Goal: Task Accomplishment & Management: Manage account settings

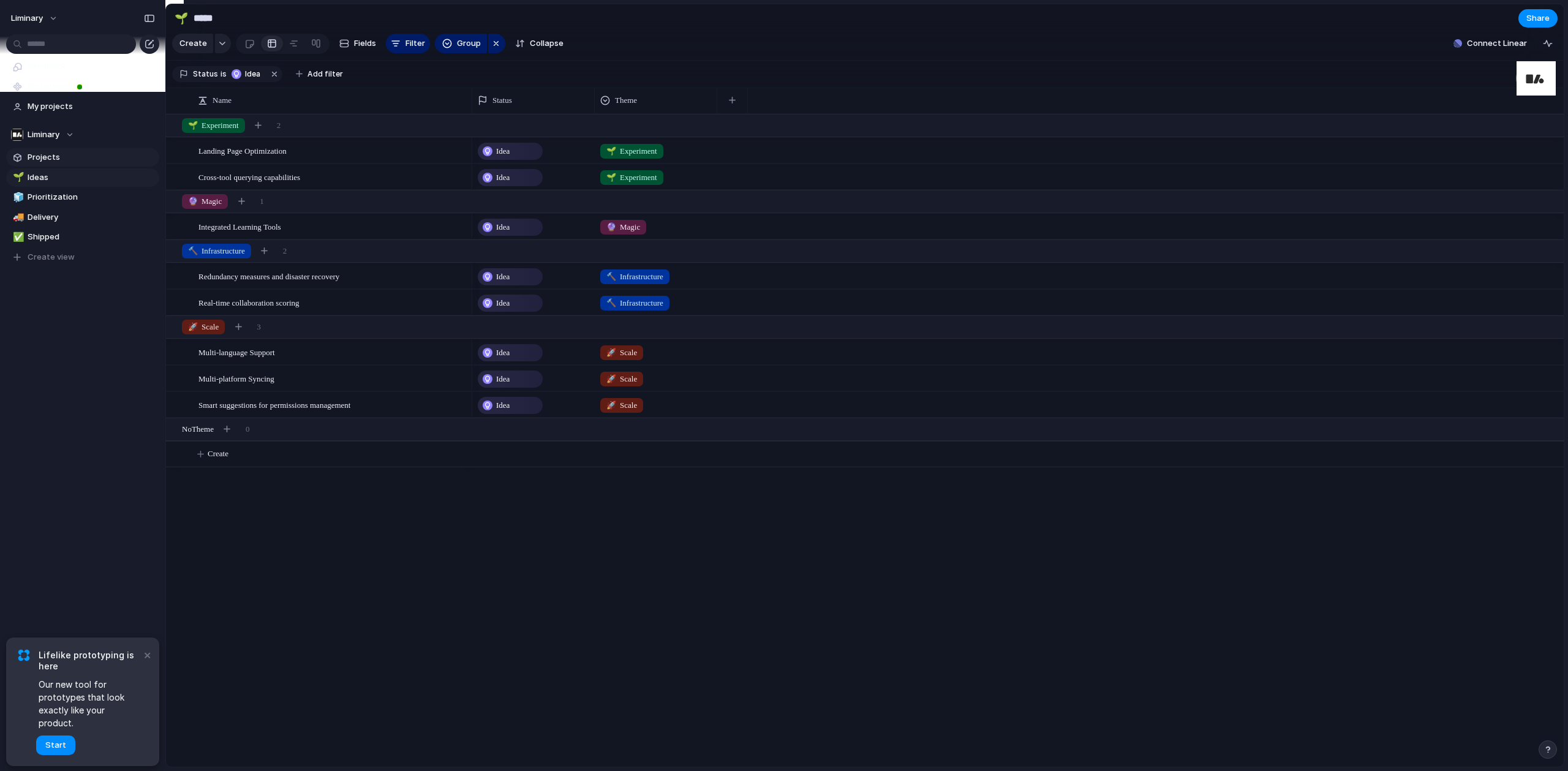
click at [79, 161] on span "Projects" at bounding box center [91, 158] width 128 height 13
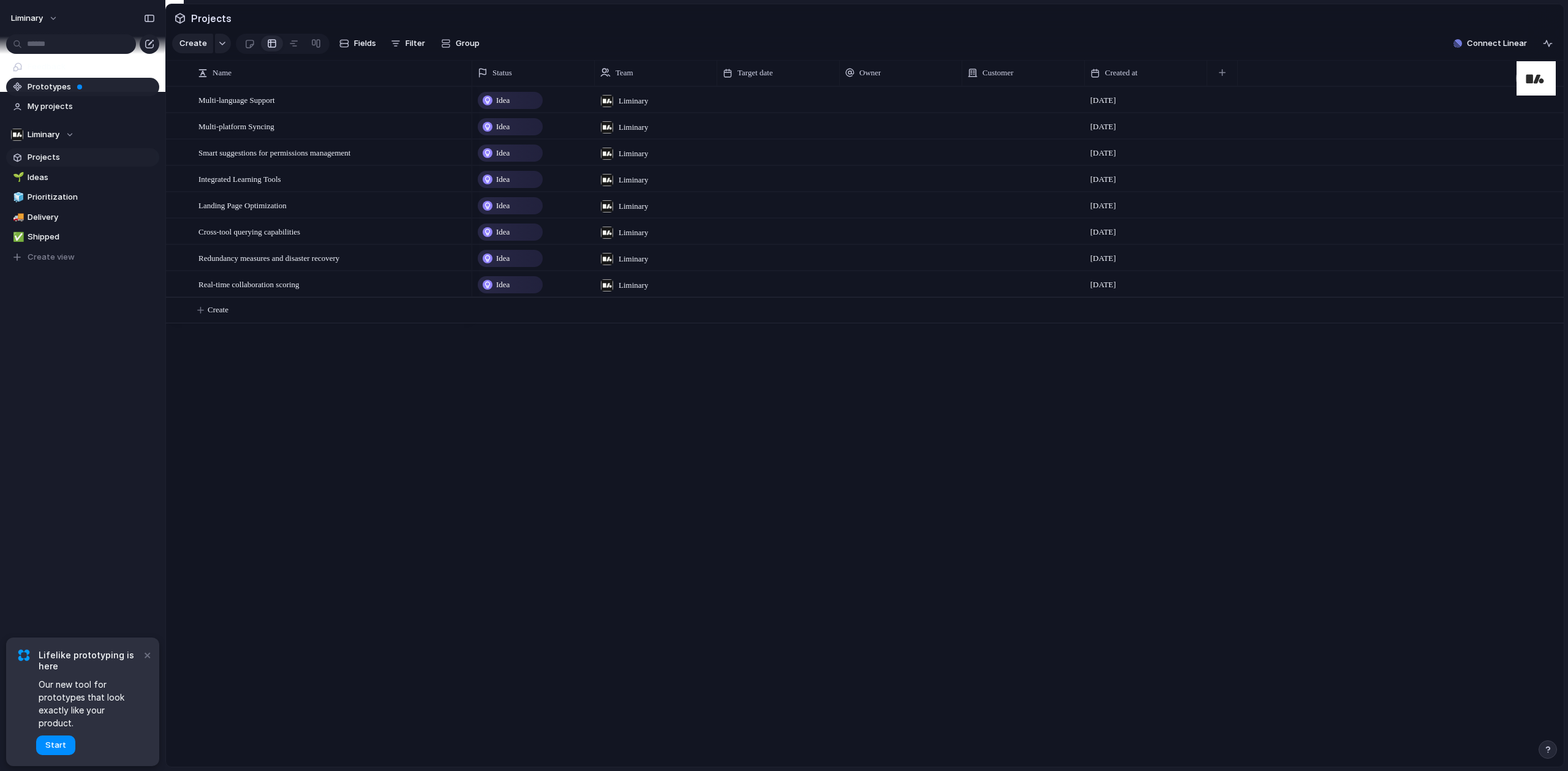
click at [44, 87] on span "Prototypes" at bounding box center [91, 87] width 128 height 13
click at [147, 662] on button "×" at bounding box center [146, 655] width 14 height 14
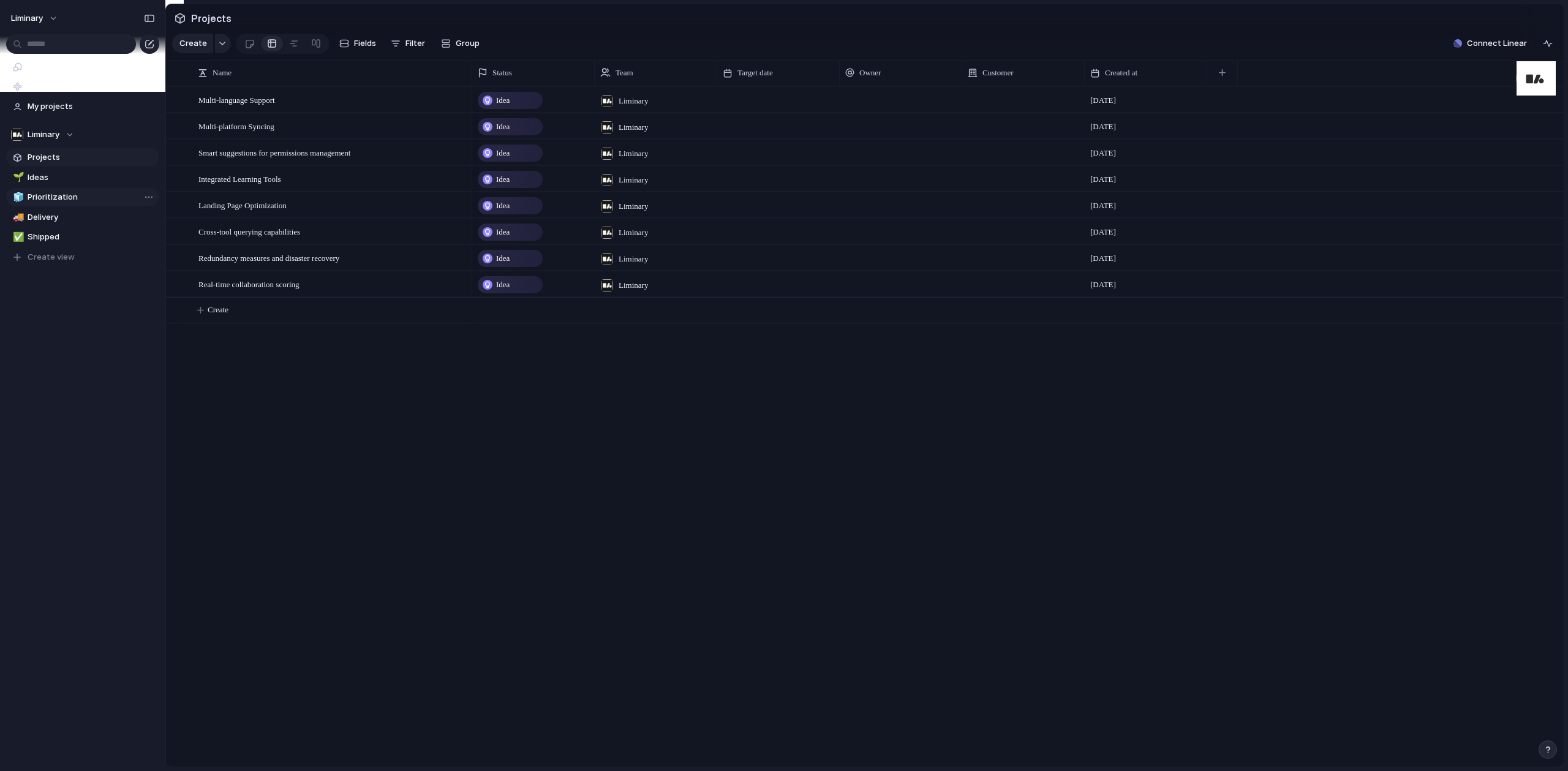
click at [49, 199] on span "Prioritization" at bounding box center [91, 197] width 128 height 13
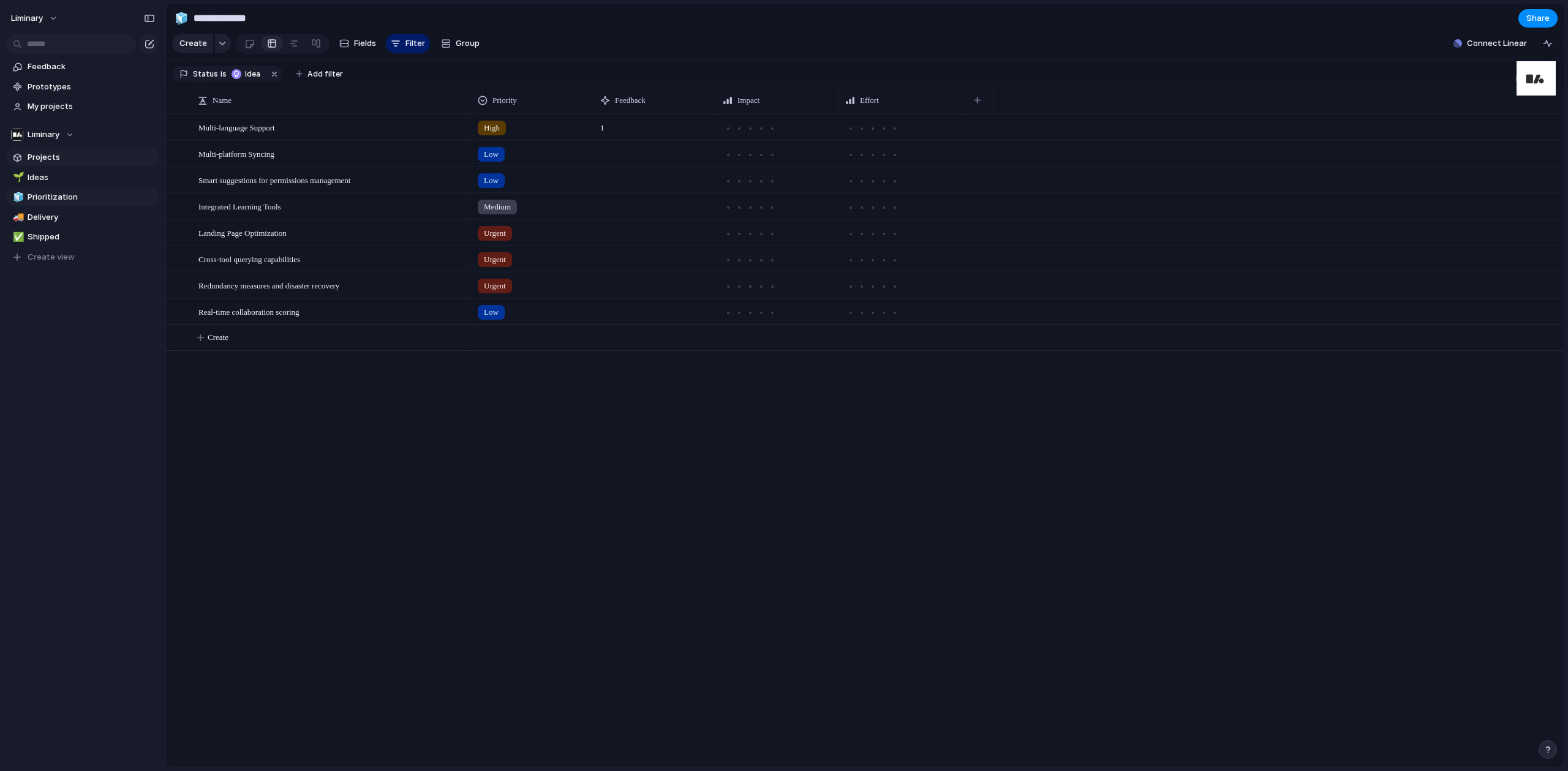
click at [49, 158] on span "Projects" at bounding box center [91, 158] width 128 height 13
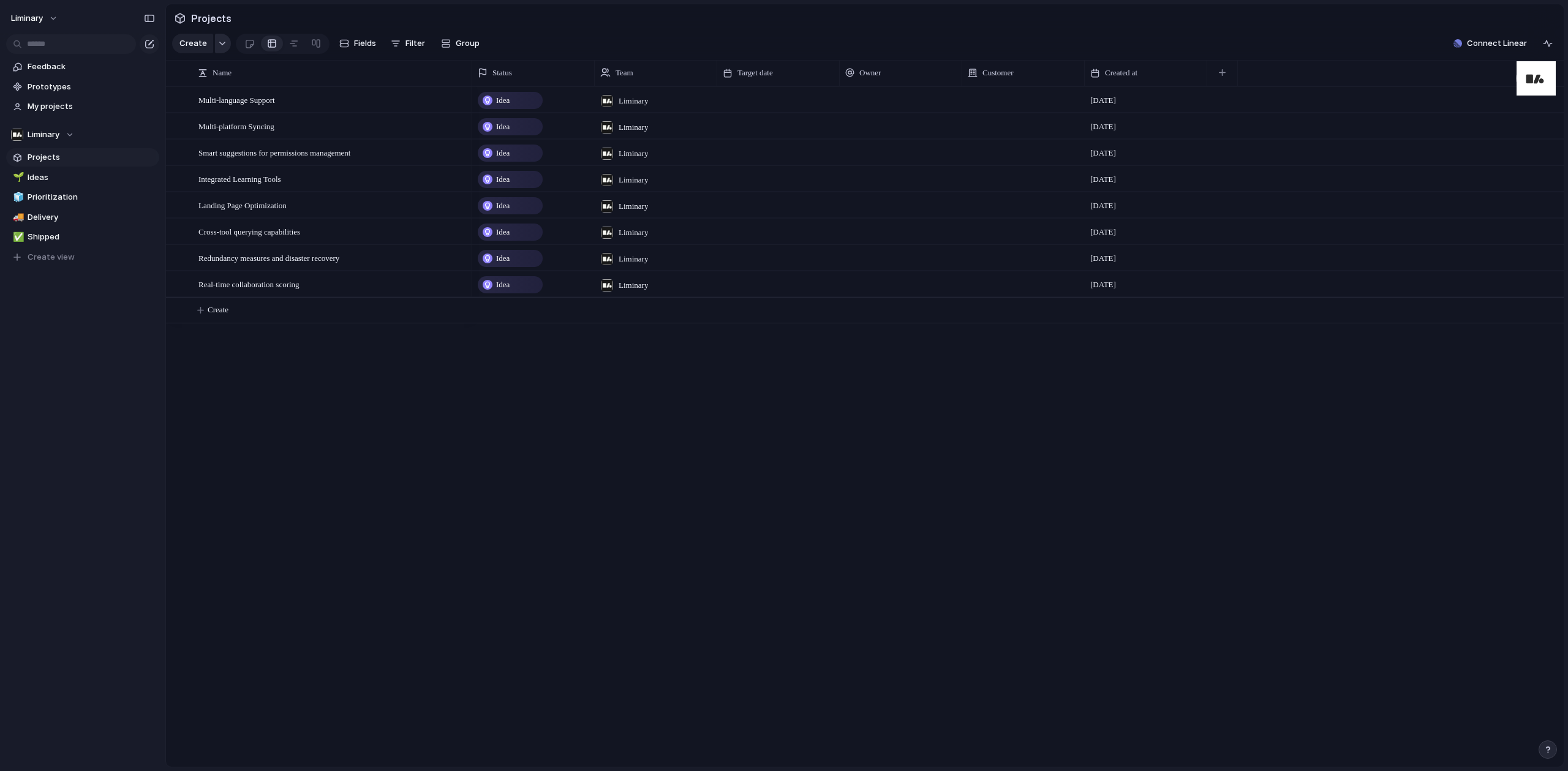
click at [221, 46] on div "button" at bounding box center [222, 44] width 9 height 5
click at [205, 262] on span "Customize" at bounding box center [216, 263] width 43 height 13
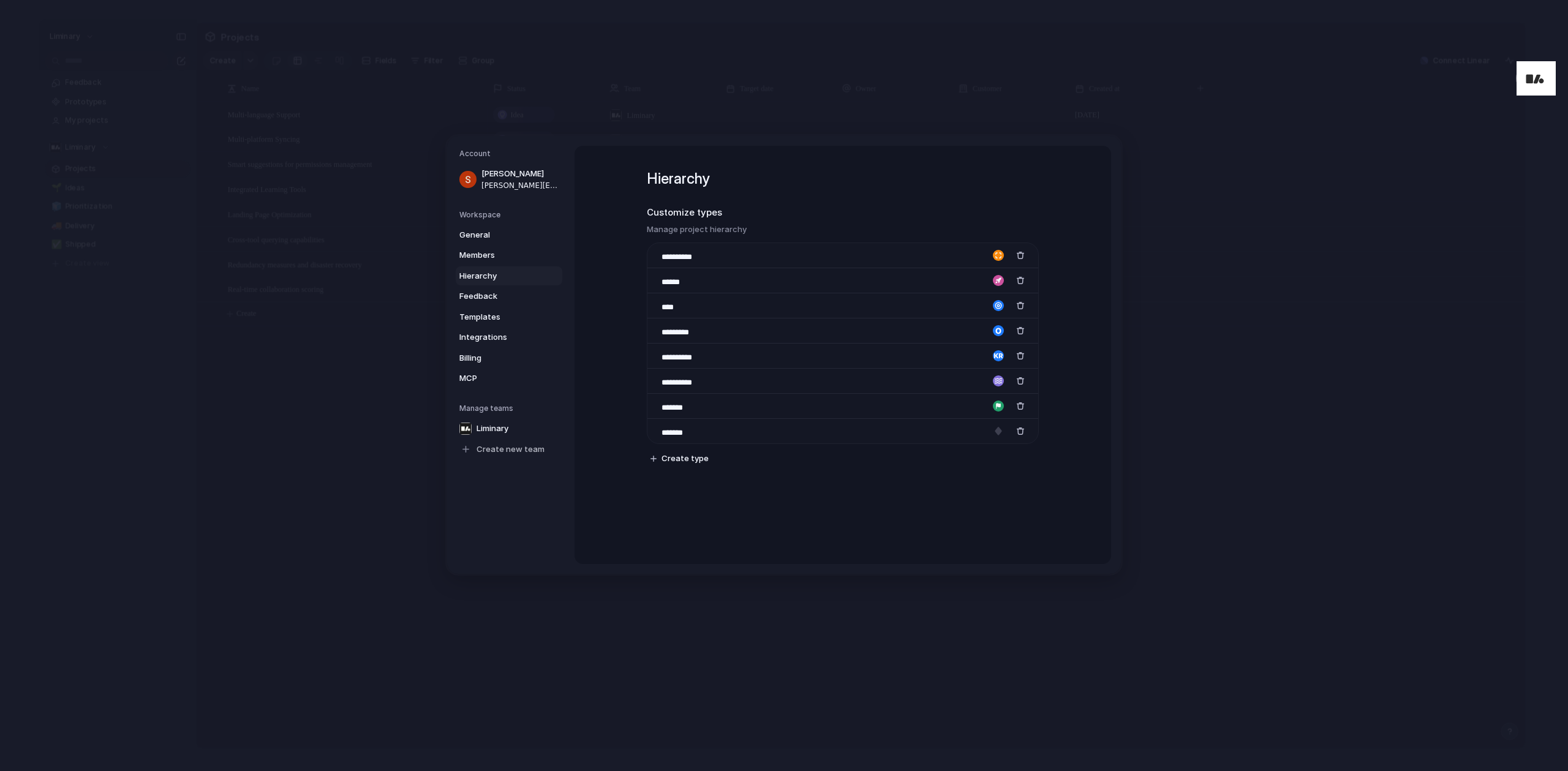
click at [494, 245] on div "General Members Hierarchy Feedback Templates Integrations Billing MCP" at bounding box center [511, 306] width 103 height 163
click at [489, 234] on span "General" at bounding box center [498, 235] width 78 height 13
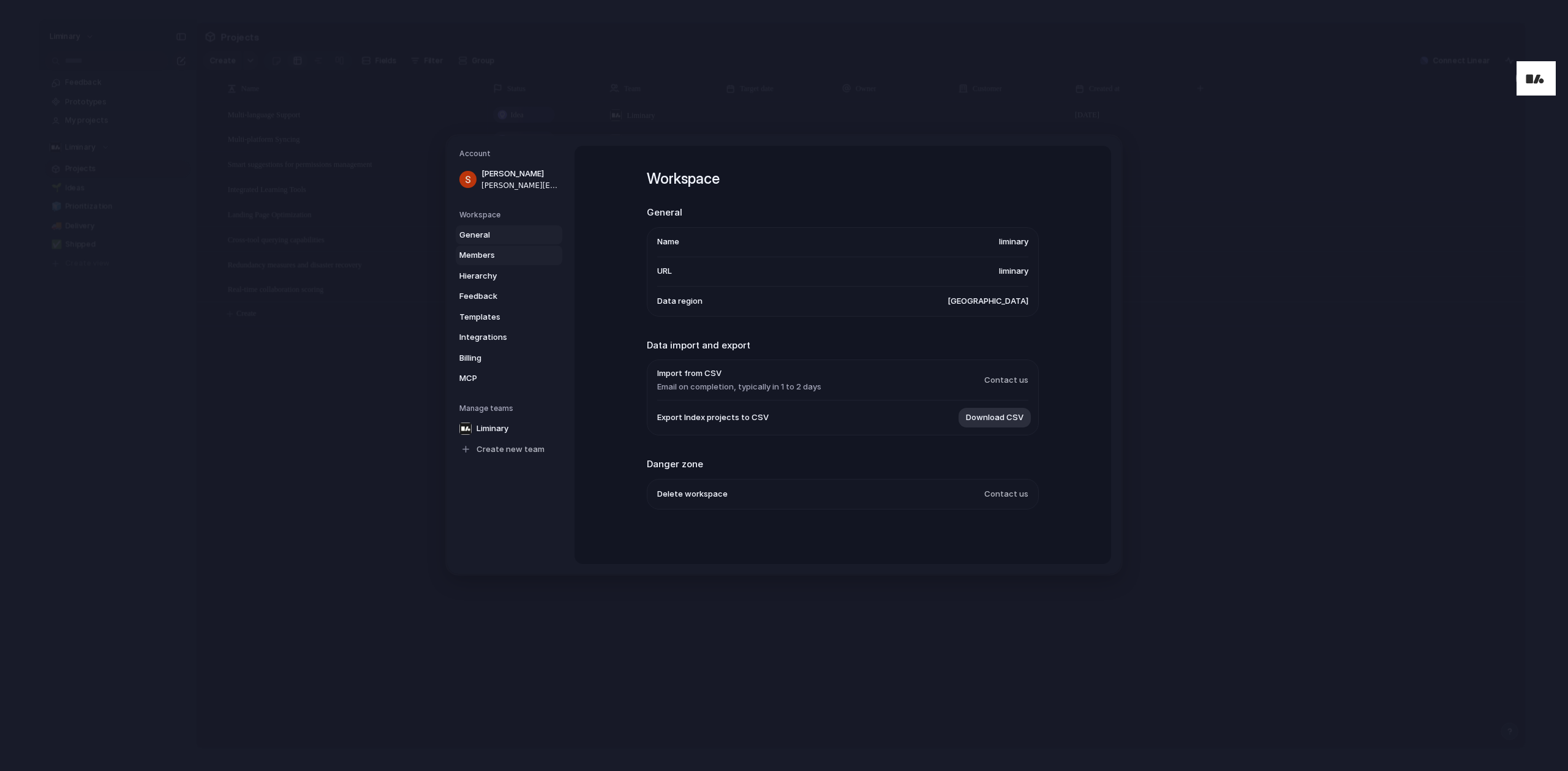
click at [479, 255] on span "Members" at bounding box center [498, 255] width 78 height 13
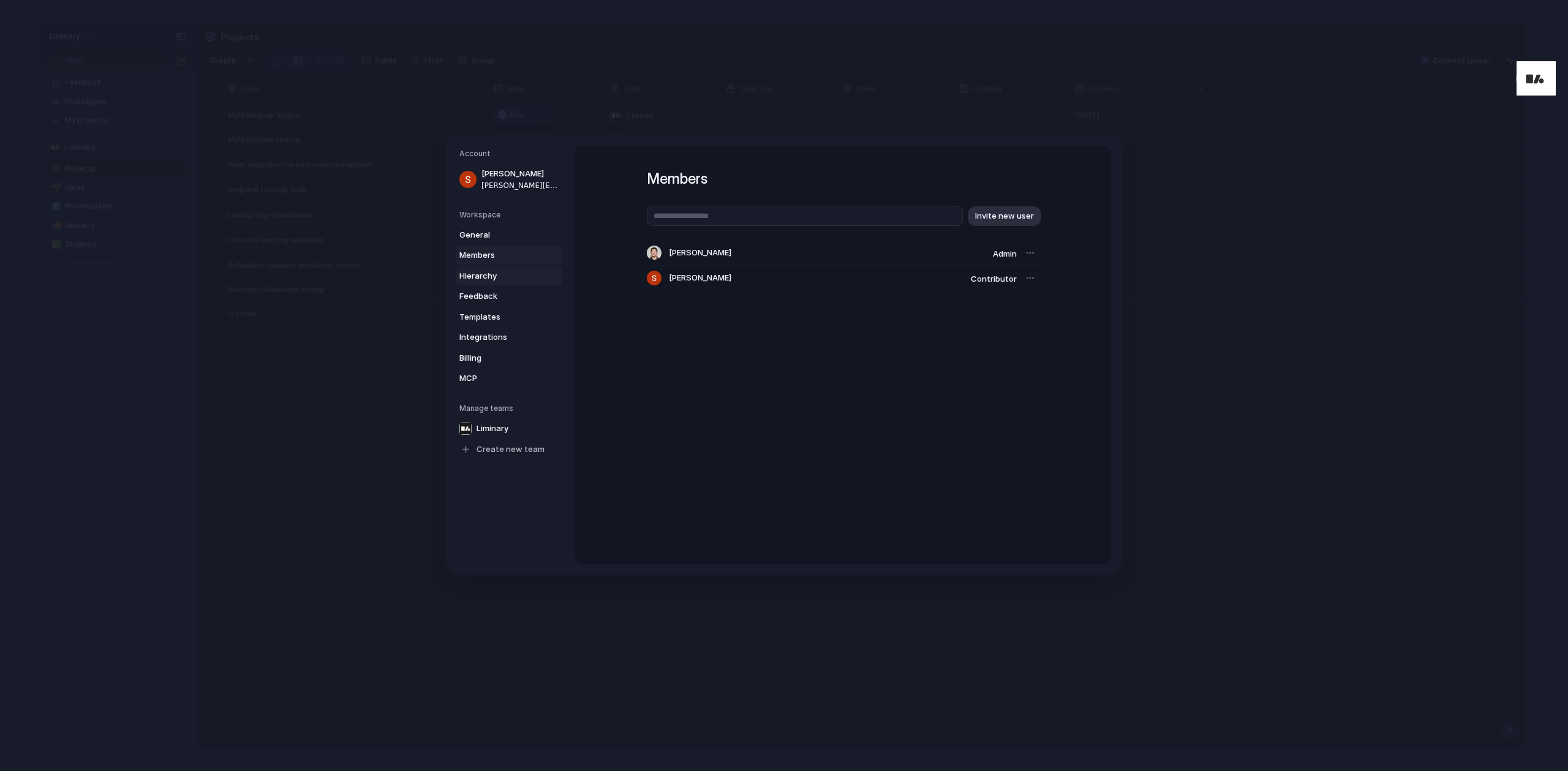
click at [479, 275] on span "Hierarchy" at bounding box center [498, 276] width 78 height 13
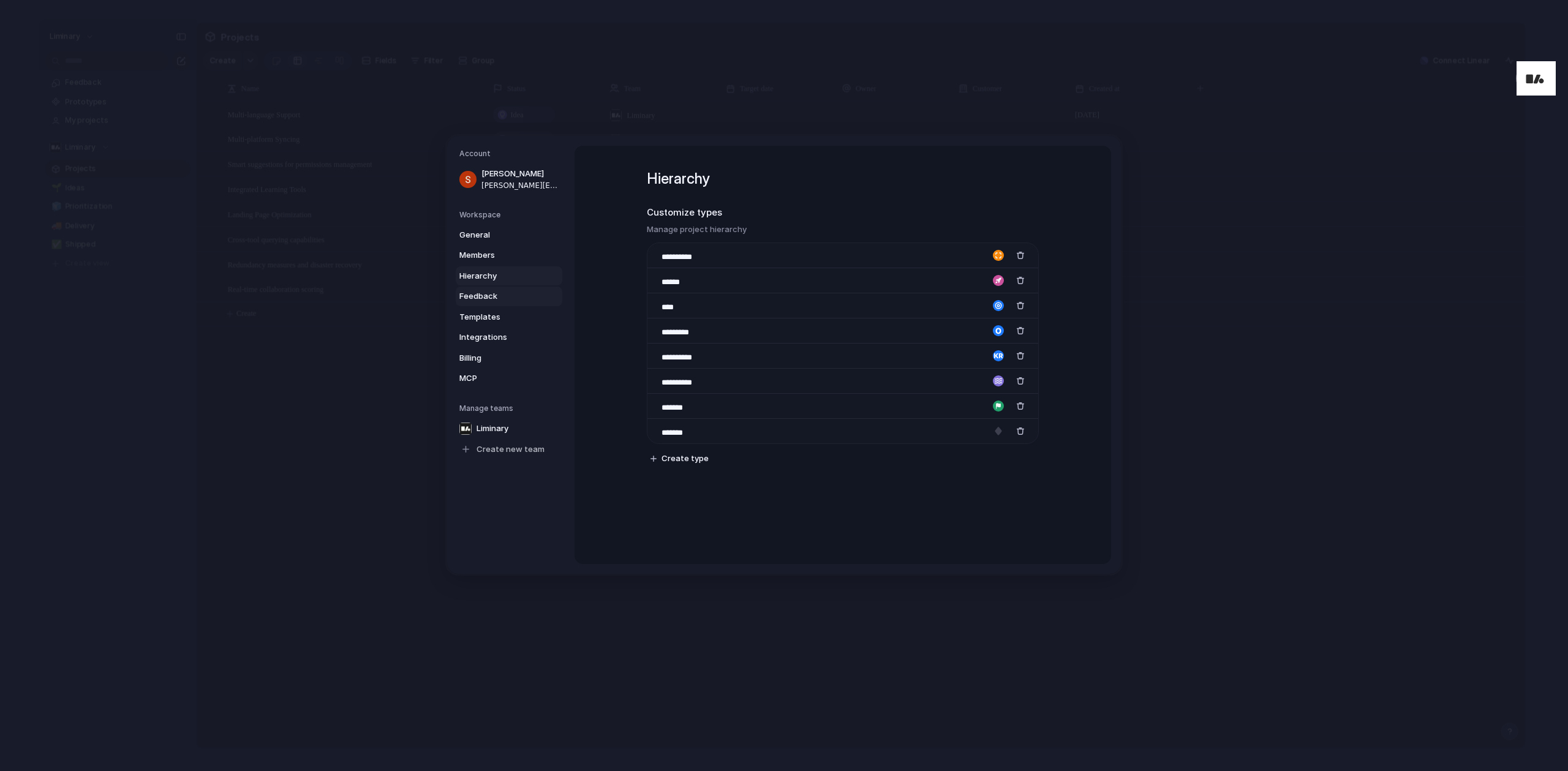
click at [484, 290] on span "Feedback" at bounding box center [498, 297] width 78 height 13
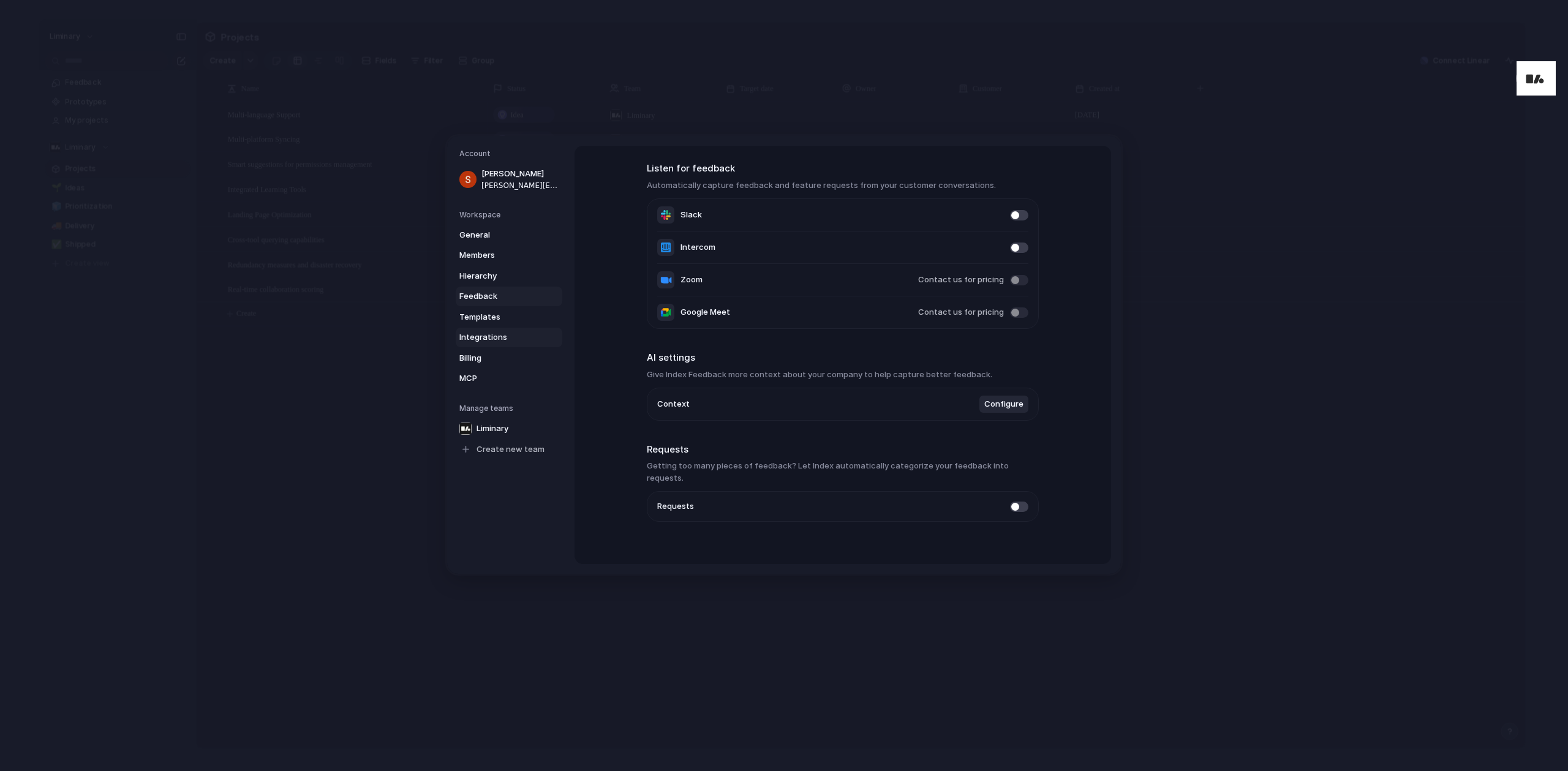
scroll to position [45, 0]
click at [508, 337] on span "Integrations" at bounding box center [498, 337] width 78 height 13
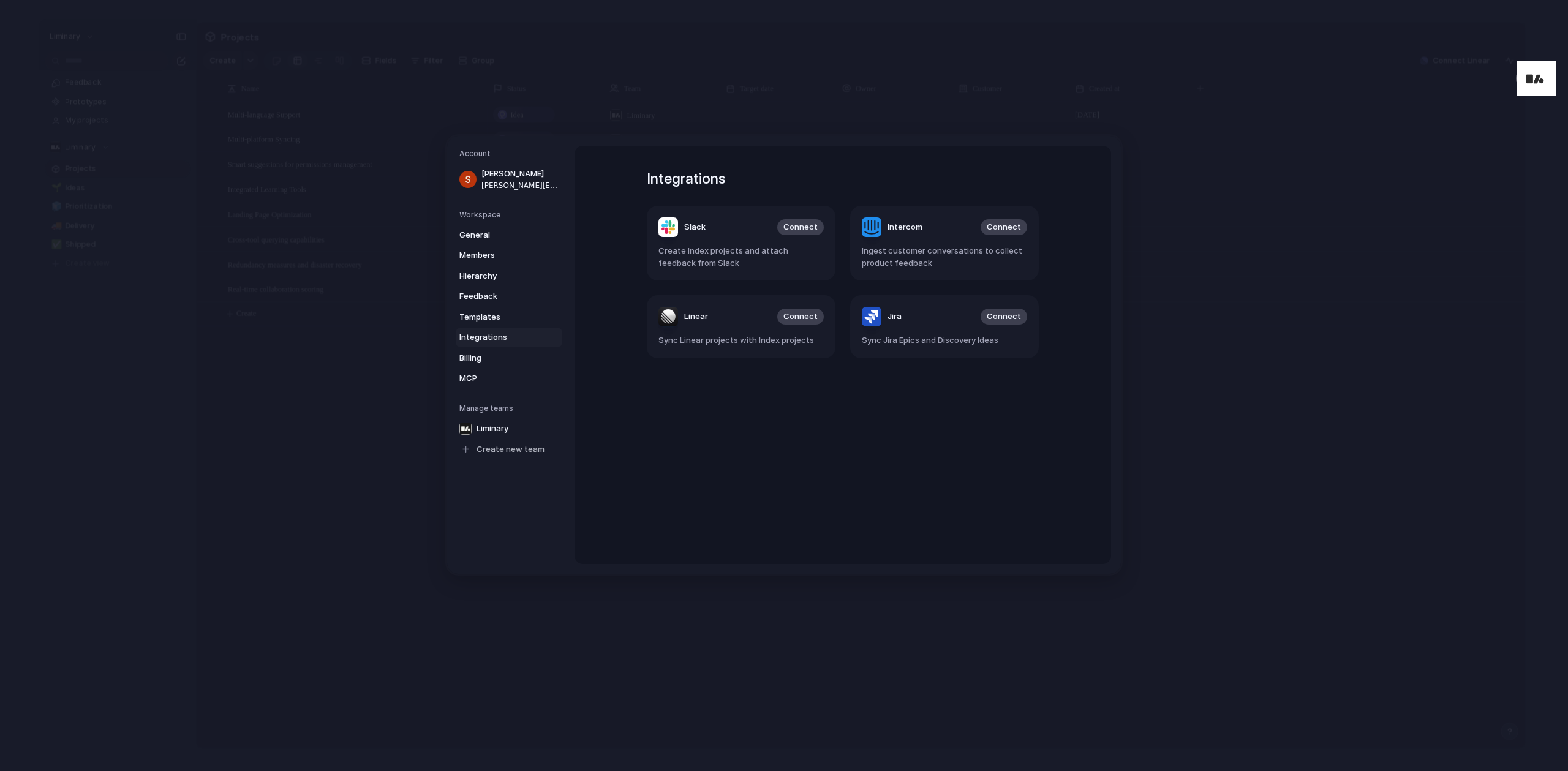
click at [817, 299] on article "Linear Connect Sync Linear projects with Index projects" at bounding box center [741, 327] width 188 height 63
click at [815, 315] on button "Connect" at bounding box center [800, 316] width 46 height 16
click at [515, 360] on span "Billing" at bounding box center [498, 358] width 78 height 13
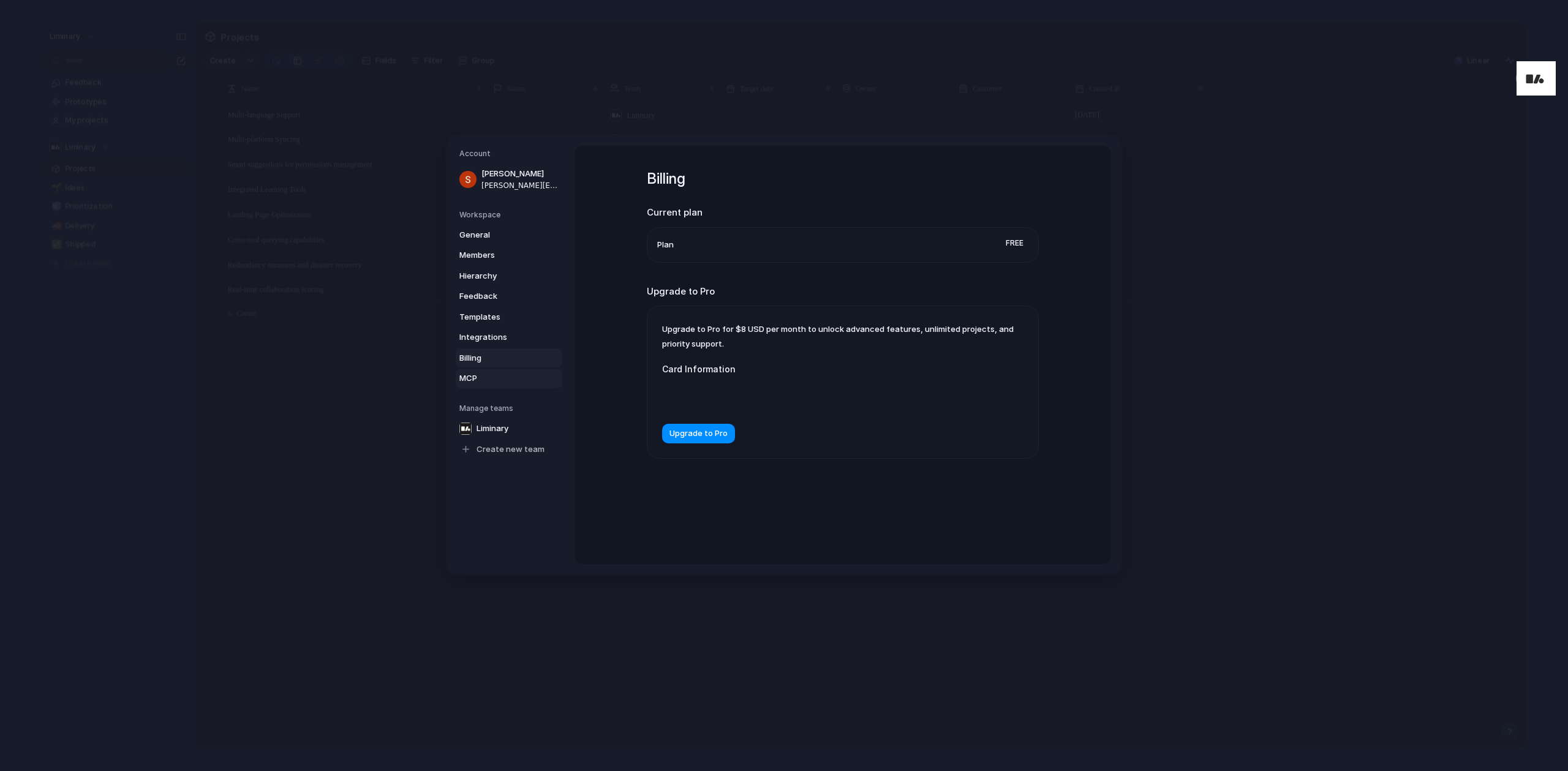
click at [509, 375] on span "MCP" at bounding box center [498, 379] width 78 height 13
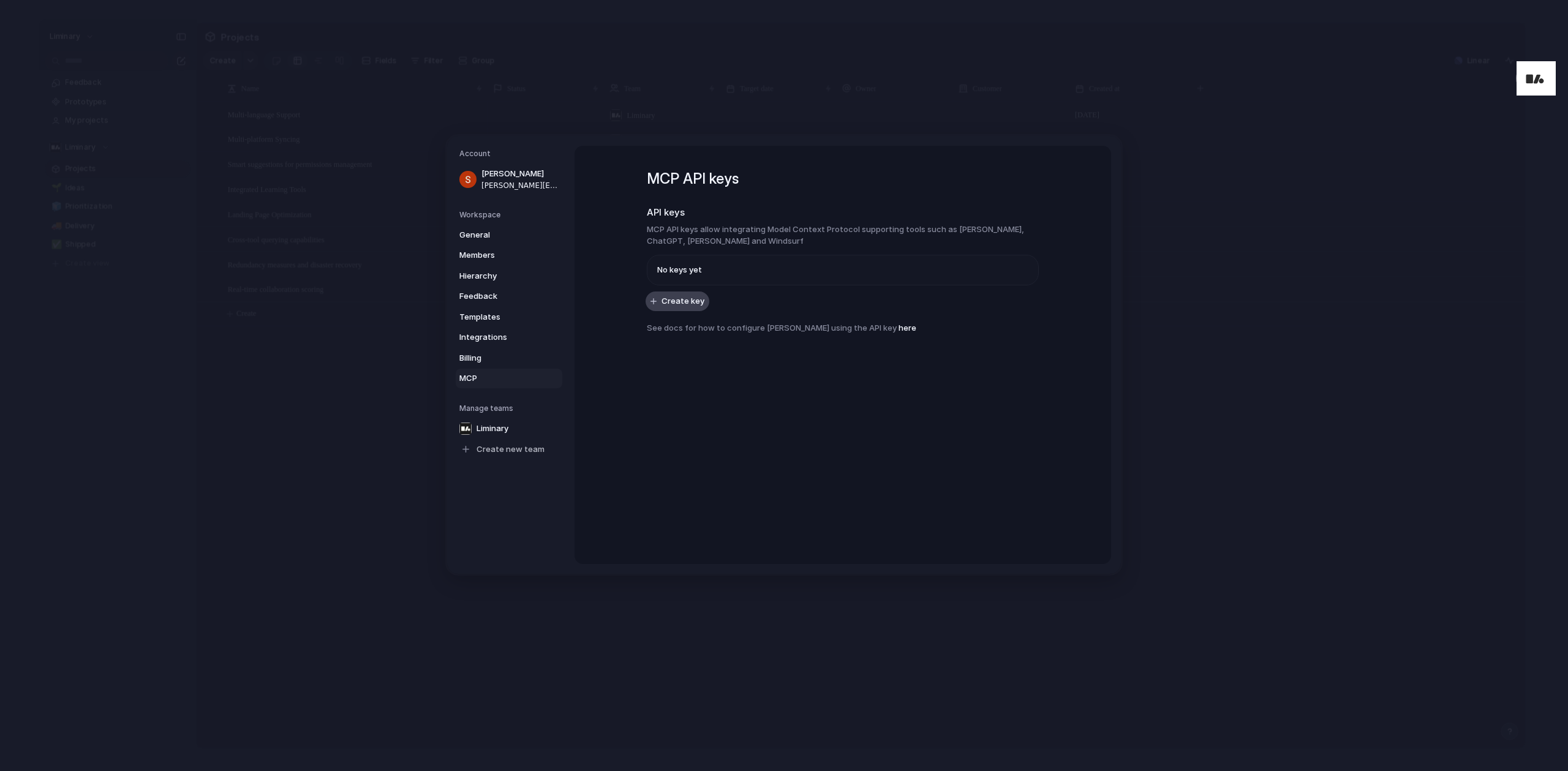
click at [690, 300] on span "Create key" at bounding box center [683, 301] width 43 height 13
click at [669, 294] on button "Create key" at bounding box center [678, 300] width 64 height 19
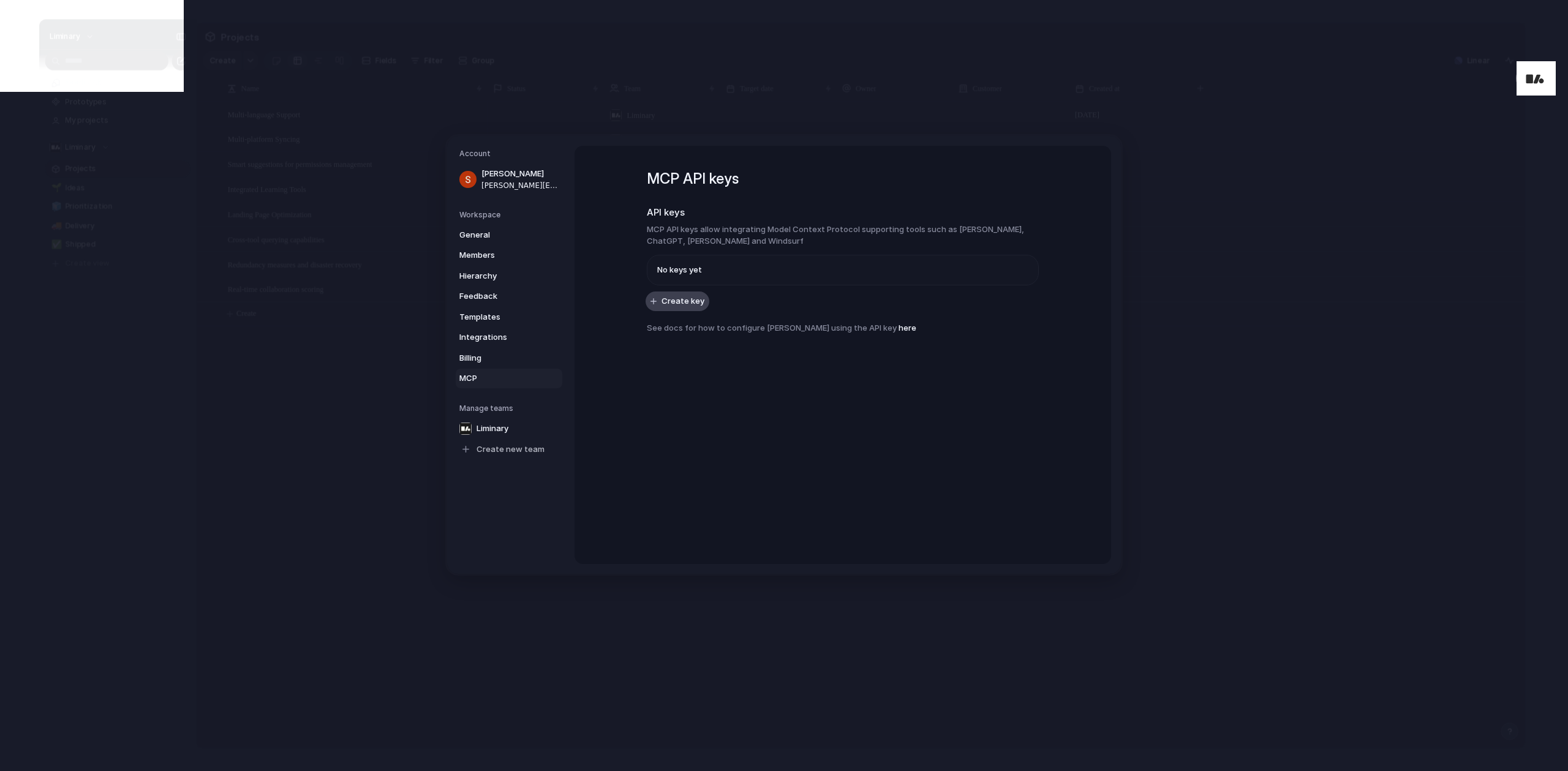
click at [661, 295] on span "Create key" at bounding box center [683, 301] width 43 height 13
click at [688, 291] on button "Create key" at bounding box center [678, 300] width 64 height 19
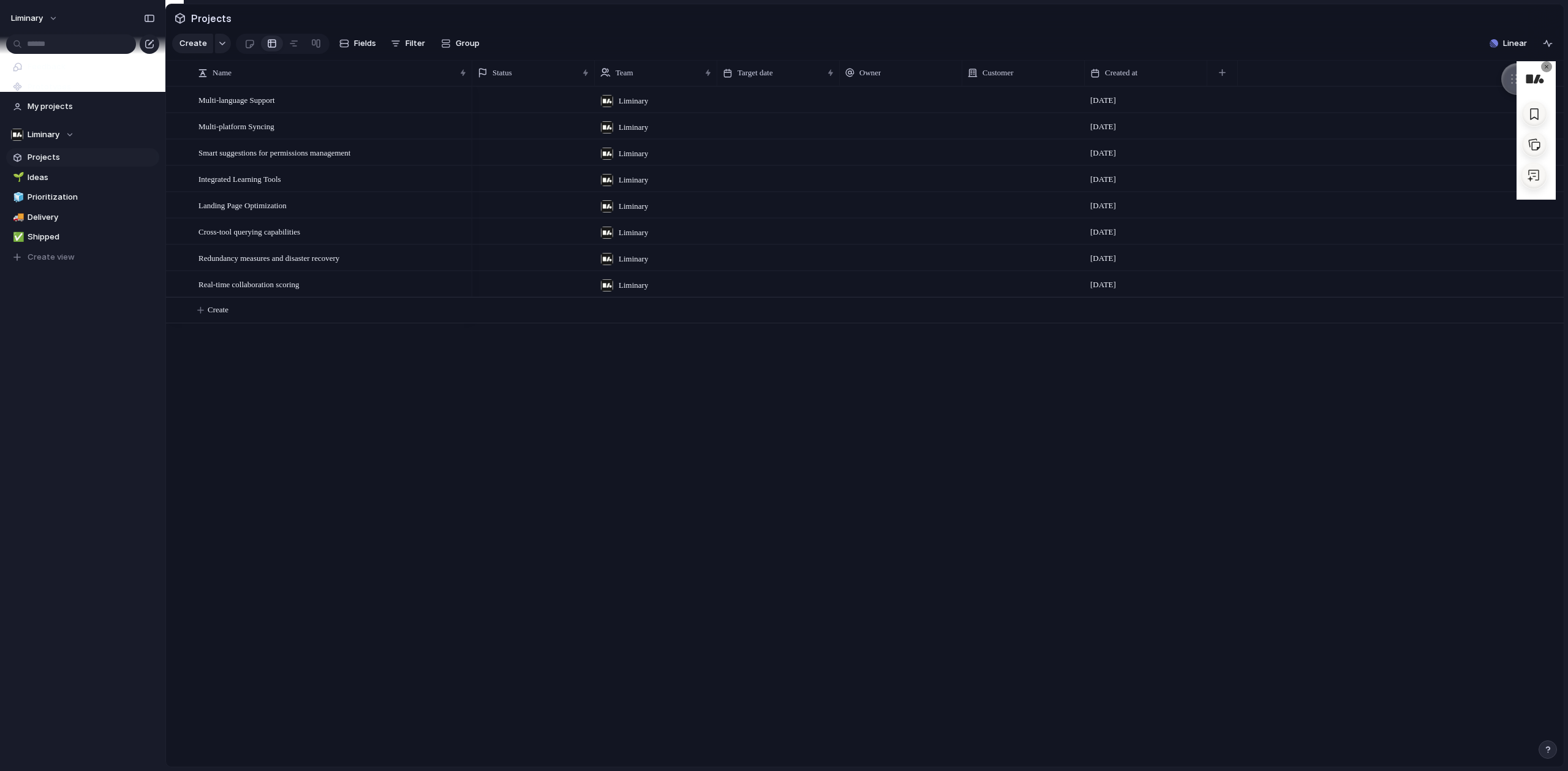
click at [1545, 66] on icon at bounding box center [1546, 67] width 4 height 4
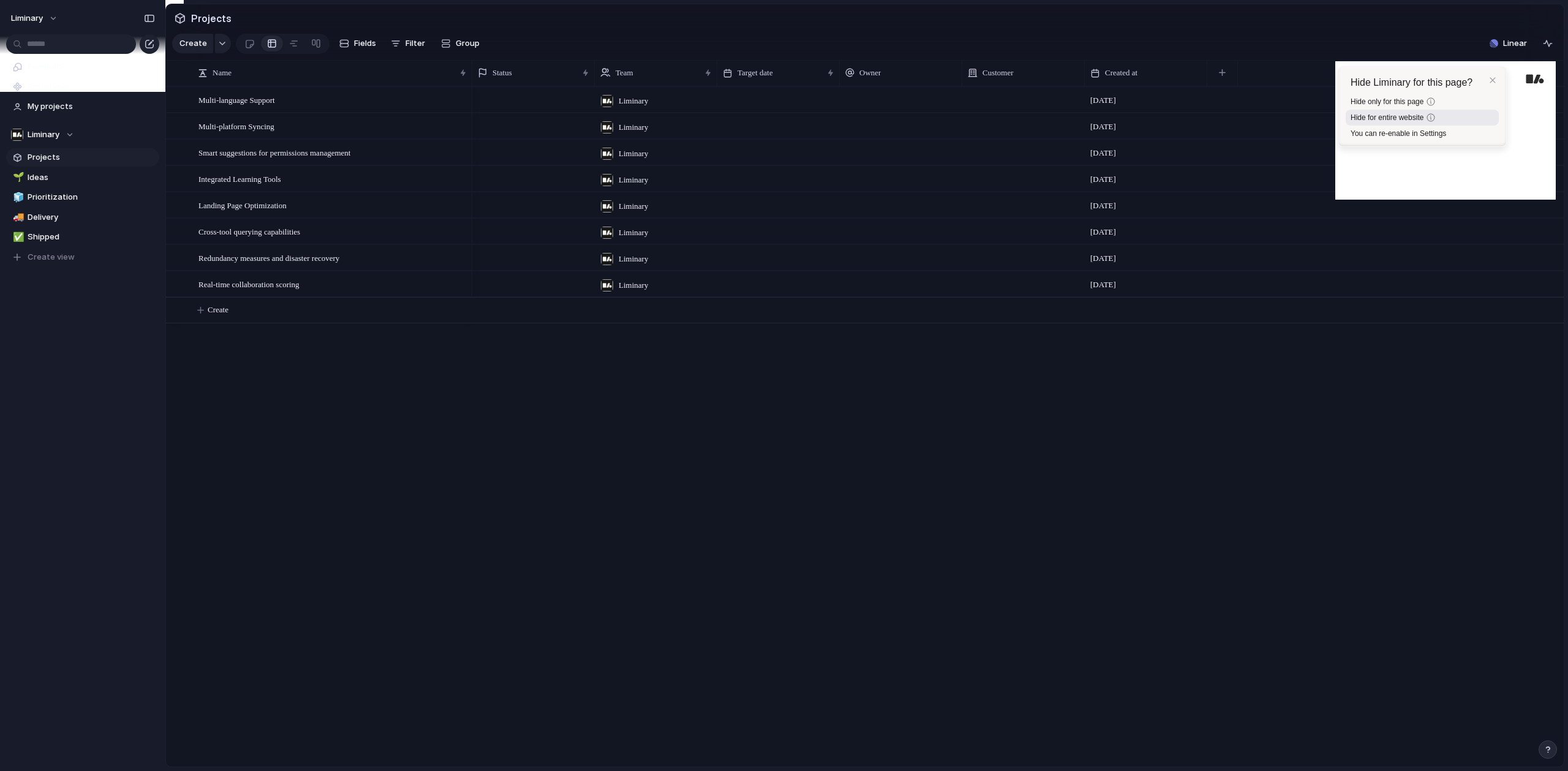
click at [1418, 110] on div "Hide for entire website https://index.inc" at bounding box center [1422, 117] width 153 height 16
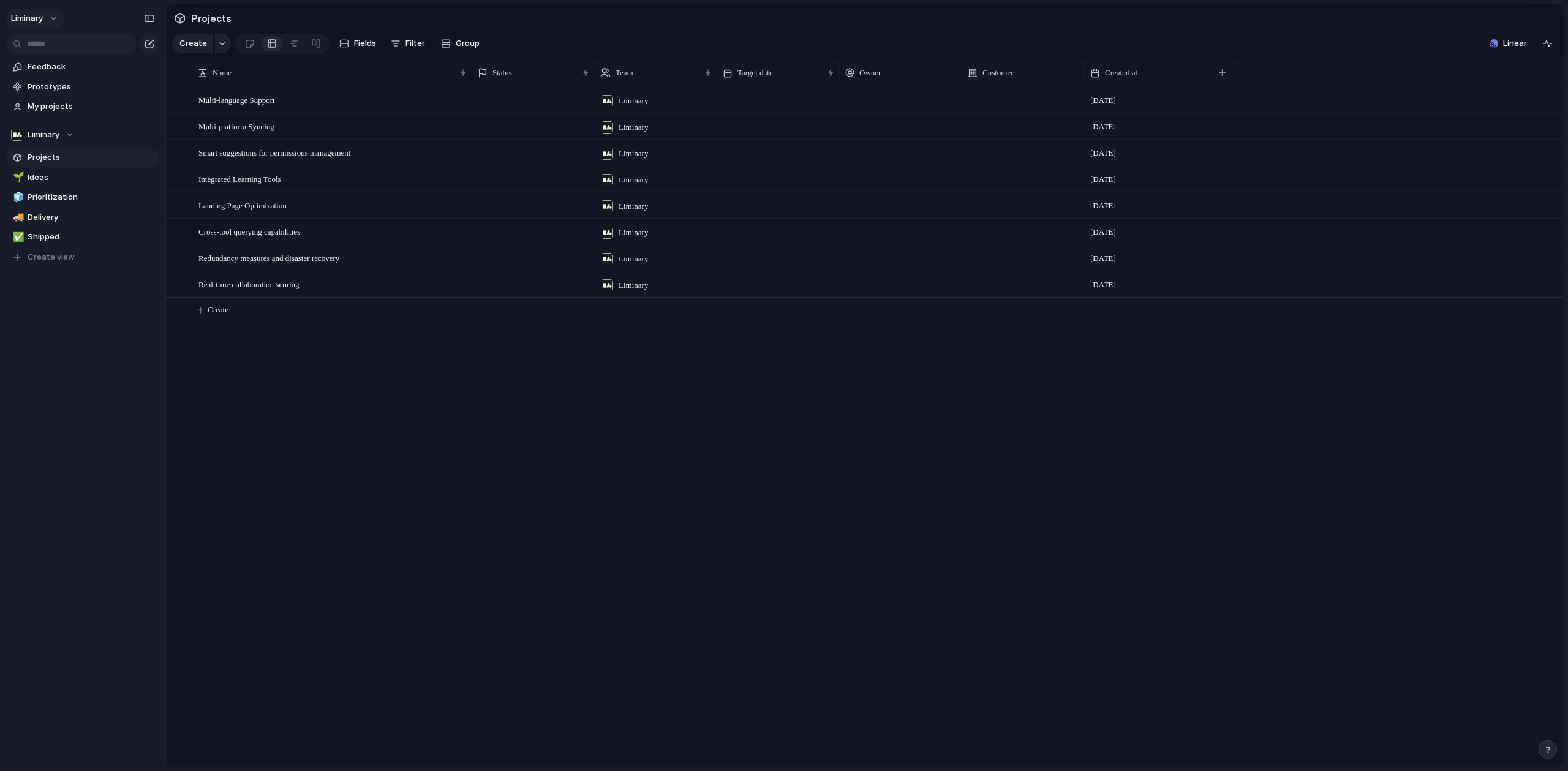
click at [0, 0] on button "liminary" at bounding box center [0, 0] width 0 height 0
click at [49, 49] on span "Settings" at bounding box center [45, 46] width 34 height 13
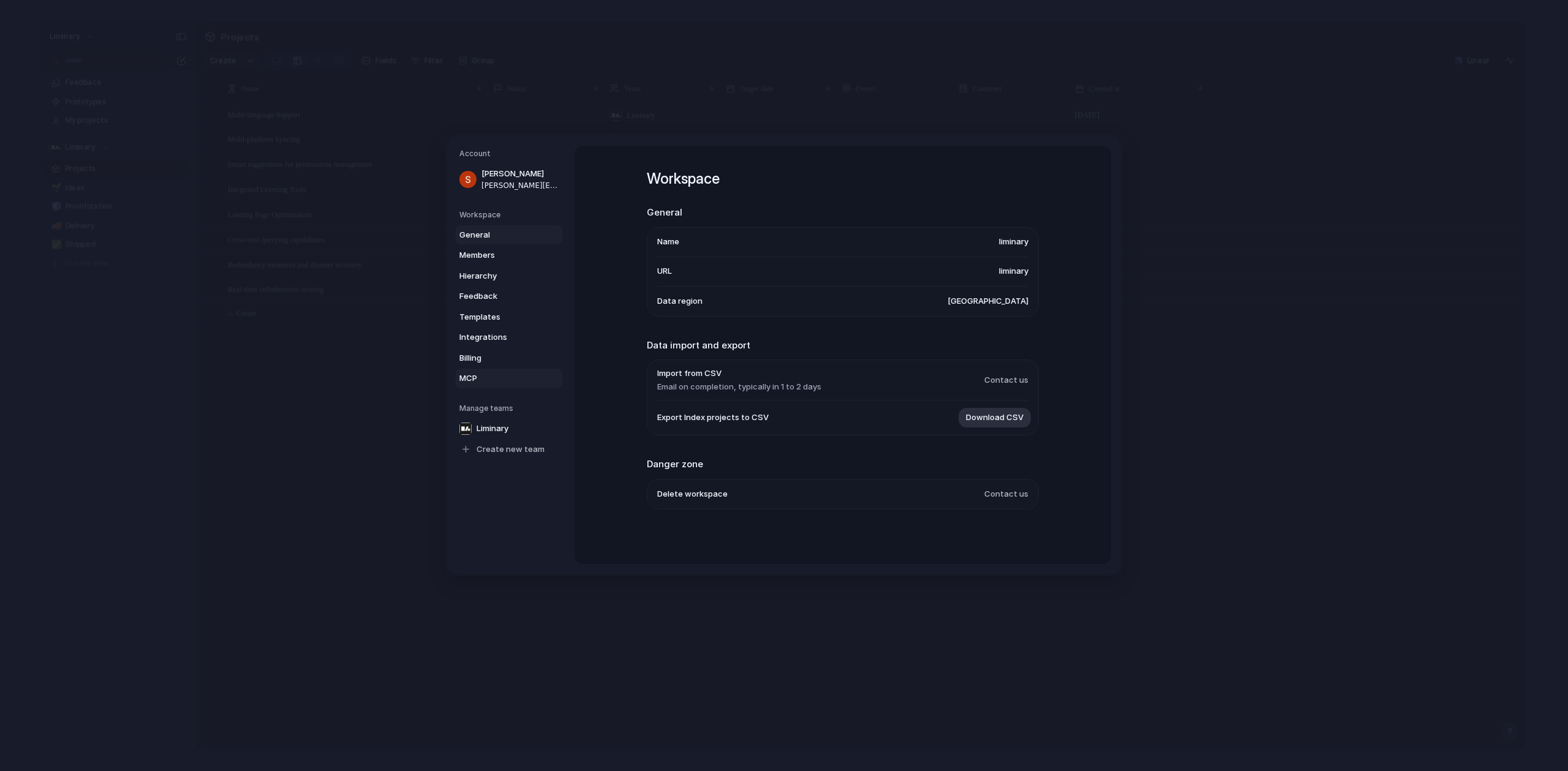
click at [486, 372] on span "MCP" at bounding box center [498, 379] width 78 height 13
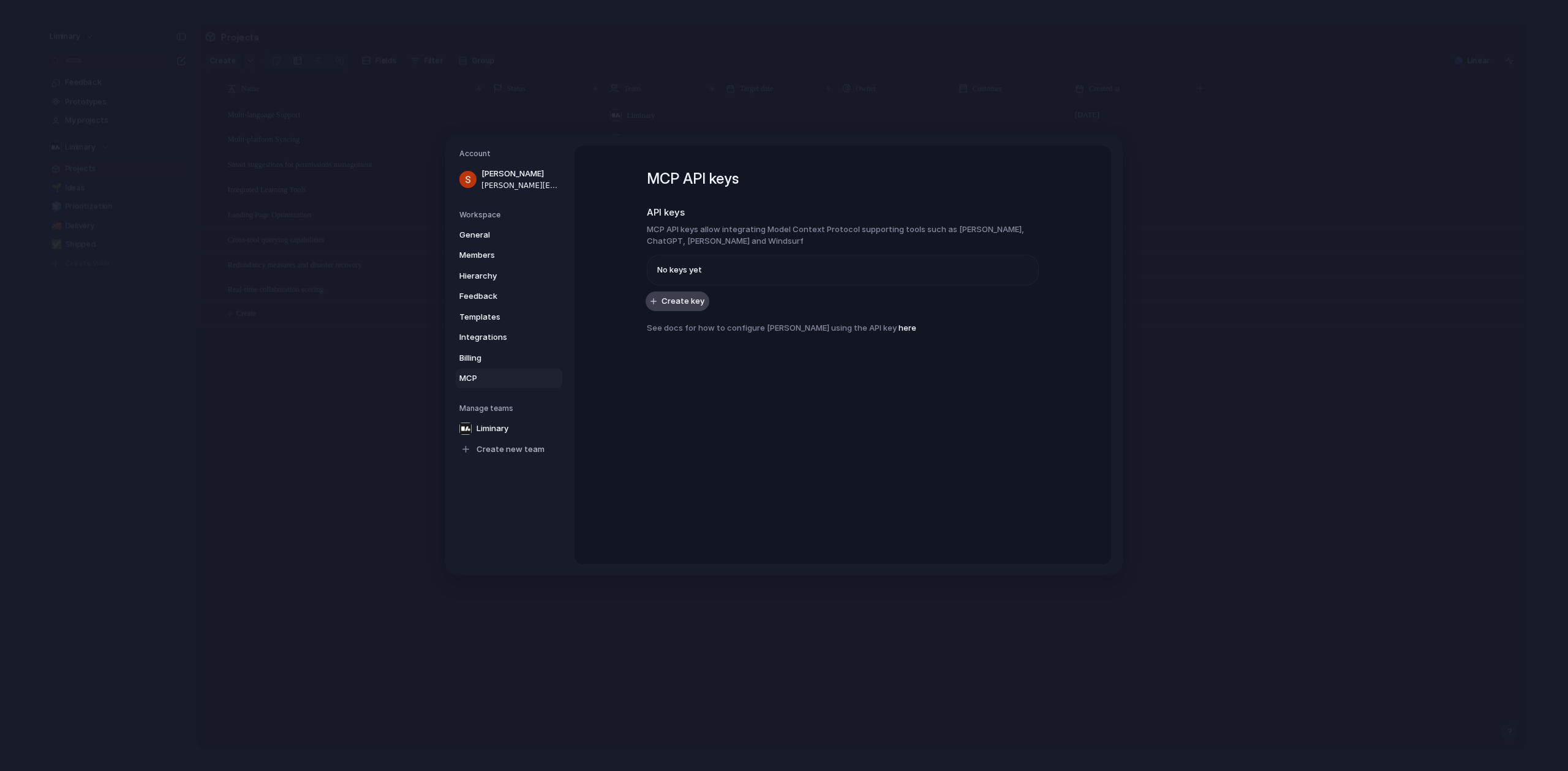
click at [698, 301] on span "Create key" at bounding box center [683, 301] width 43 height 13
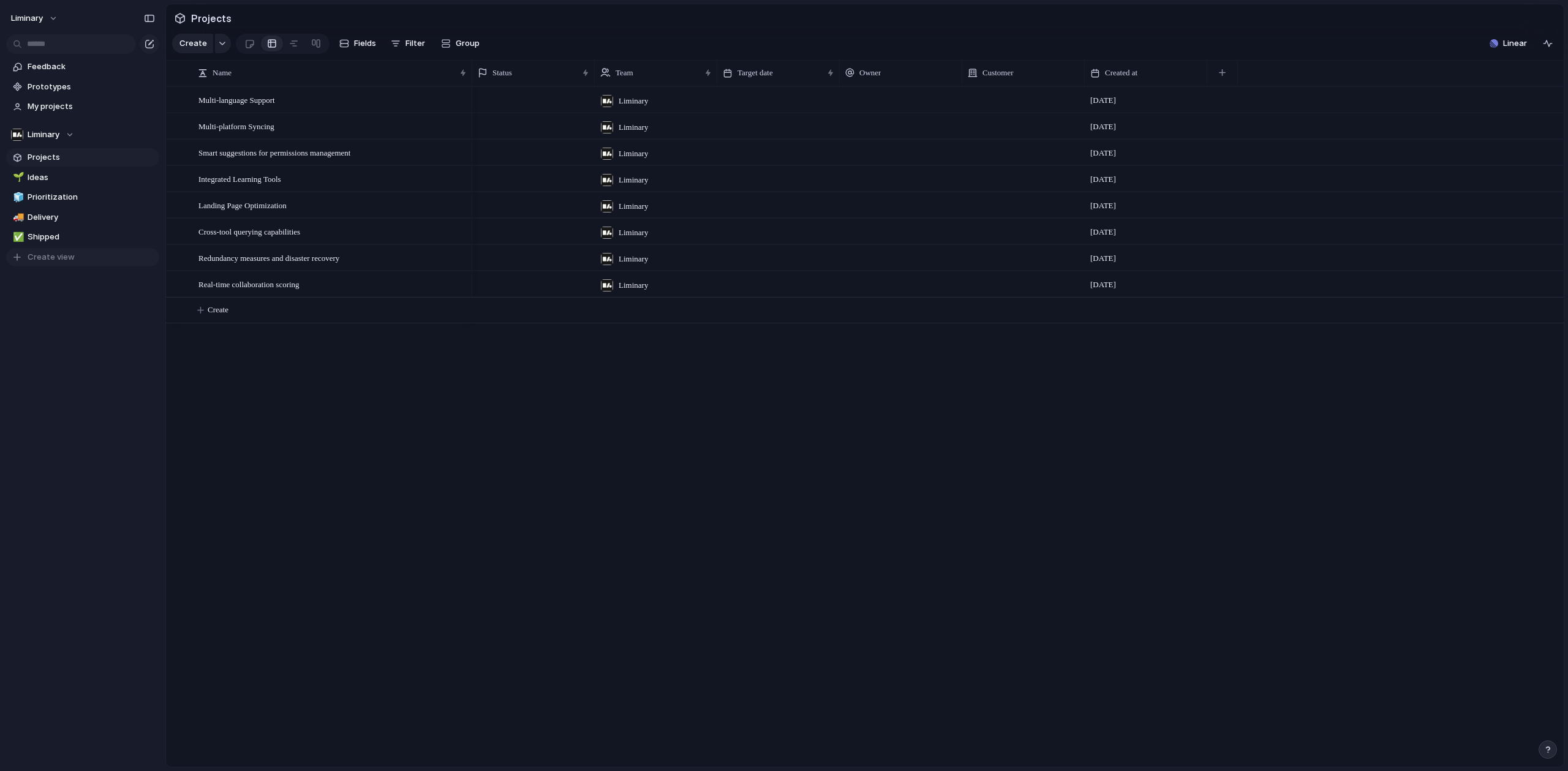
click at [70, 256] on span "Create view" at bounding box center [51, 257] width 47 height 13
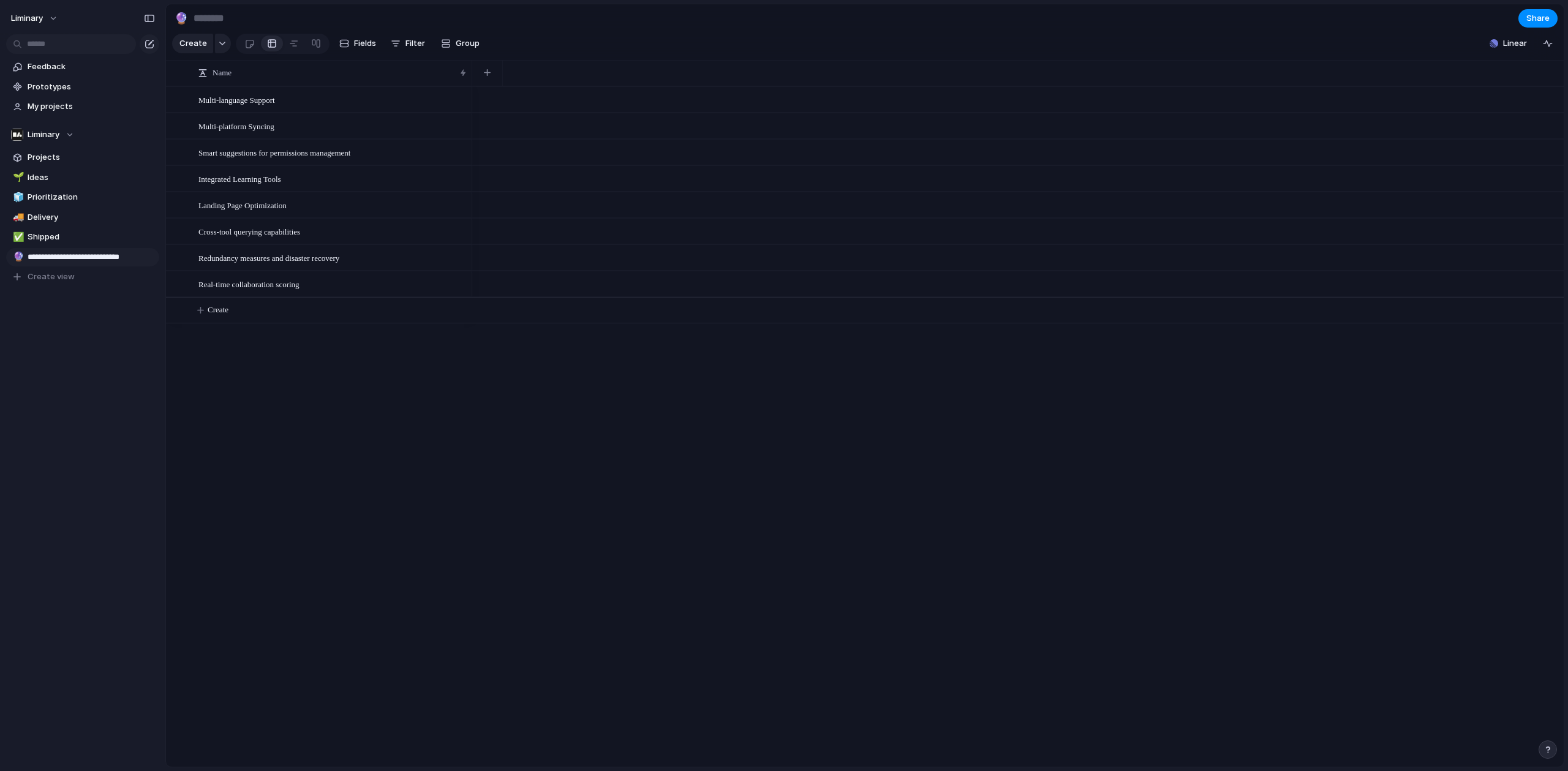
type input "**********"
click at [310, 559] on div "Multi-language Support Multi-platform Syncing Smart suggestions for permissions…" at bounding box center [864, 426] width 1397 height 680
click at [290, 108] on div "Multi-language Support" at bounding box center [333, 100] width 270 height 25
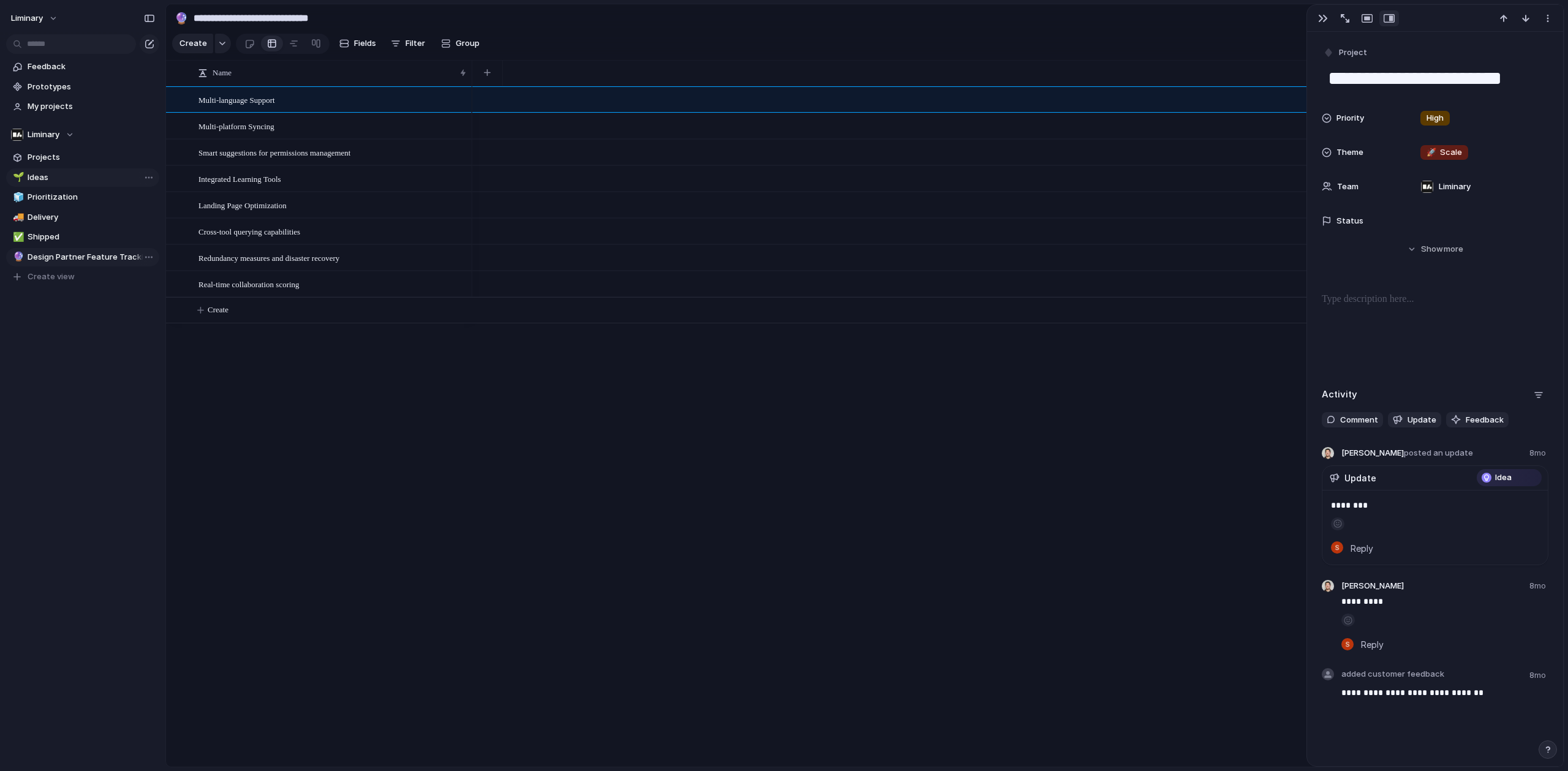
click at [74, 171] on span "Ideas" at bounding box center [91, 178] width 128 height 13
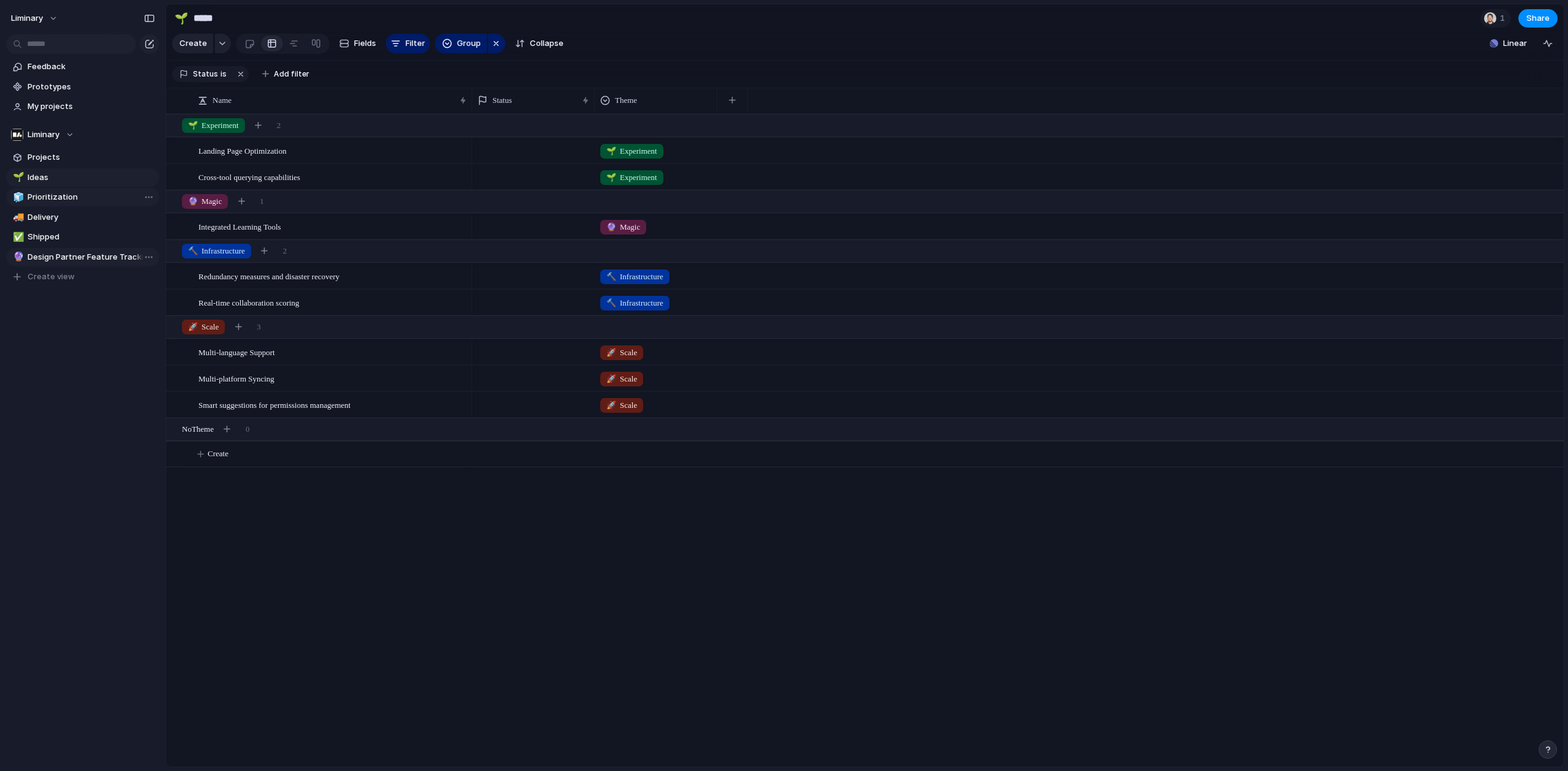
click at [56, 195] on span "Prioritization" at bounding box center [91, 197] width 128 height 13
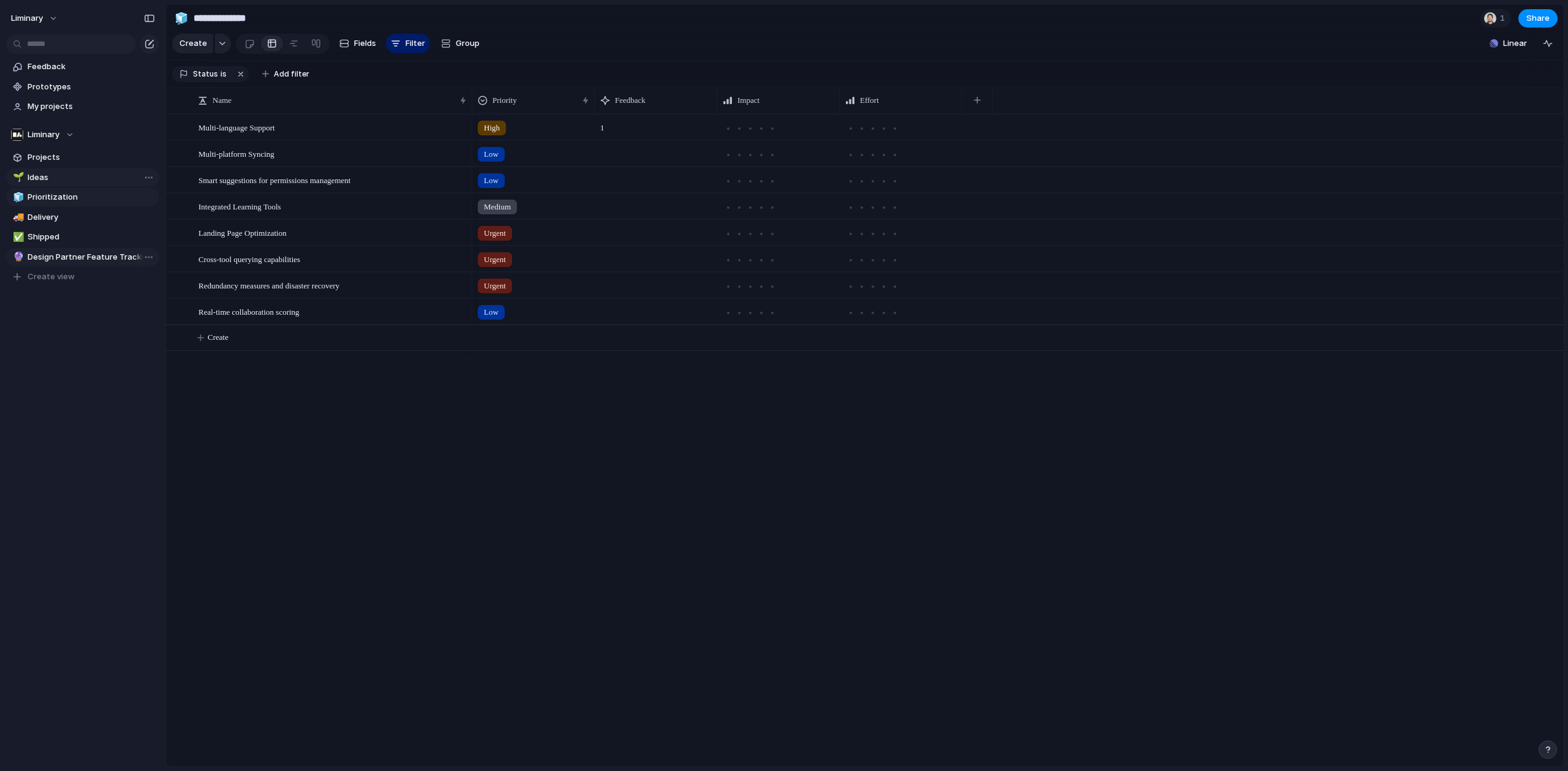
click at [53, 176] on span "Ideas" at bounding box center [91, 178] width 128 height 13
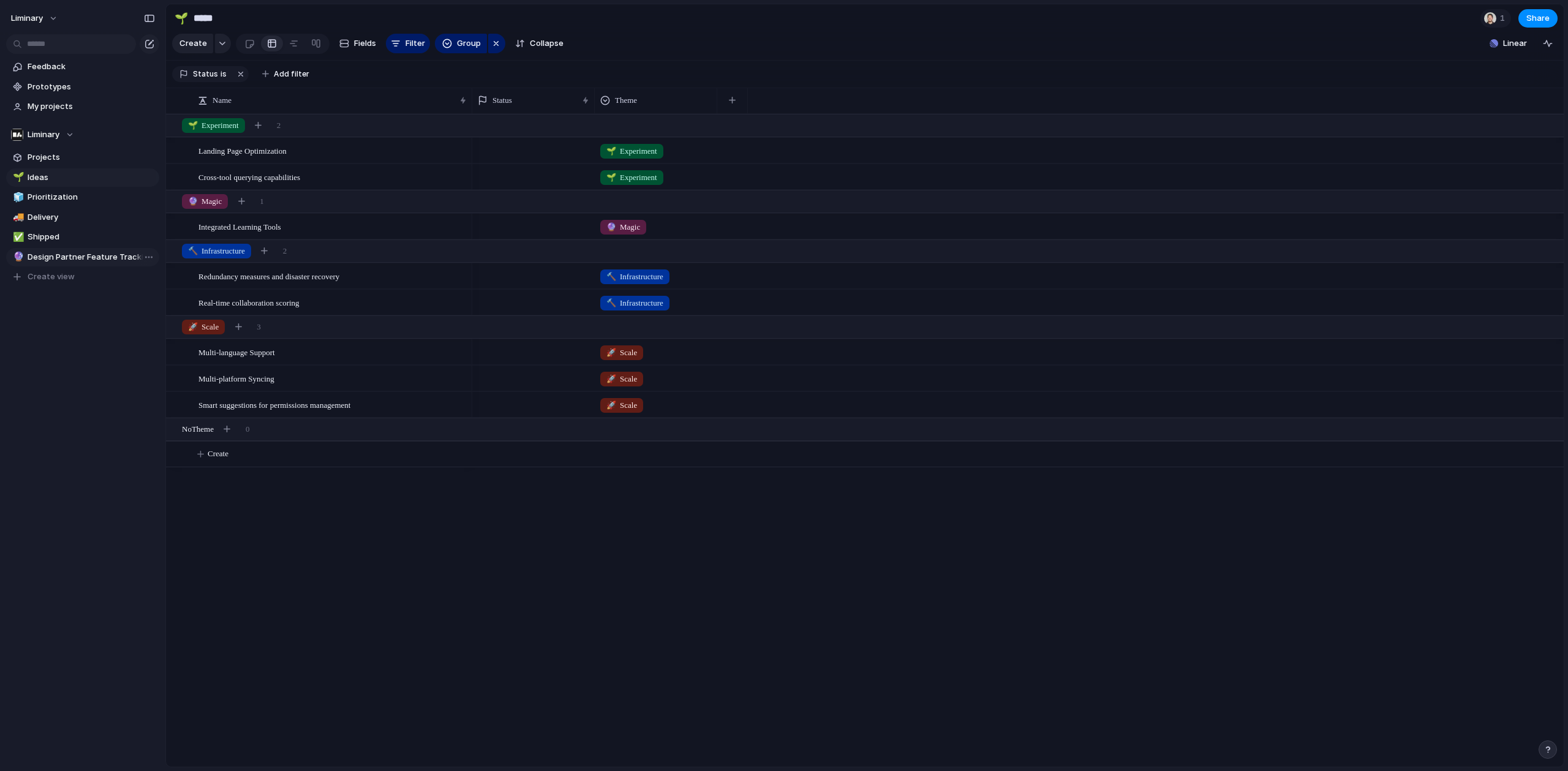
click at [61, 236] on div "Open in new tab Copy link Duplicate view Rename view Delete view" at bounding box center [784, 386] width 1568 height 771
click at [61, 248] on div "🔮 Design Partner Feature Tracking" at bounding box center [83, 257] width 153 height 18
click at [67, 242] on span "Shipped" at bounding box center [91, 237] width 128 height 13
type input "*******"
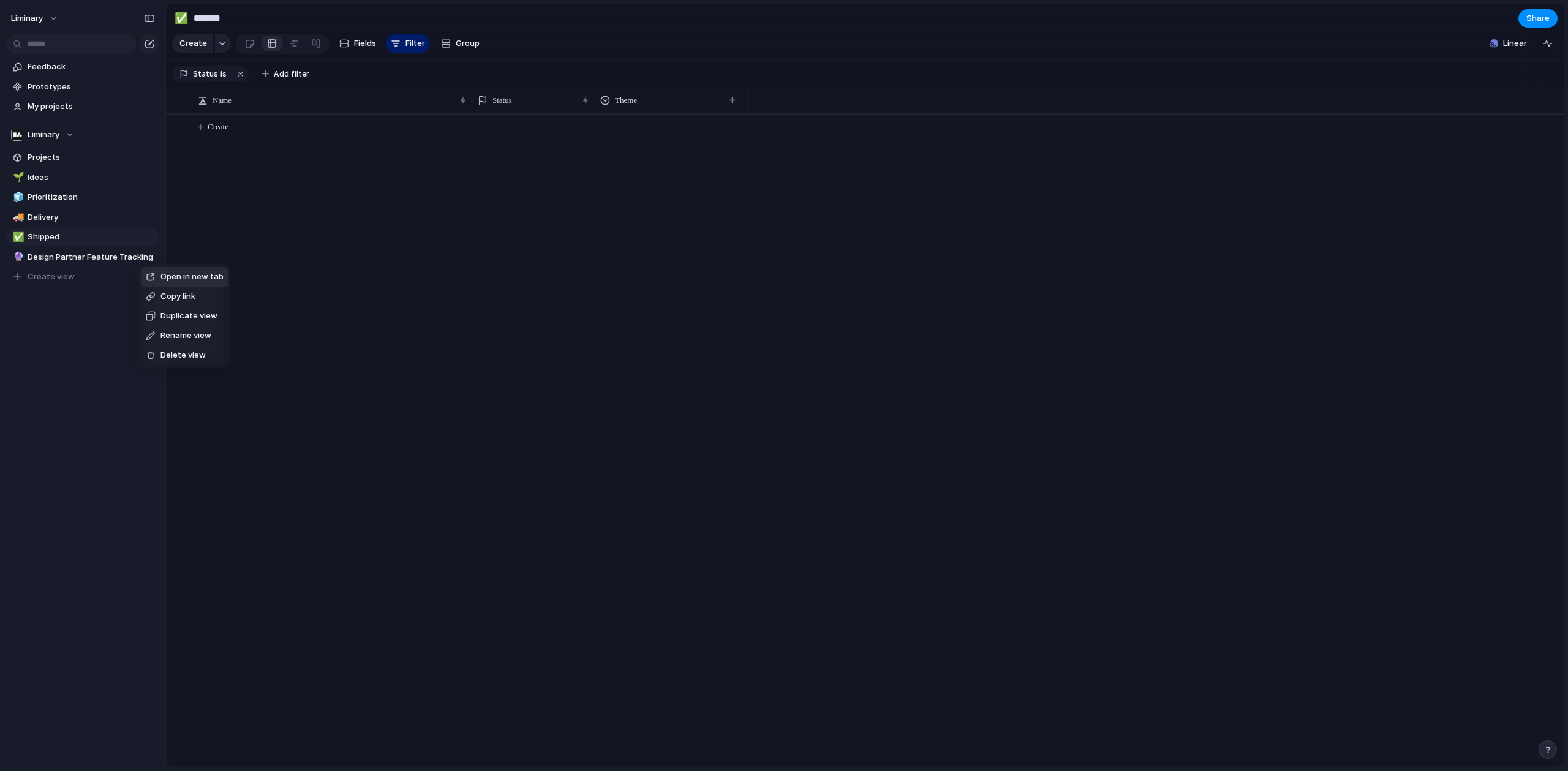
click at [154, 278] on div at bounding box center [151, 277] width 10 height 10
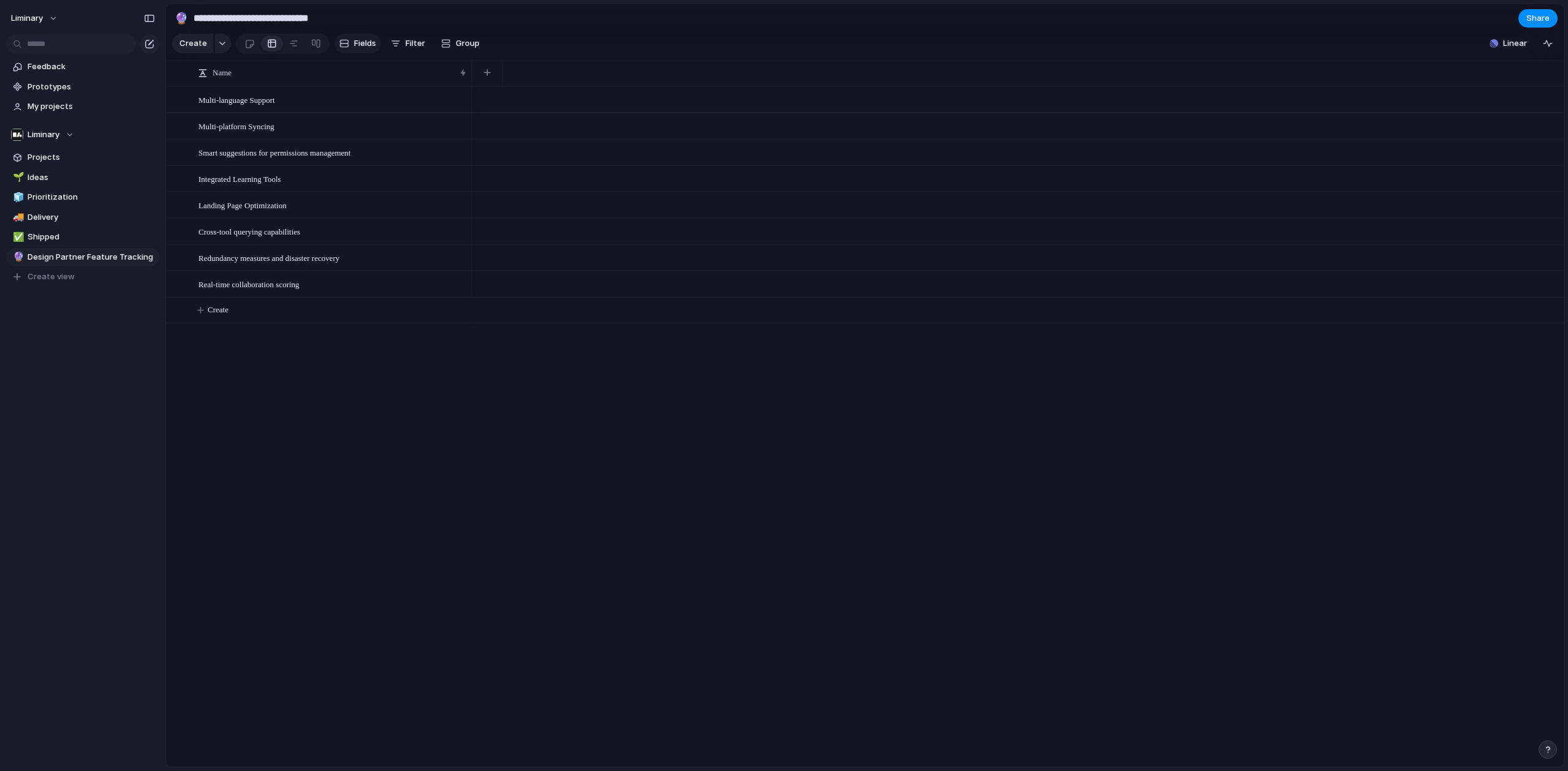
click at [362, 48] on span "Fields" at bounding box center [365, 44] width 22 height 13
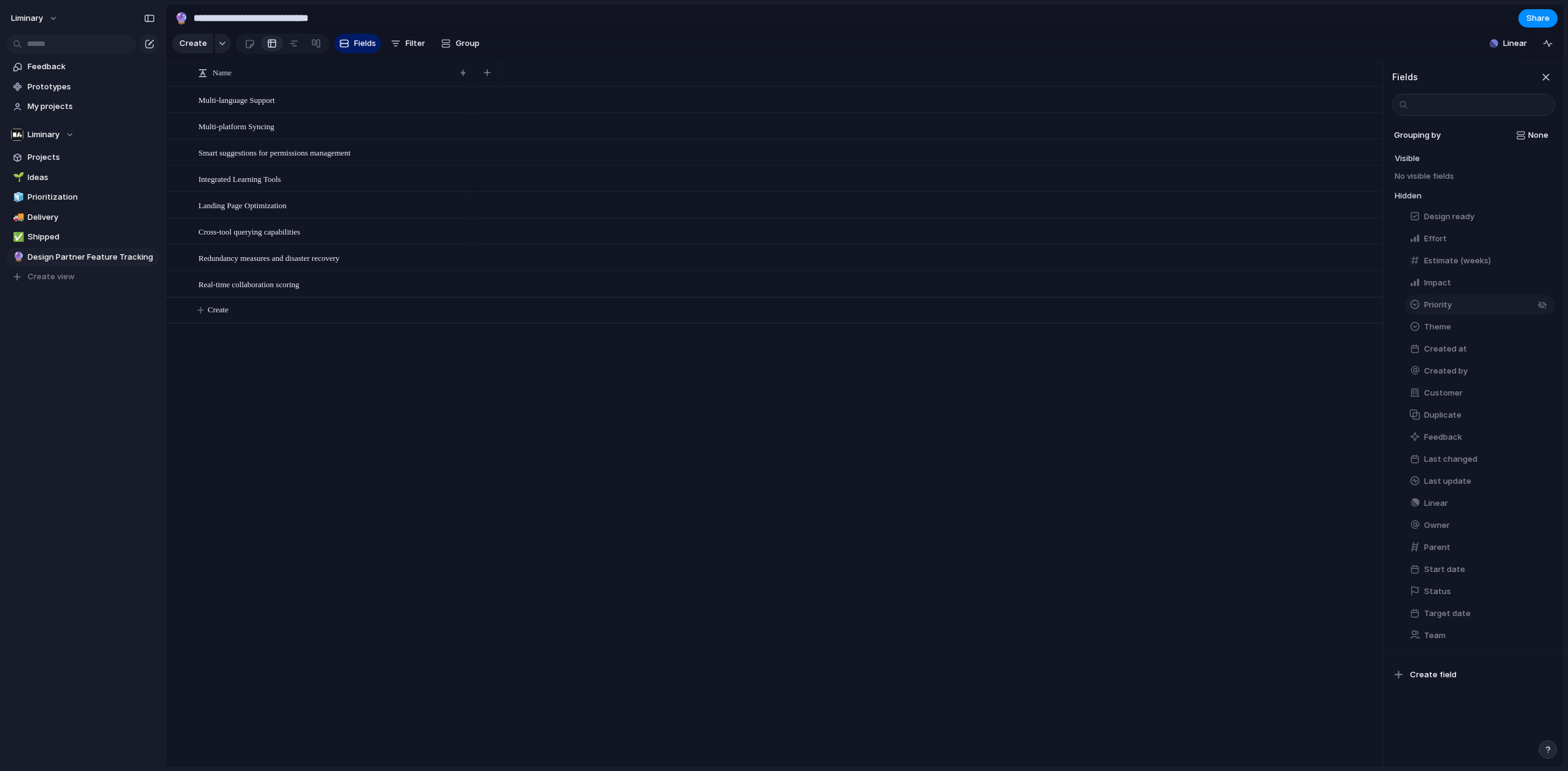
click at [1452, 304] on button "Priority" at bounding box center [1479, 305] width 151 height 19
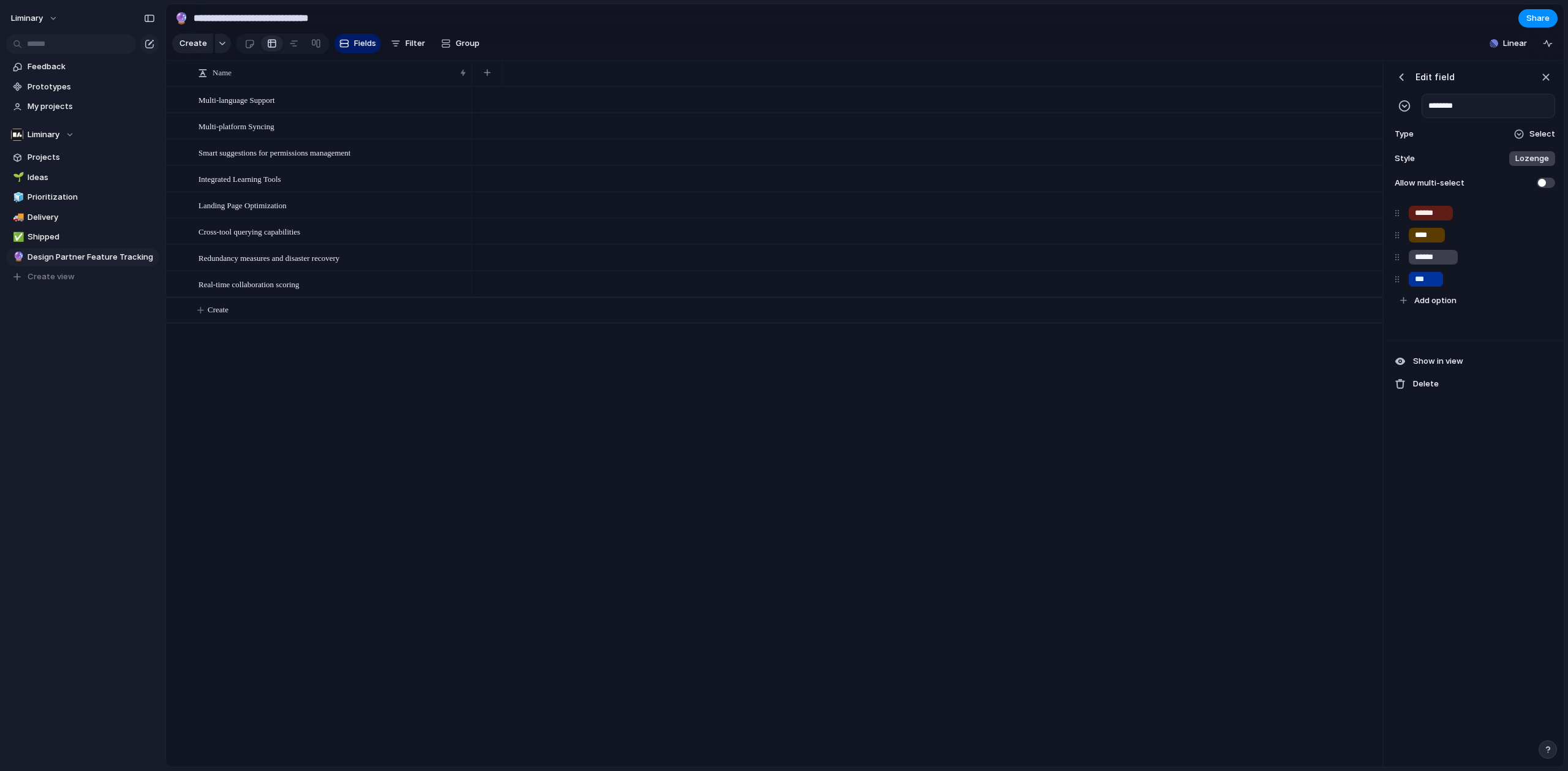
click at [1546, 188] on span at bounding box center [1545, 183] width 18 height 11
click at [1464, 369] on button "Show in view" at bounding box center [1475, 361] width 170 height 21
click at [1404, 83] on div "button" at bounding box center [1402, 78] width 13 height 13
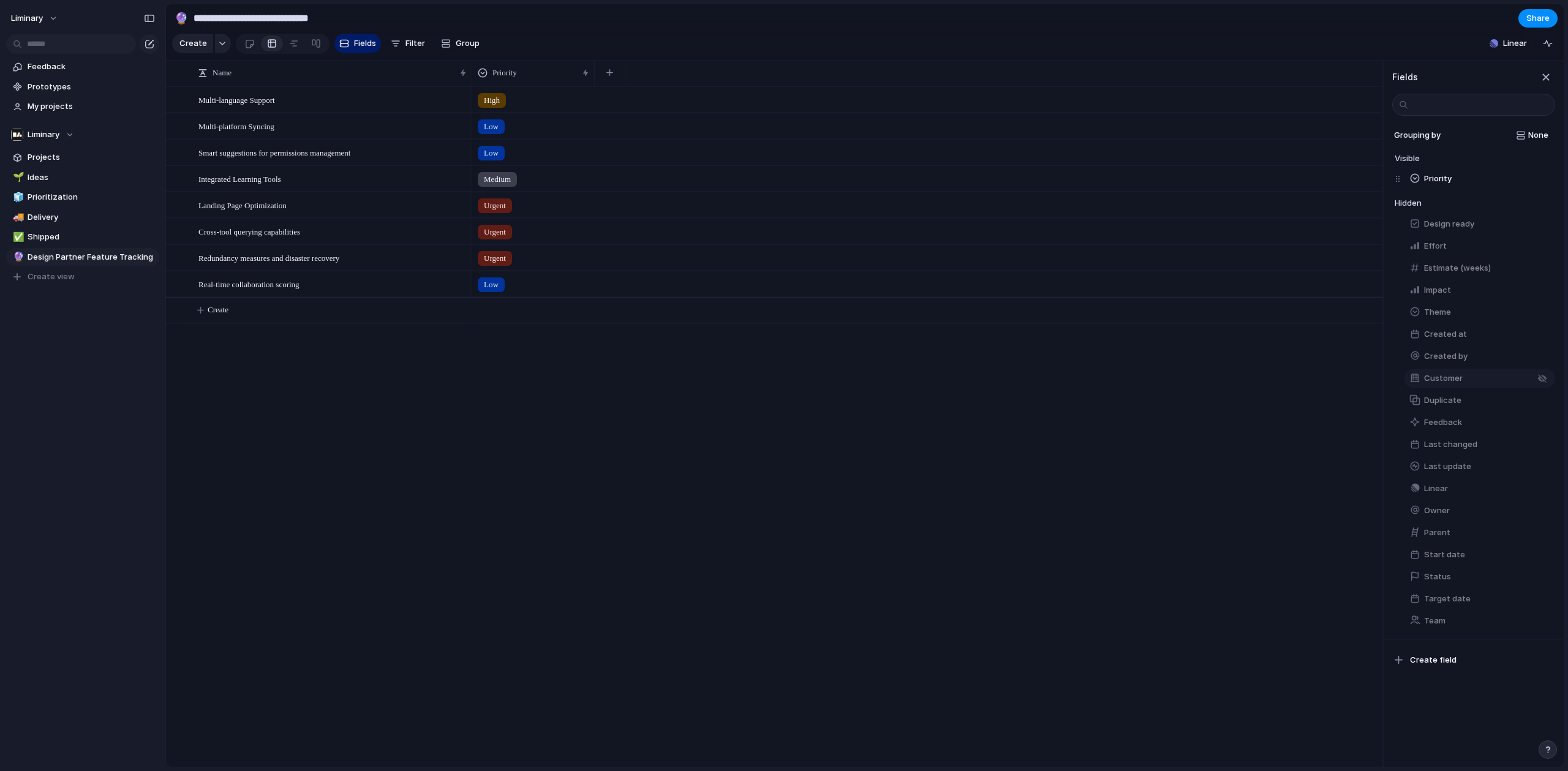
click at [1465, 389] on button "Customer" at bounding box center [1479, 378] width 151 height 19
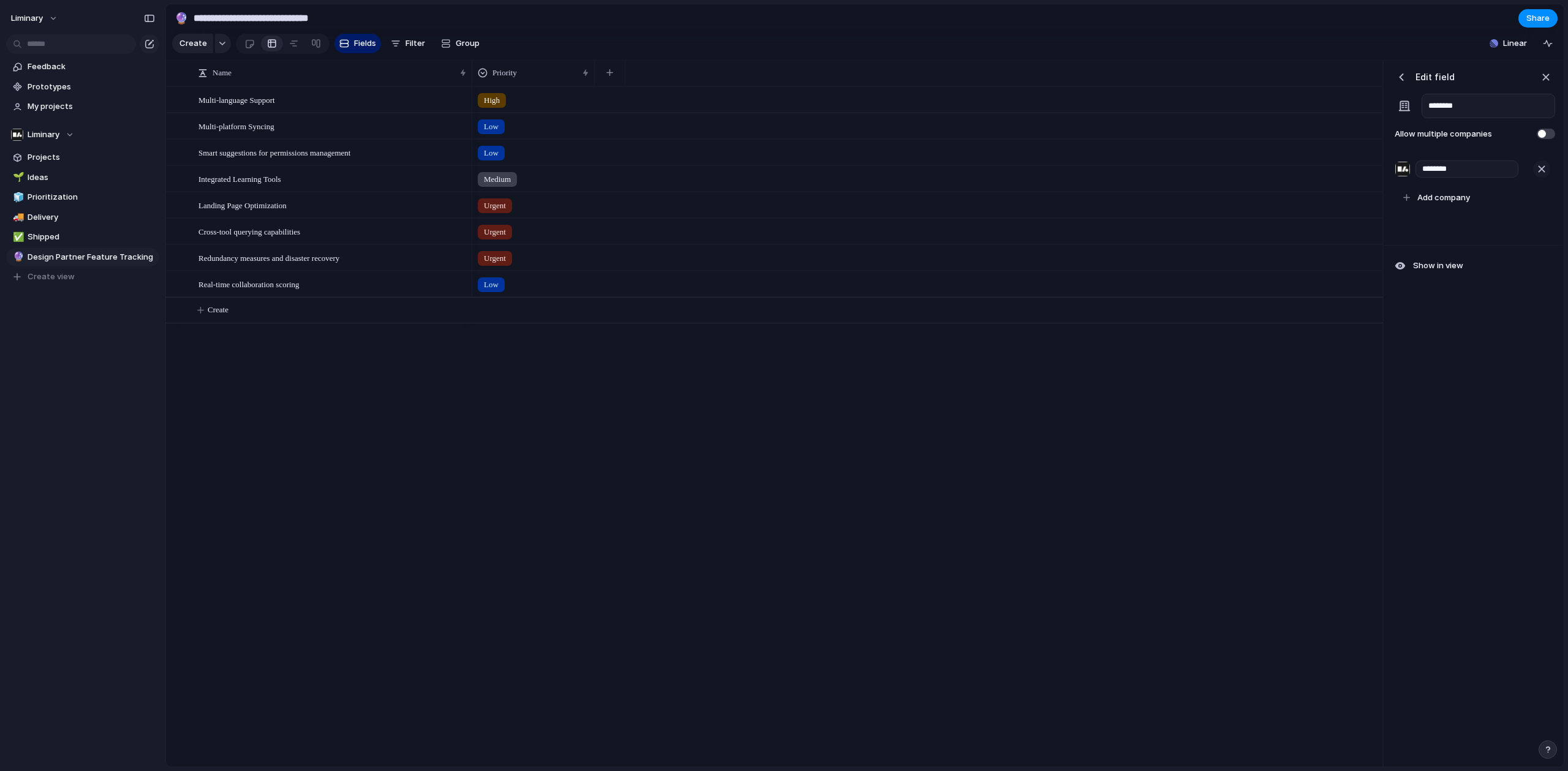
click at [1545, 174] on div "button" at bounding box center [1542, 169] width 14 height 14
click at [1455, 173] on span "Add company" at bounding box center [1443, 171] width 53 height 13
type input "******"
click at [1448, 204] on span "Add company" at bounding box center [1443, 198] width 53 height 13
click at [1445, 181] on div "Add company" at bounding box center [1473, 170] width 153 height 21
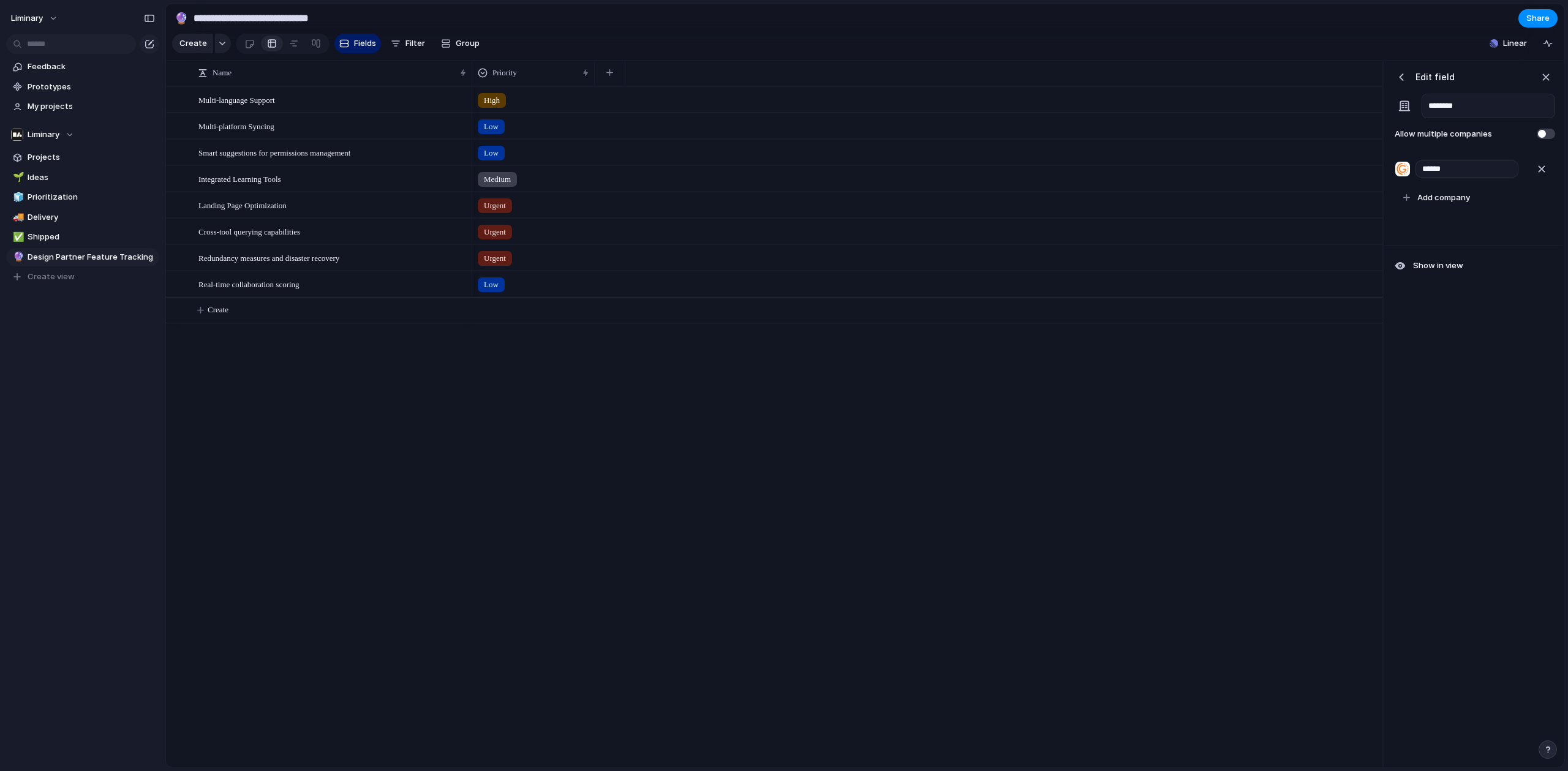
click at [1465, 398] on div "Edit field ******** Allow multiple companies ****** Add company Show in view" at bounding box center [1474, 414] width 178 height 707
click at [1404, 81] on div "button" at bounding box center [1402, 78] width 13 height 13
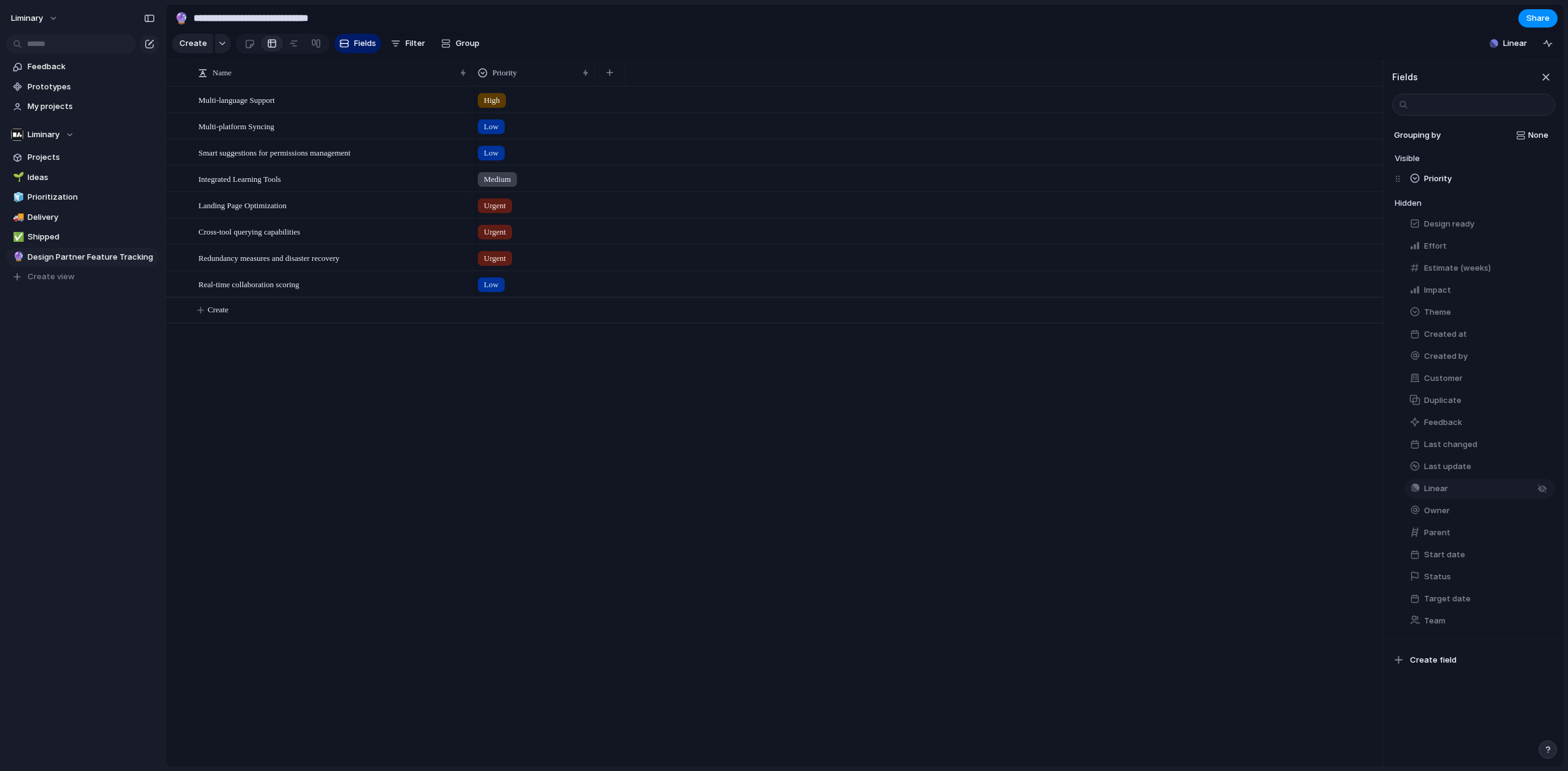
click at [1449, 496] on button "Linear" at bounding box center [1479, 488] width 151 height 19
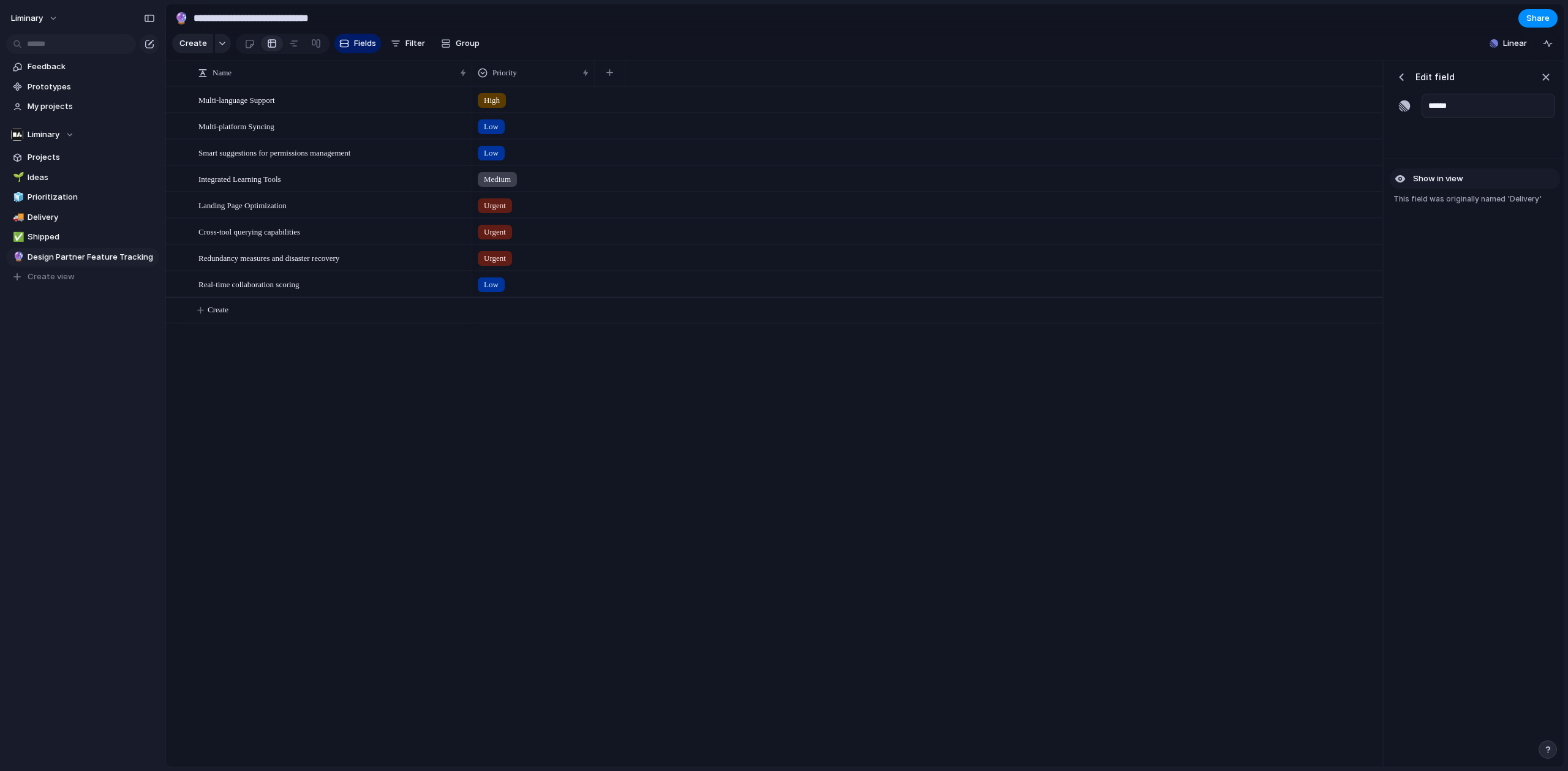
click at [1449, 185] on span "Show in view" at bounding box center [1438, 179] width 50 height 13
click at [1400, 83] on div "button" at bounding box center [1402, 78] width 13 height 13
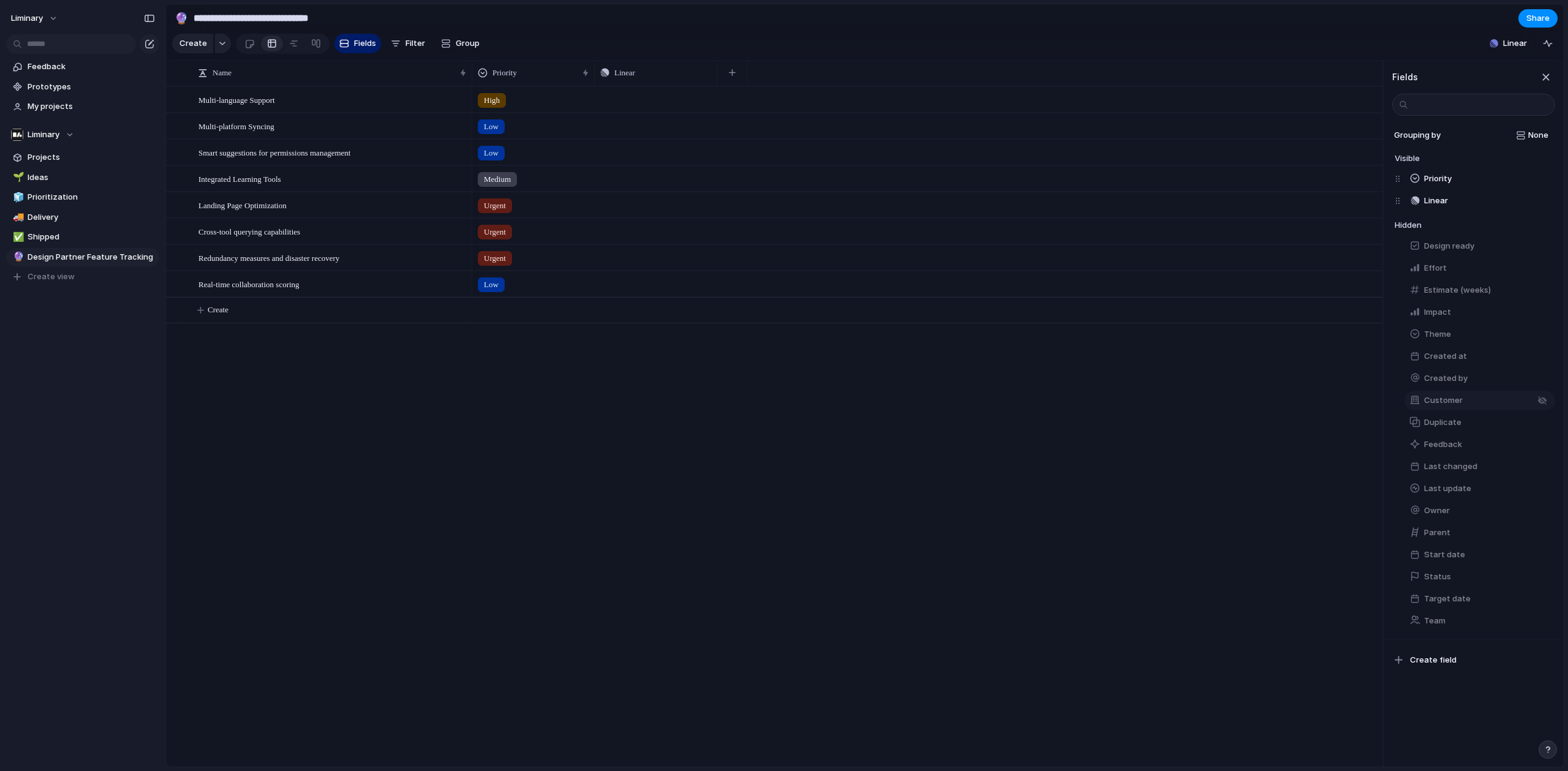
click at [1450, 407] on span "Customer" at bounding box center [1443, 401] width 39 height 13
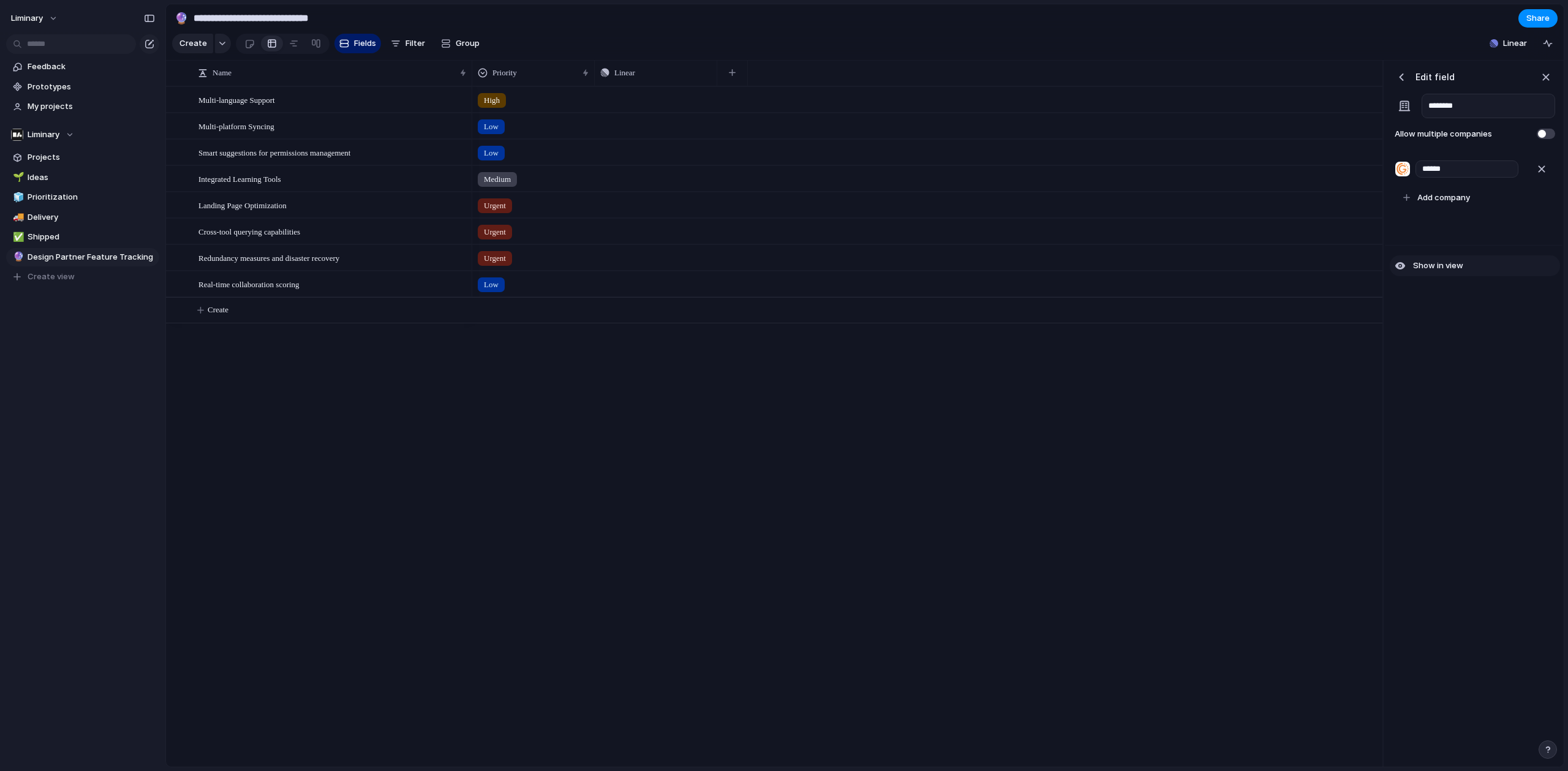
click at [1438, 266] on button "Show in view" at bounding box center [1475, 265] width 170 height 21
click at [1399, 74] on div "Edit field ******** Allow multiple companies" at bounding box center [1474, 105] width 178 height 89
click at [1403, 83] on div "button" at bounding box center [1402, 78] width 13 height 13
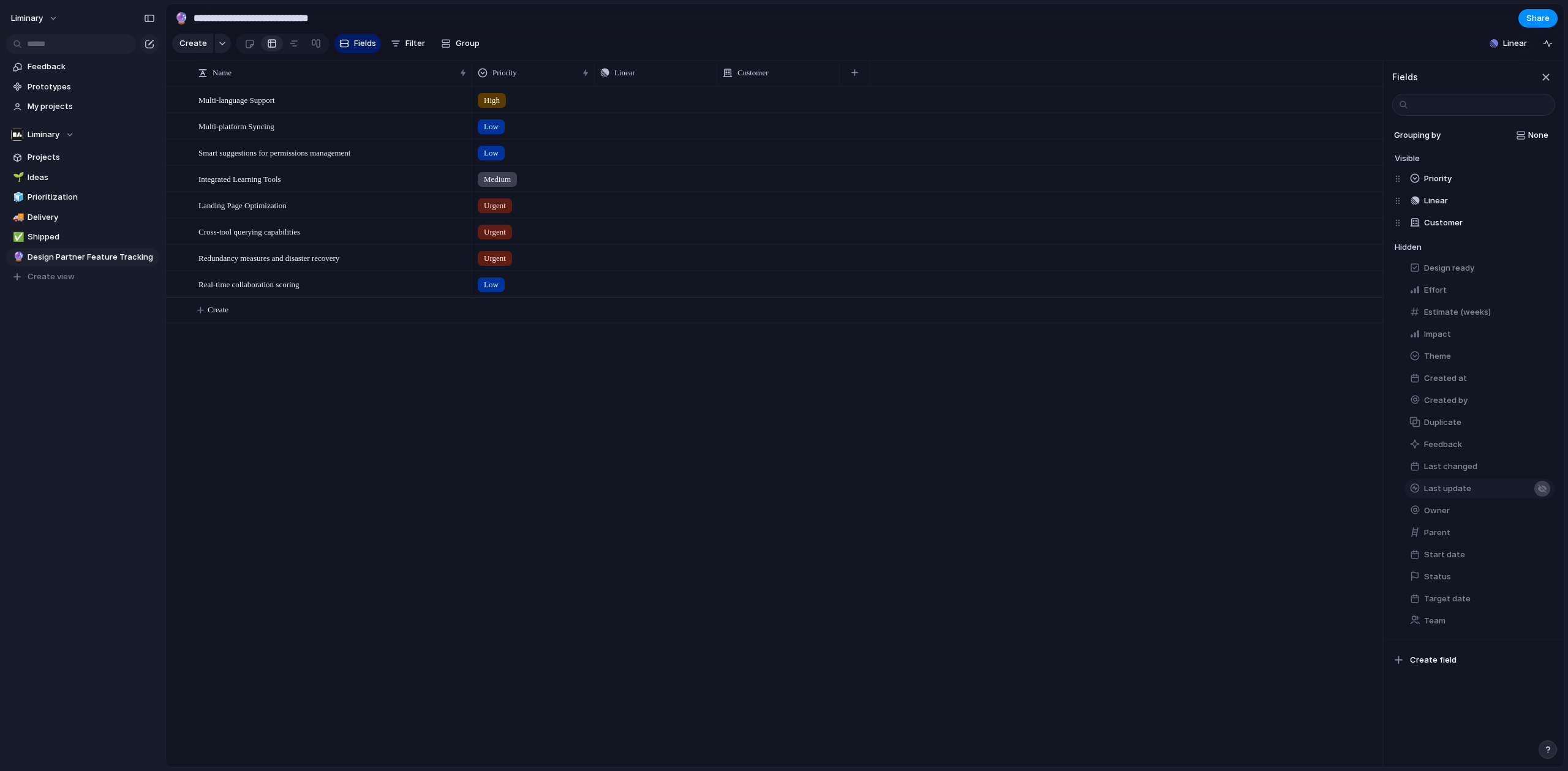
click at [1534, 497] on button "button" at bounding box center [1542, 488] width 16 height 16
click at [1537, 604] on div "button" at bounding box center [1542, 599] width 10 height 10
click at [1306, 516] on div "High Push Update 1 Low Push Low Push Medium Push Urgent Push Urgent Push Urgent…" at bounding box center [927, 426] width 910 height 680
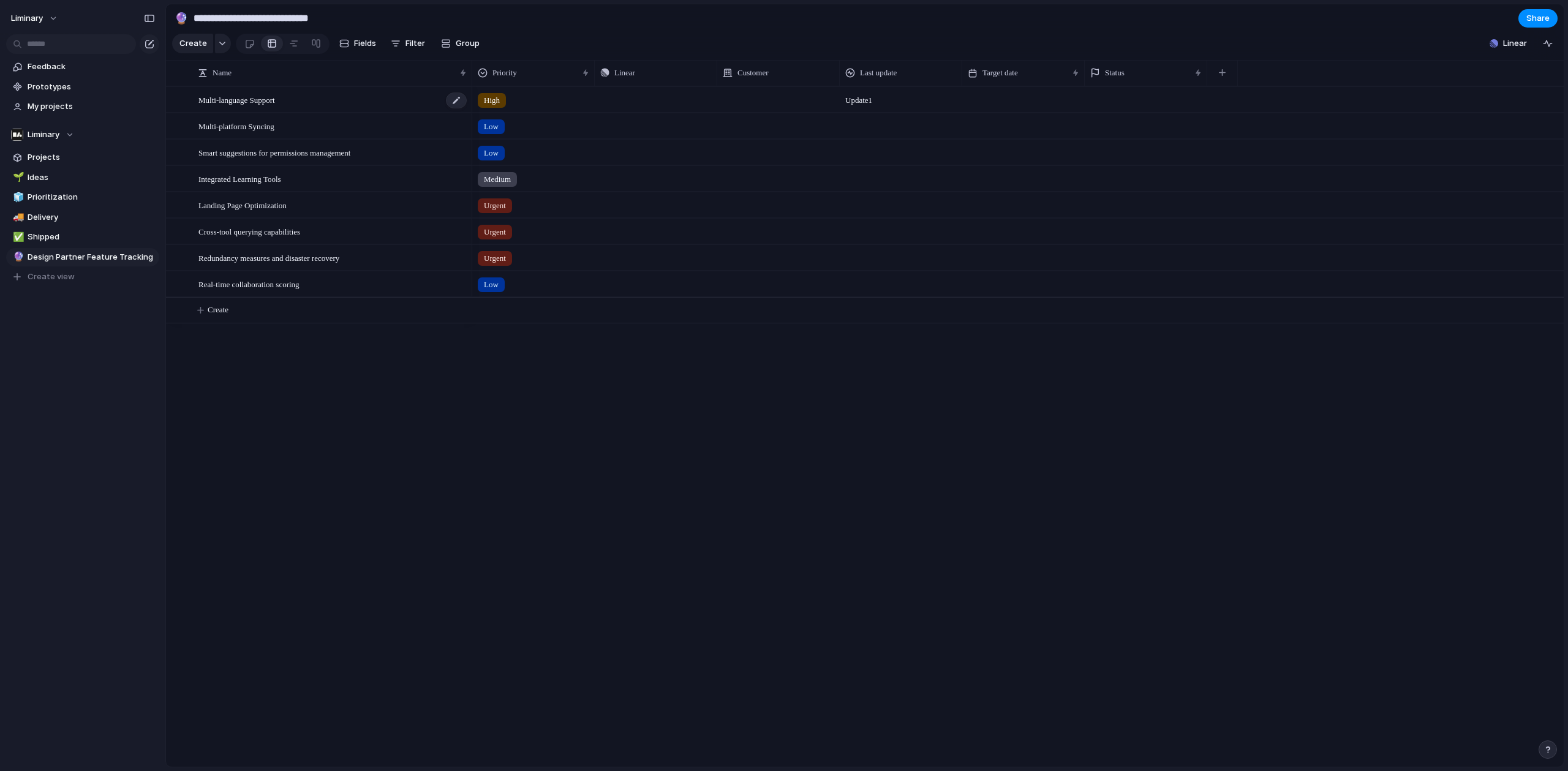
click at [352, 110] on div "Multi-language Support" at bounding box center [333, 100] width 270 height 25
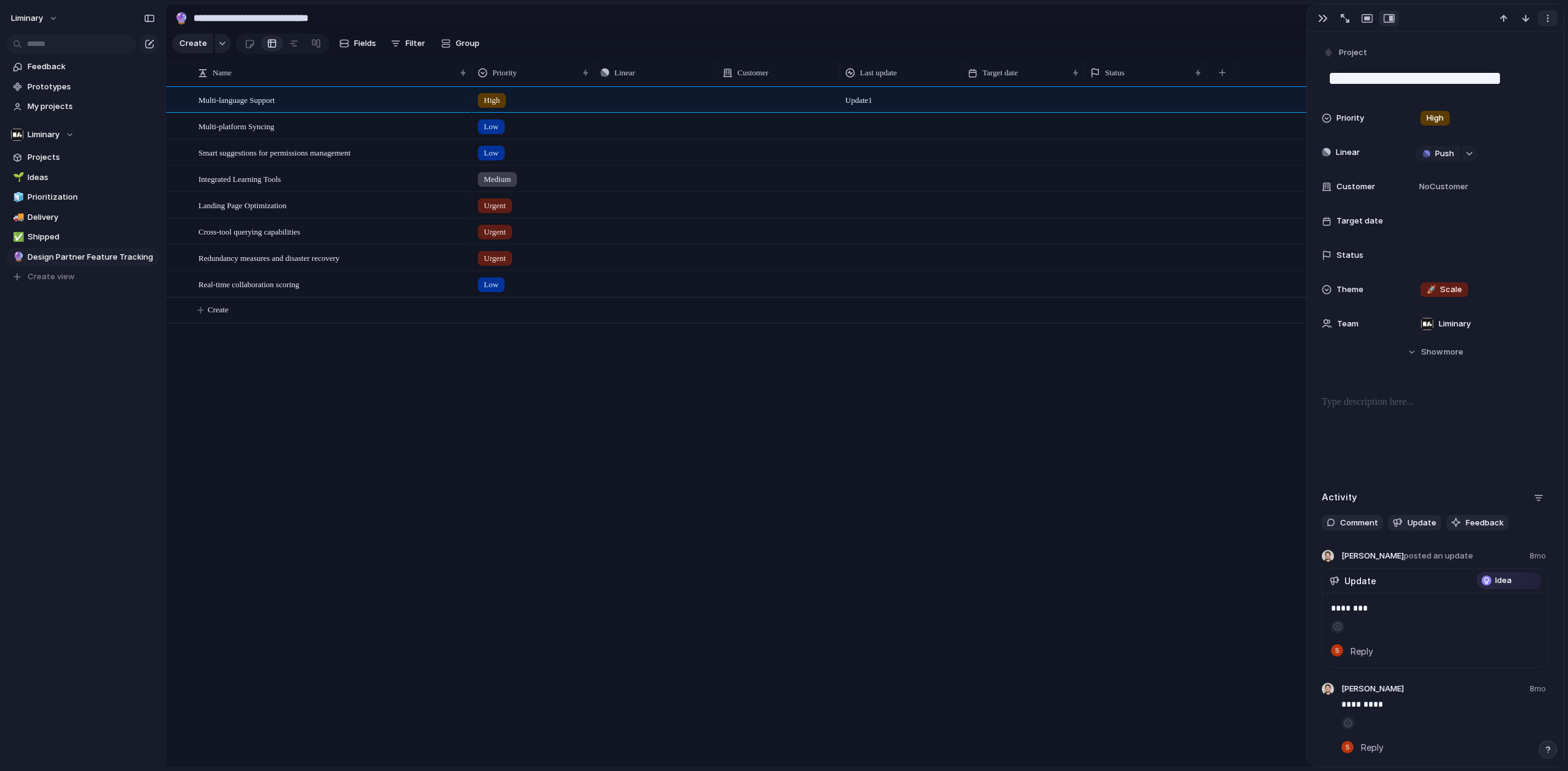
click at [1552, 23] on button "button" at bounding box center [1547, 18] width 19 height 16
click at [1536, 67] on li "Delete" at bounding box center [1509, 63] width 92 height 19
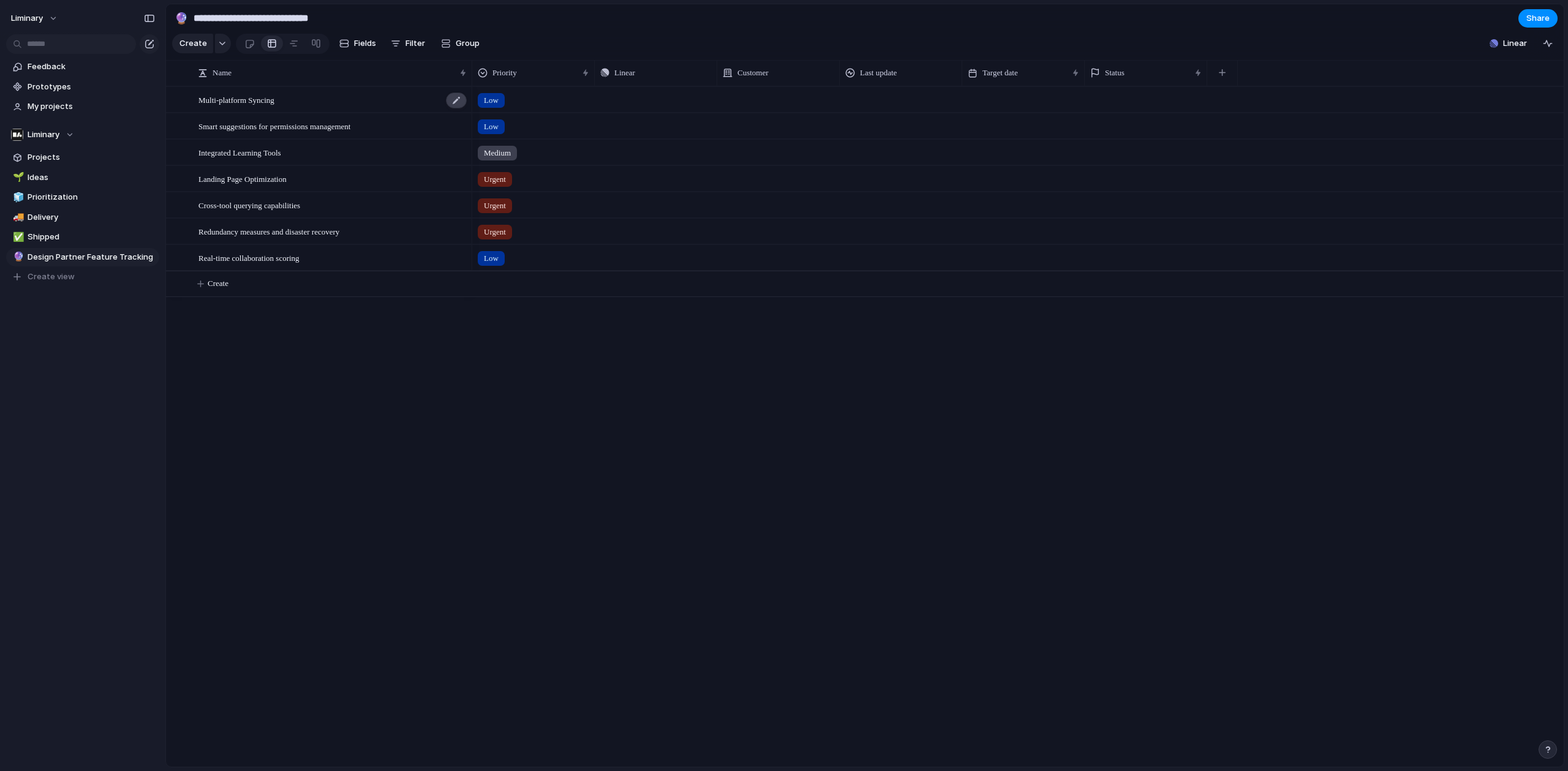
click at [451, 103] on div at bounding box center [456, 100] width 21 height 16
click at [350, 133] on span "Smart suggestions for permissions management" at bounding box center [274, 126] width 152 height 14
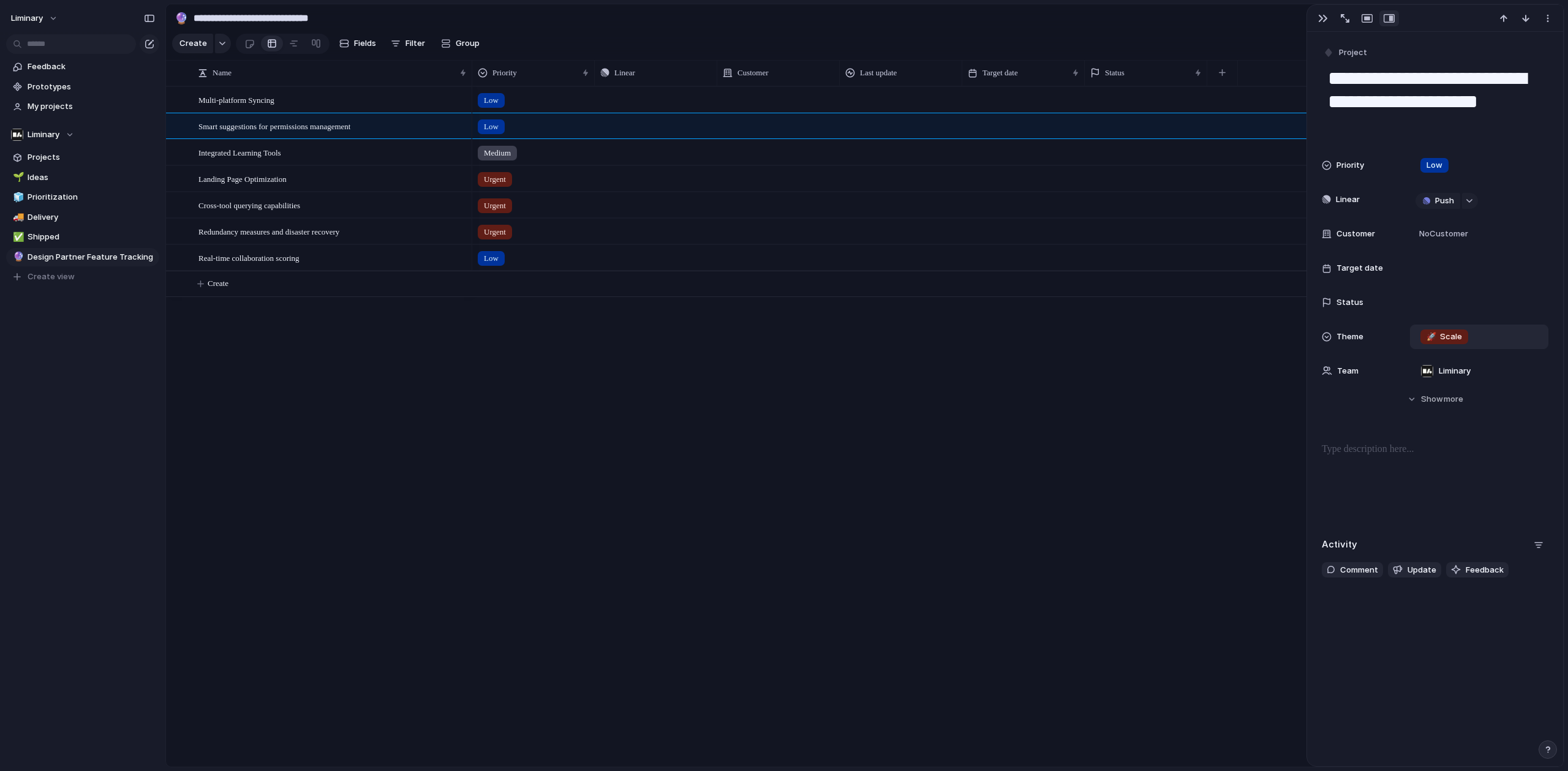
click at [1452, 339] on span "🚀 Scale" at bounding box center [1443, 337] width 36 height 13
click at [1469, 466] on li "No Theme" at bounding box center [1468, 470] width 100 height 19
click at [541, 614] on div "Low Push Low Push Medium Push Urgent Push Urgent Push Urgent Push Low Push" at bounding box center [1018, 426] width 1091 height 680
click at [402, 51] on button "Filter" at bounding box center [408, 43] width 44 height 19
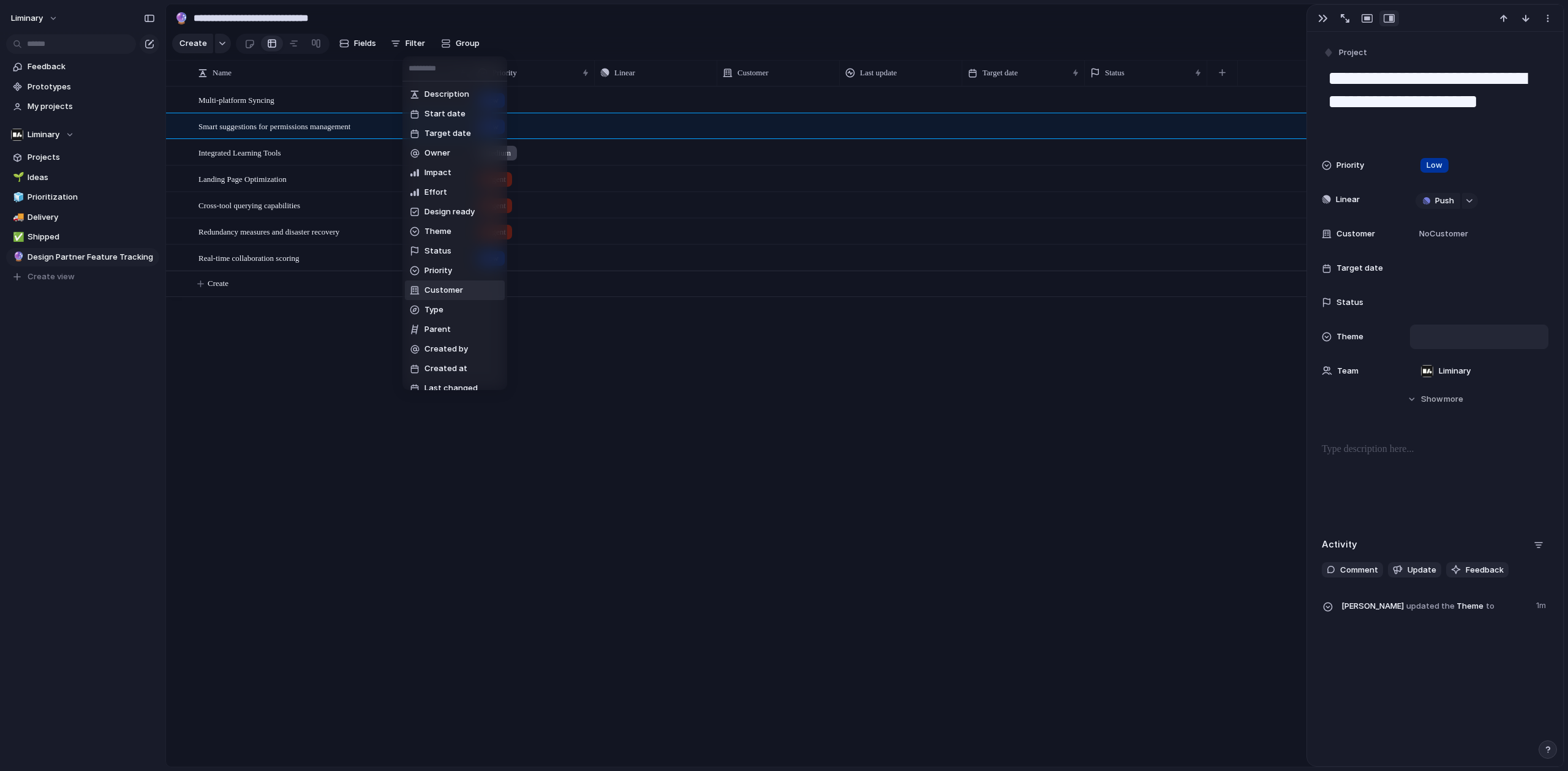
click at [454, 294] on span "Customer" at bounding box center [444, 290] width 39 height 13
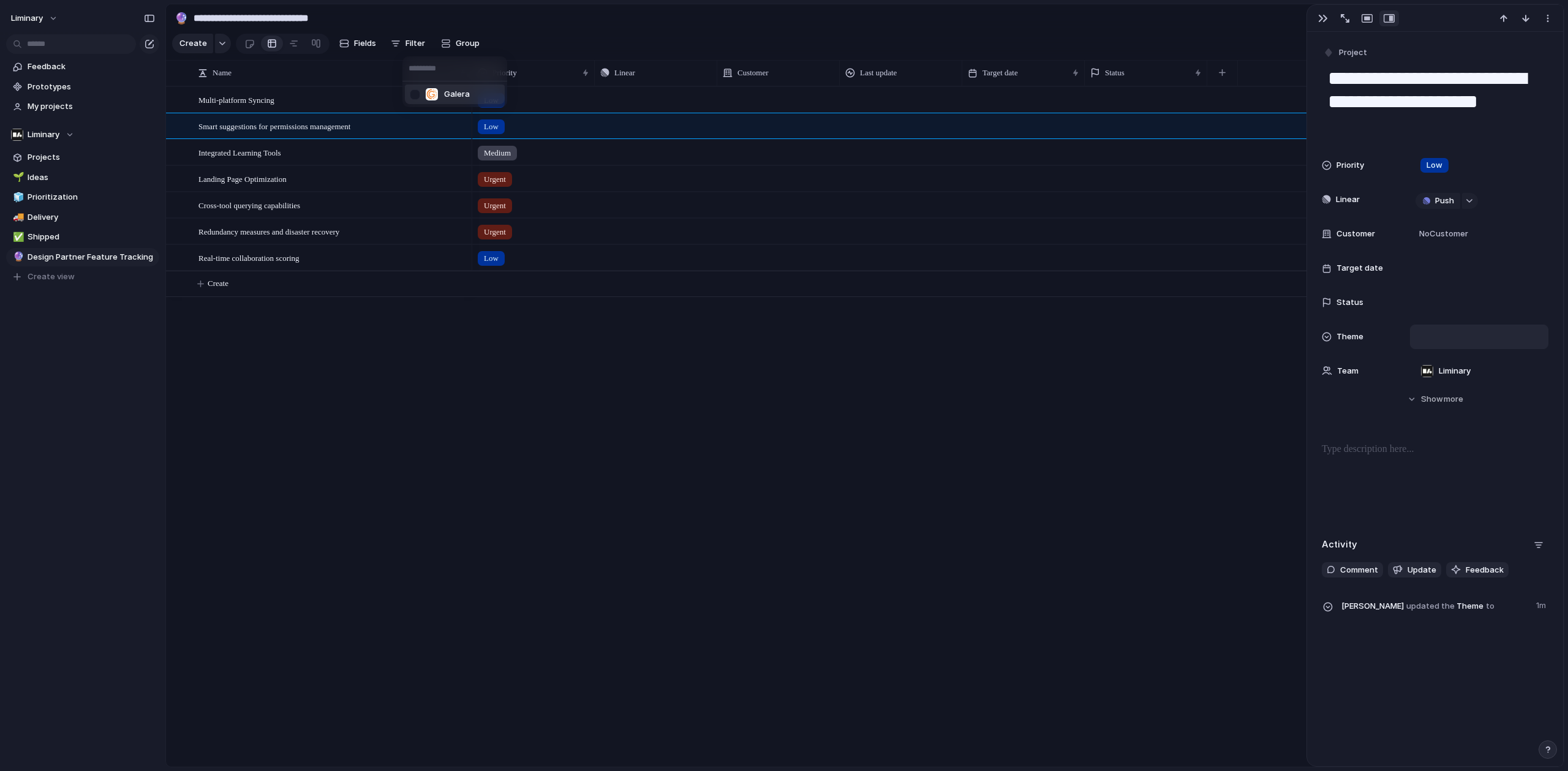
click at [421, 68] on input "text" at bounding box center [454, 68] width 104 height 24
click at [419, 74] on input "text" at bounding box center [454, 68] width 104 height 24
type input "*"
click at [419, 98] on div at bounding box center [415, 94] width 21 height 21
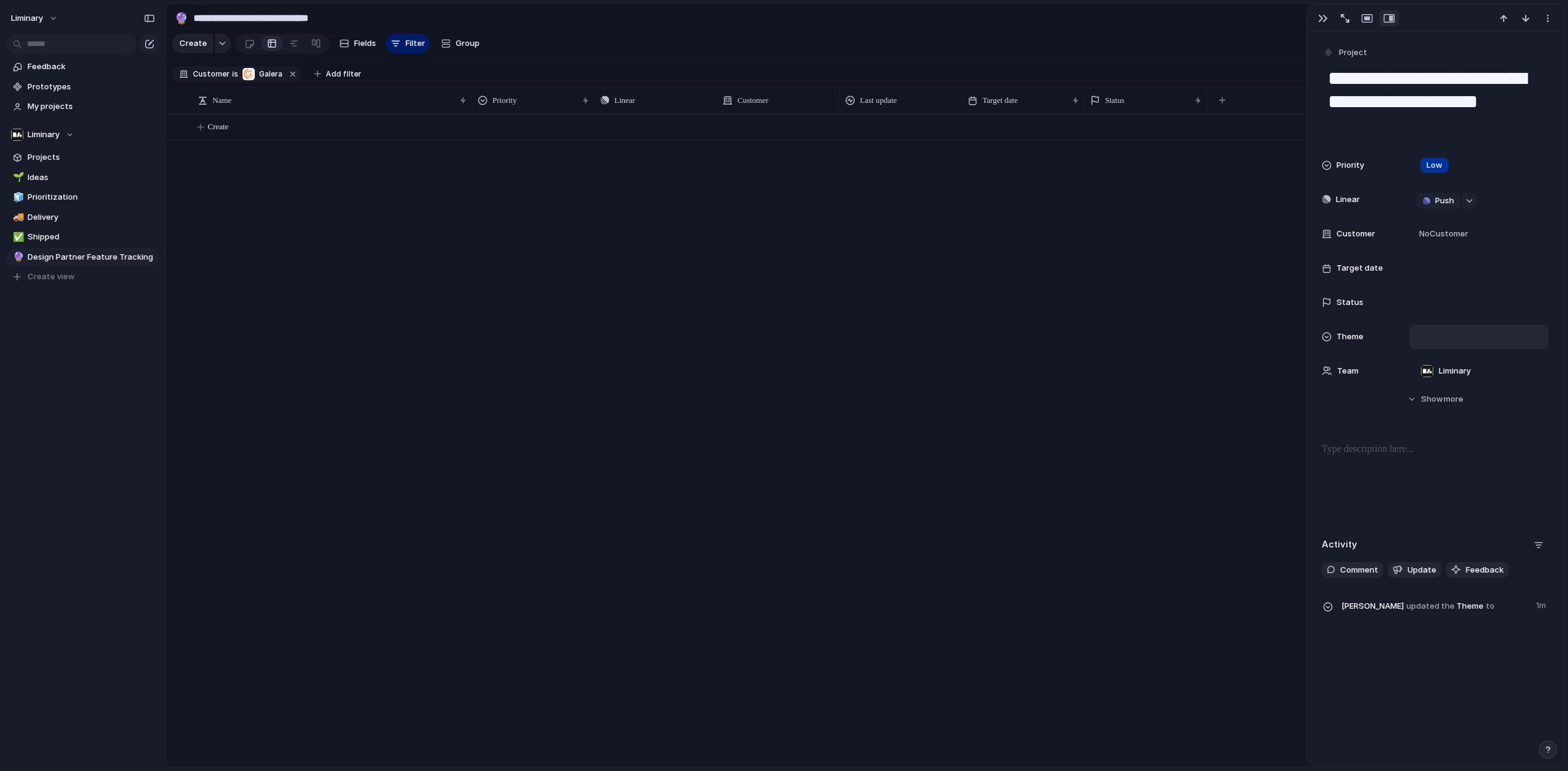
click at [415, 287] on div "Galera" at bounding box center [784, 386] width 1568 height 771
click at [225, 133] on span "Create" at bounding box center [218, 127] width 21 height 13
paste textarea "**********"
type textarea "**********"
click at [489, 135] on div at bounding box center [534, 125] width 121 height 20
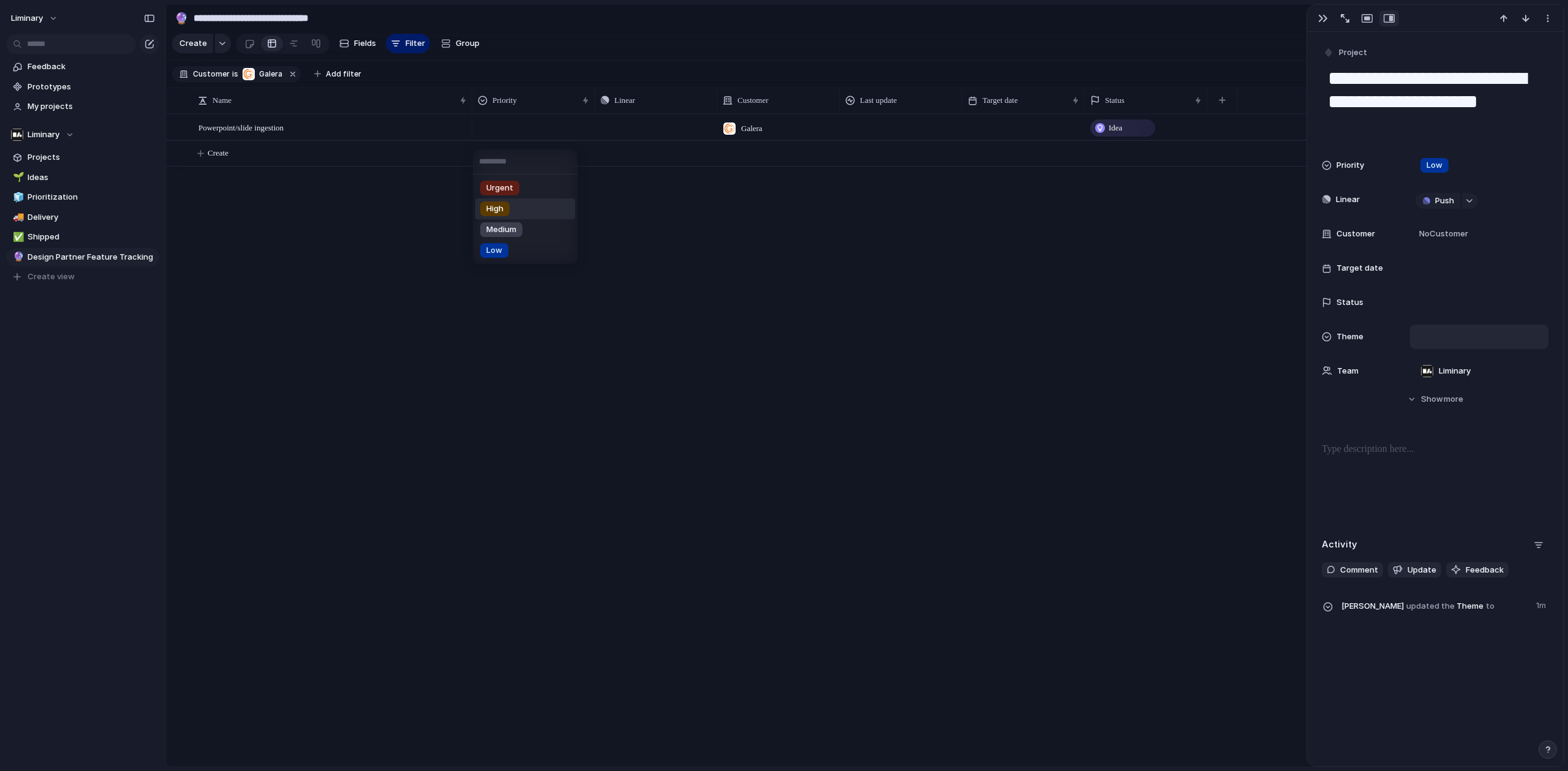
click at [498, 208] on span "High" at bounding box center [494, 209] width 17 height 13
click at [626, 130] on div "Push" at bounding box center [656, 127] width 121 height 24
click at [902, 134] on div at bounding box center [901, 127] width 123 height 25
click at [215, 159] on span "Create" at bounding box center [218, 153] width 21 height 13
click at [218, 166] on textarea at bounding box center [330, 165] width 265 height 14
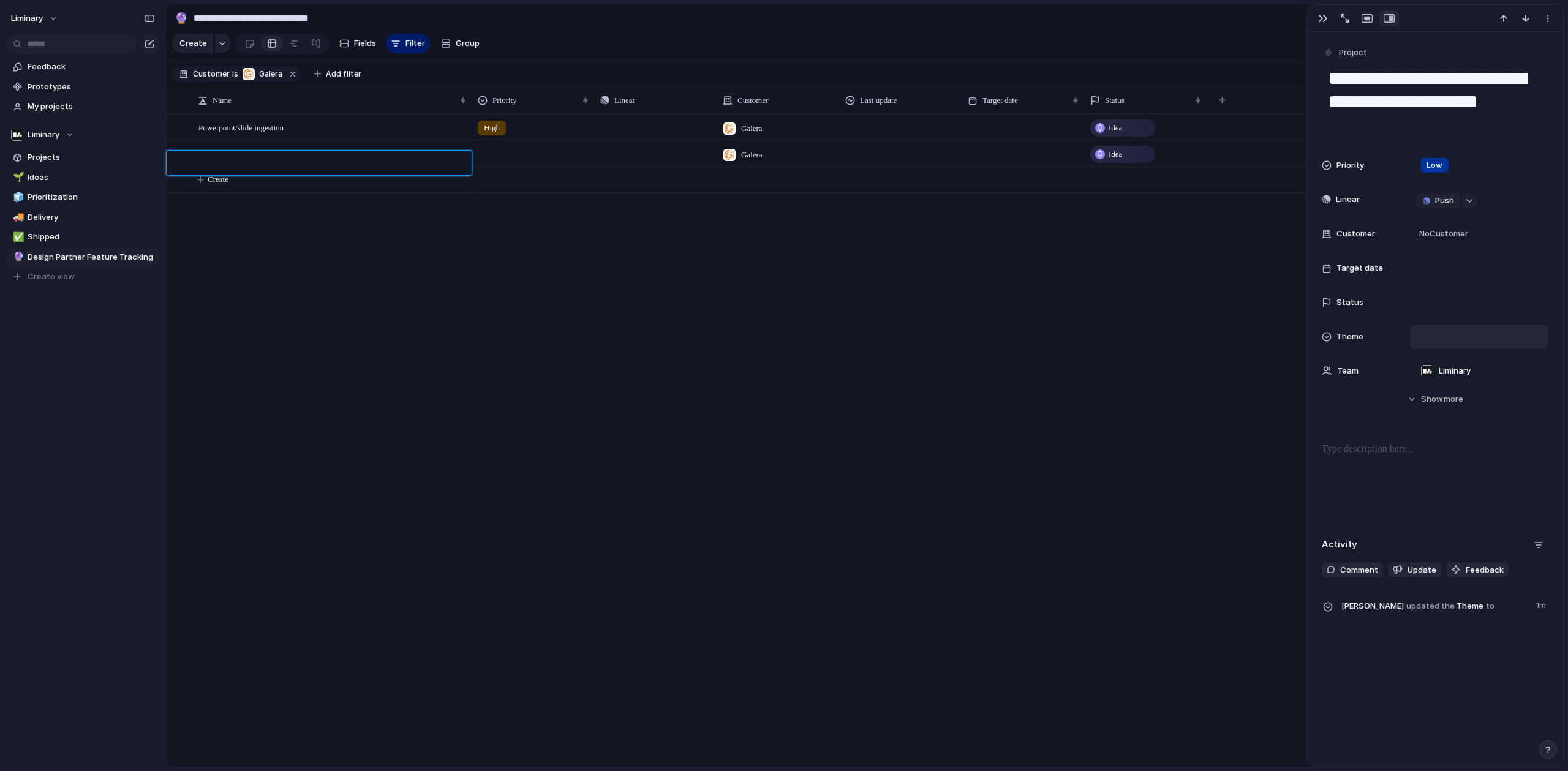
paste textarea "**********"
type textarea "**********"
click at [504, 157] on div at bounding box center [534, 151] width 121 height 20
click at [496, 223] on li "Urgent" at bounding box center [525, 214] width 100 height 21
click at [506, 158] on span "Urgent" at bounding box center [494, 155] width 22 height 13
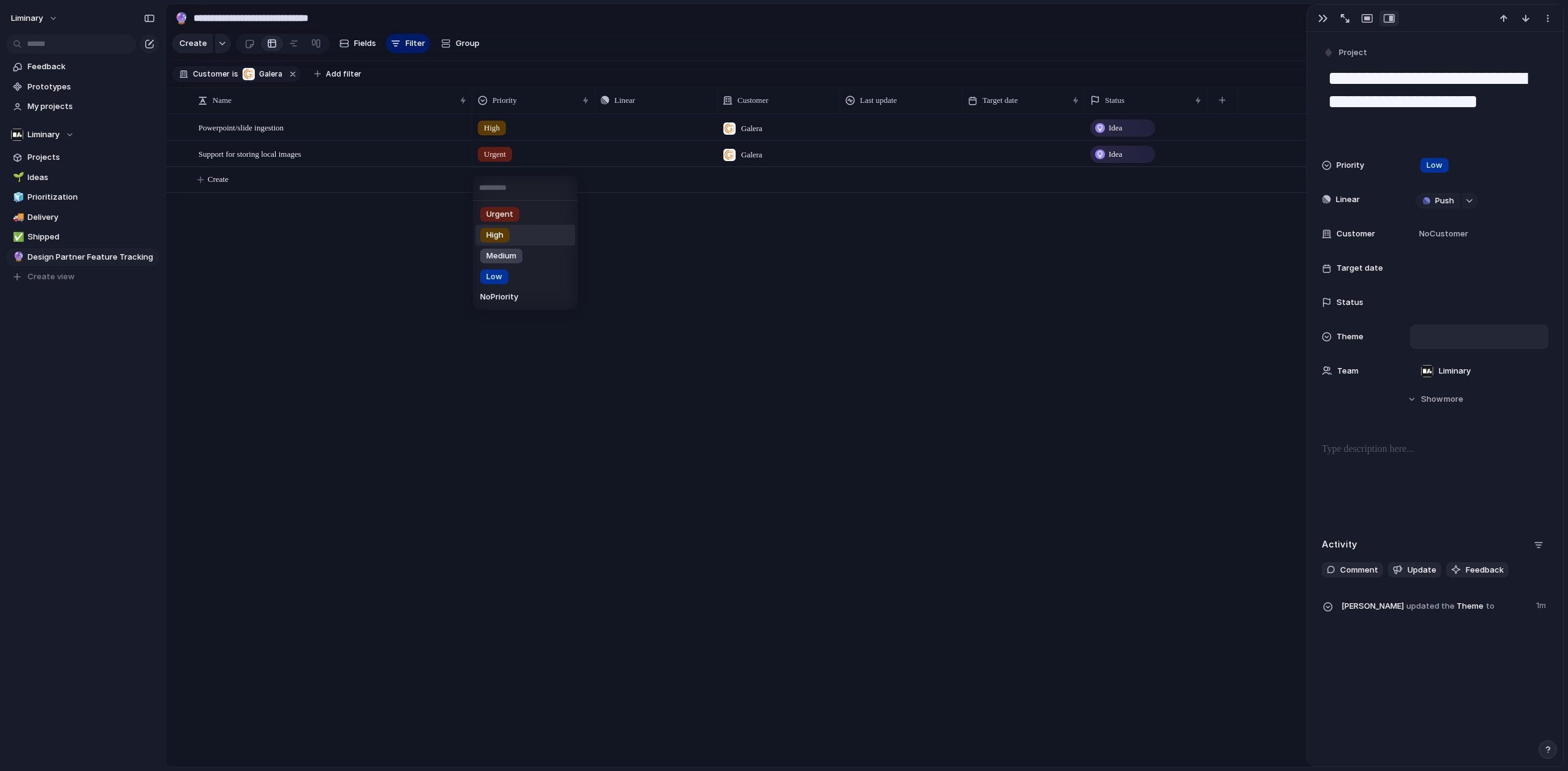
click at [497, 240] on span "High" at bounding box center [494, 235] width 17 height 13
click at [499, 160] on span "High" at bounding box center [491, 155] width 16 height 13
click at [507, 258] on span "Medium" at bounding box center [501, 256] width 30 height 13
click at [227, 186] on span "Create" at bounding box center [218, 180] width 21 height 13
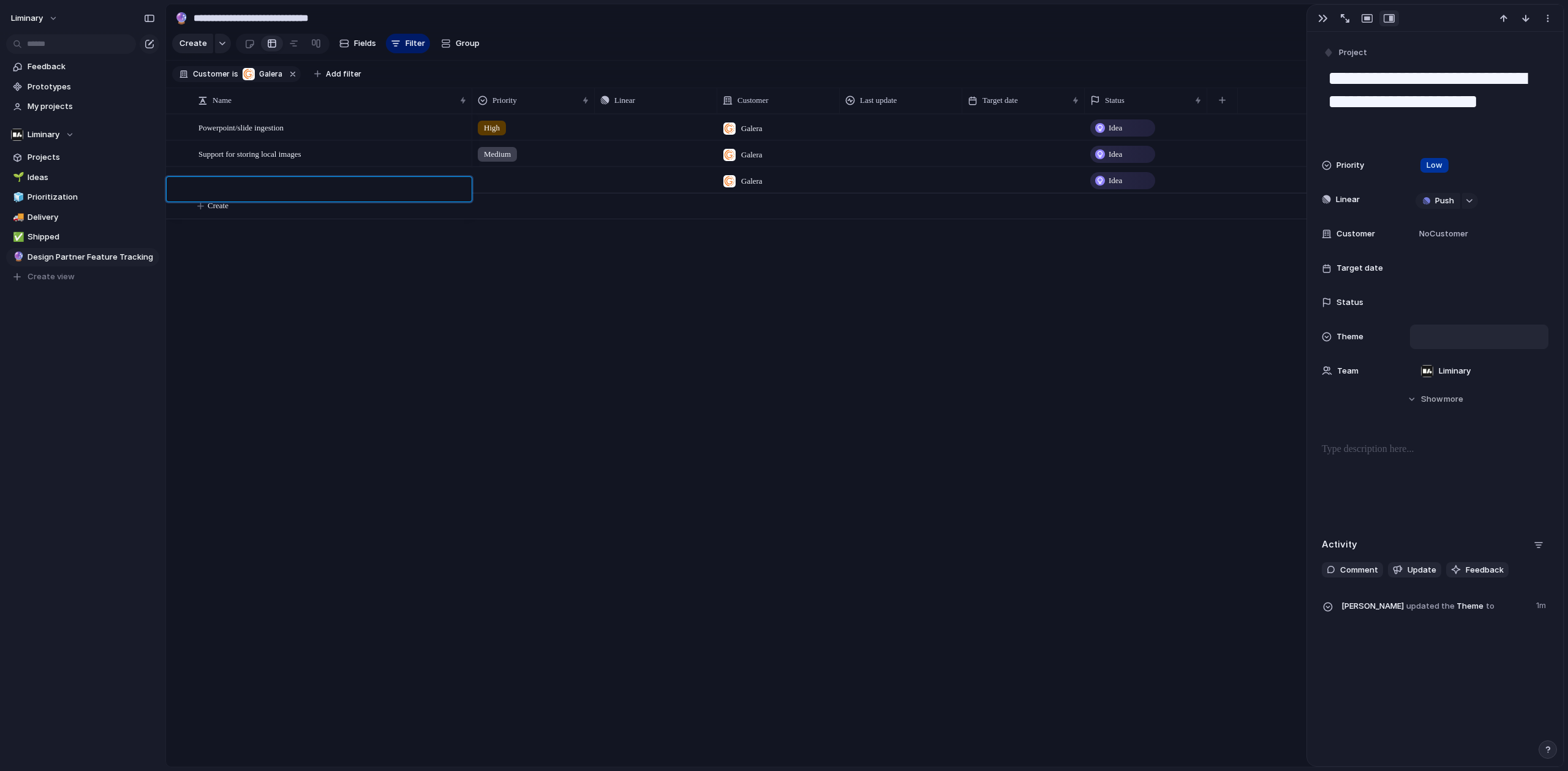
paste textarea "**********"
click at [327, 197] on textarea "**********" at bounding box center [330, 191] width 265 height 14
drag, startPoint x: 357, startPoint y: 189, endPoint x: 396, endPoint y: 189, distance: 39.0
click at [396, 189] on textarea "**********" at bounding box center [330, 191] width 265 height 14
drag, startPoint x: 396, startPoint y: 189, endPoint x: 355, endPoint y: 193, distance: 41.2
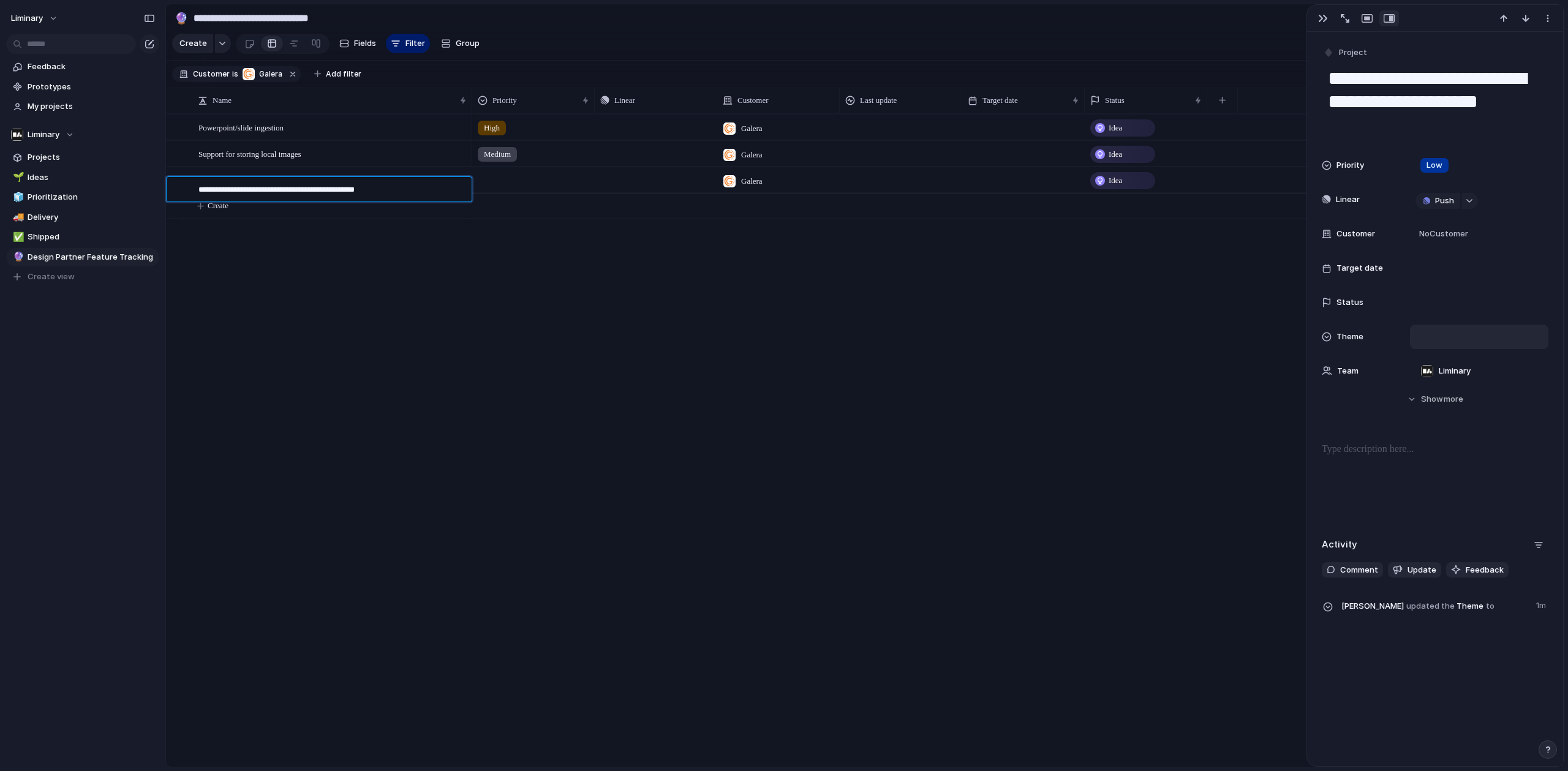
click at [355, 193] on textarea "**********" at bounding box center [330, 191] width 265 height 14
type textarea "**********"
click at [527, 186] on div at bounding box center [534, 178] width 121 height 20
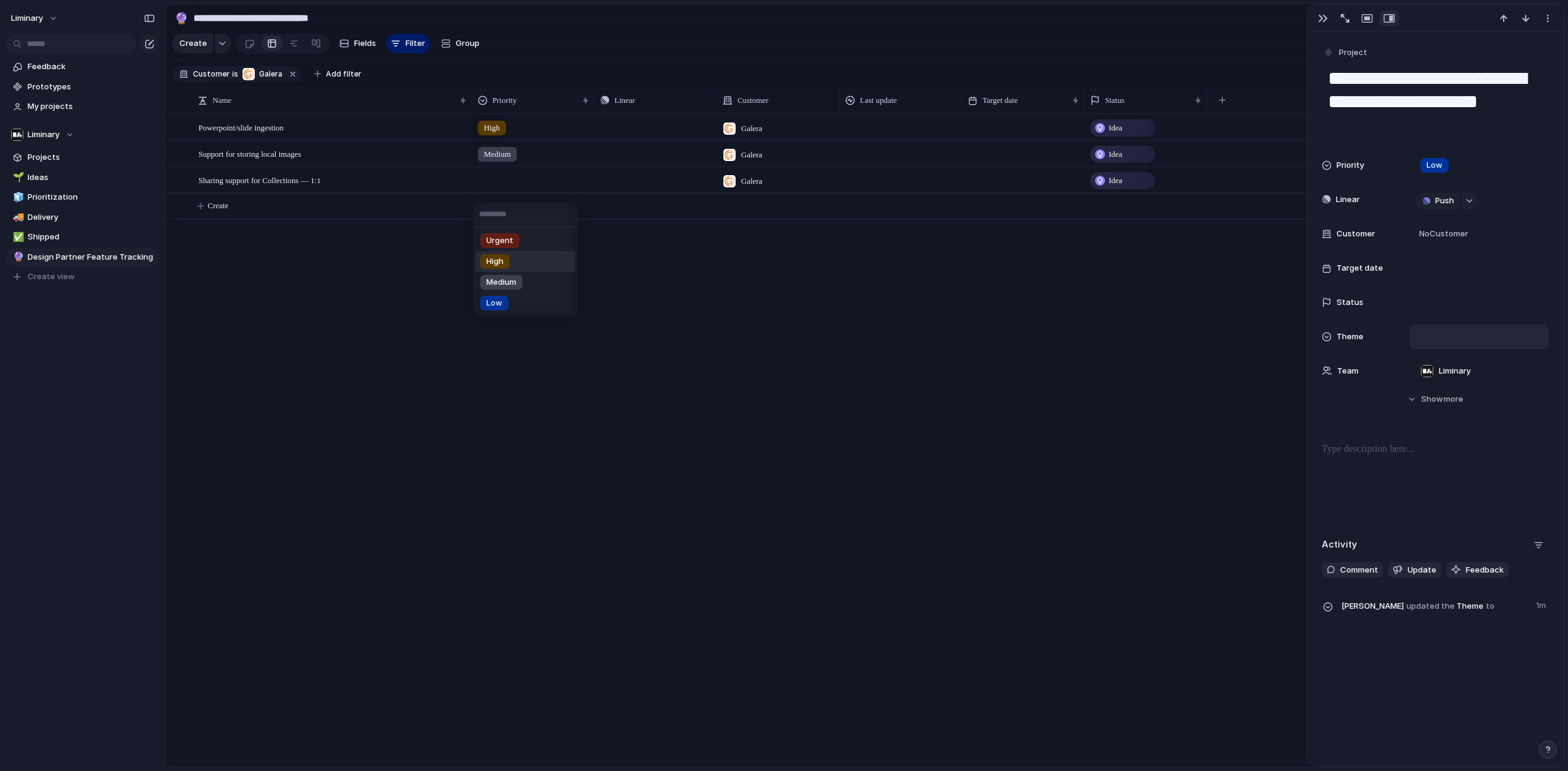
click at [510, 257] on li "High" at bounding box center [525, 261] width 100 height 21
click at [489, 186] on span "High" at bounding box center [491, 181] width 16 height 13
click at [494, 240] on span "Urgent" at bounding box center [499, 241] width 27 height 13
click at [221, 212] on span "Create" at bounding box center [218, 206] width 21 height 13
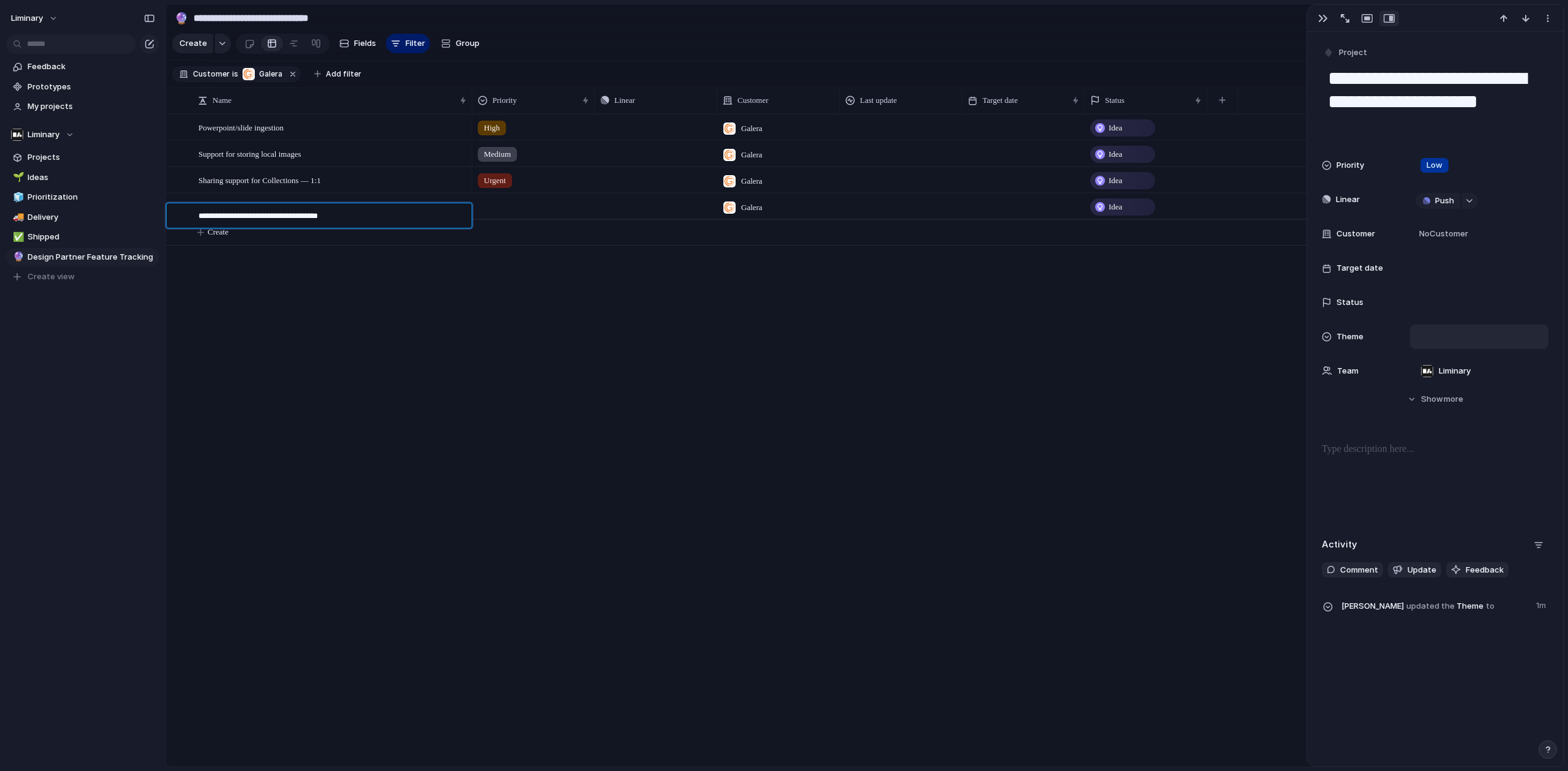
type textarea "**********"
click at [486, 215] on div at bounding box center [534, 204] width 121 height 20
click at [504, 283] on span "High" at bounding box center [494, 288] width 17 height 13
click at [310, 233] on button "Create" at bounding box center [880, 232] width 1404 height 25
type textarea "*"
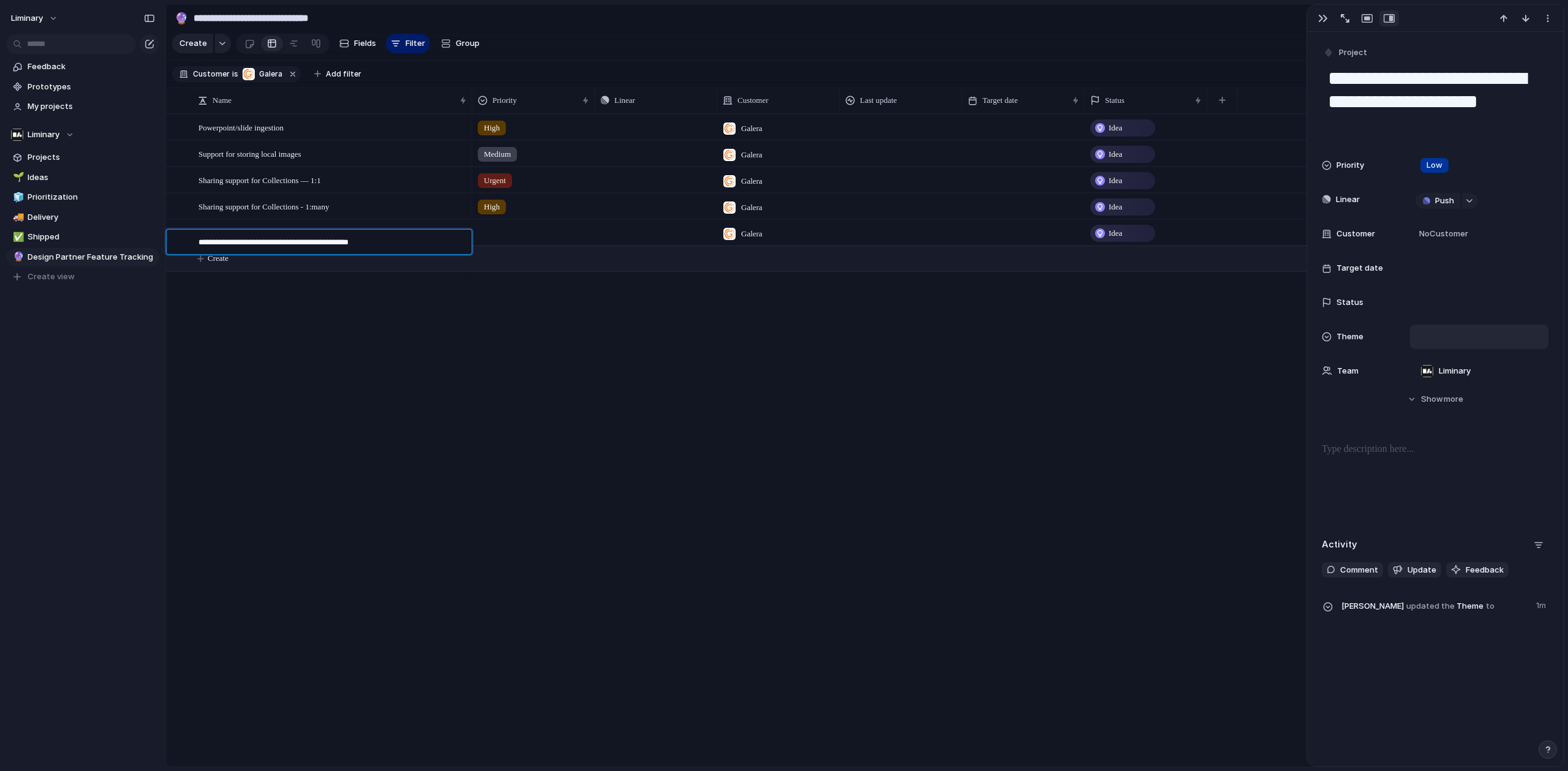
type textarea "**********"
click at [509, 241] on div at bounding box center [534, 230] width 121 height 20
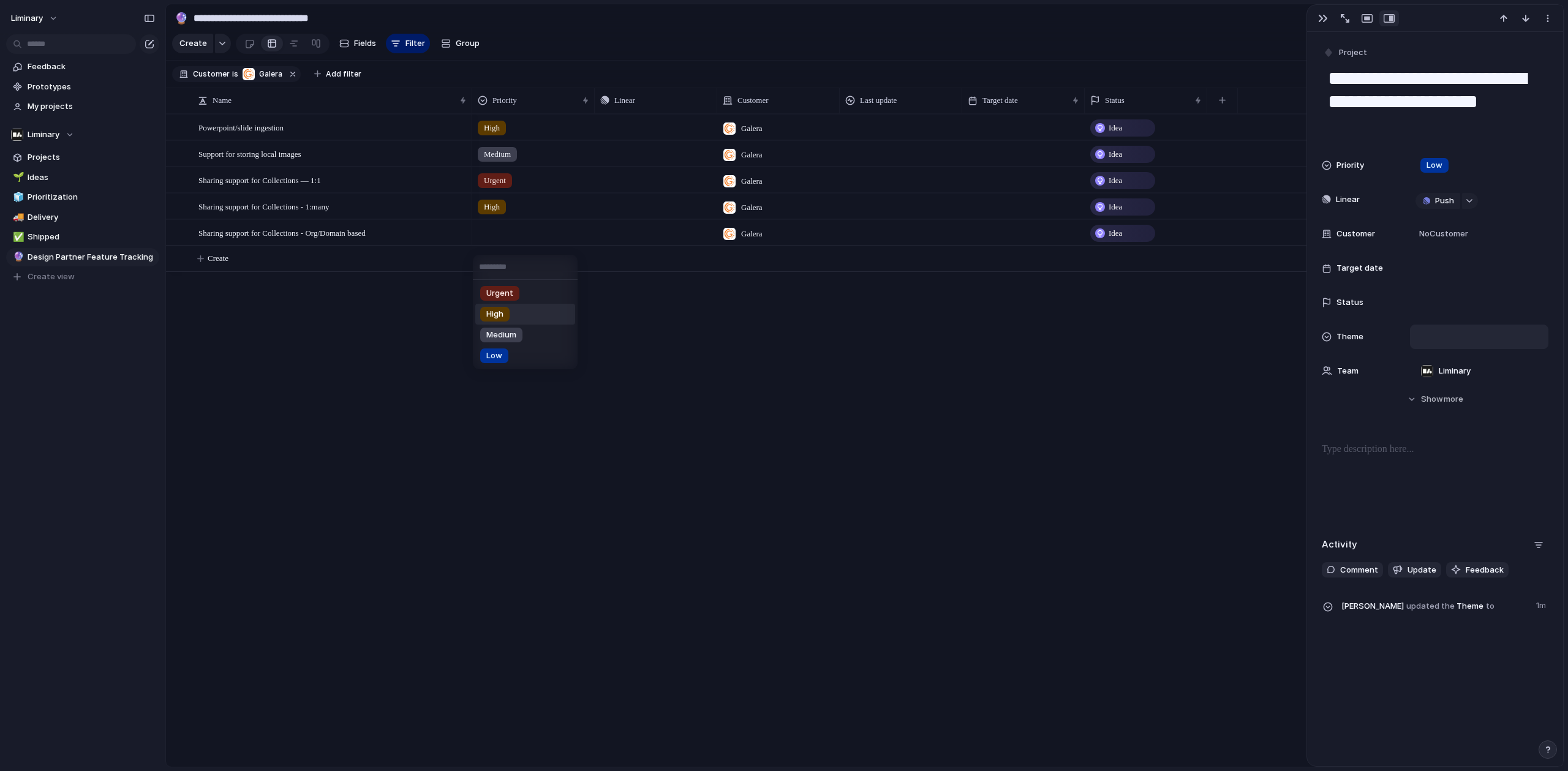
click at [502, 313] on span "High" at bounding box center [494, 314] width 17 height 13
click at [248, 267] on button "Create" at bounding box center [880, 258] width 1404 height 25
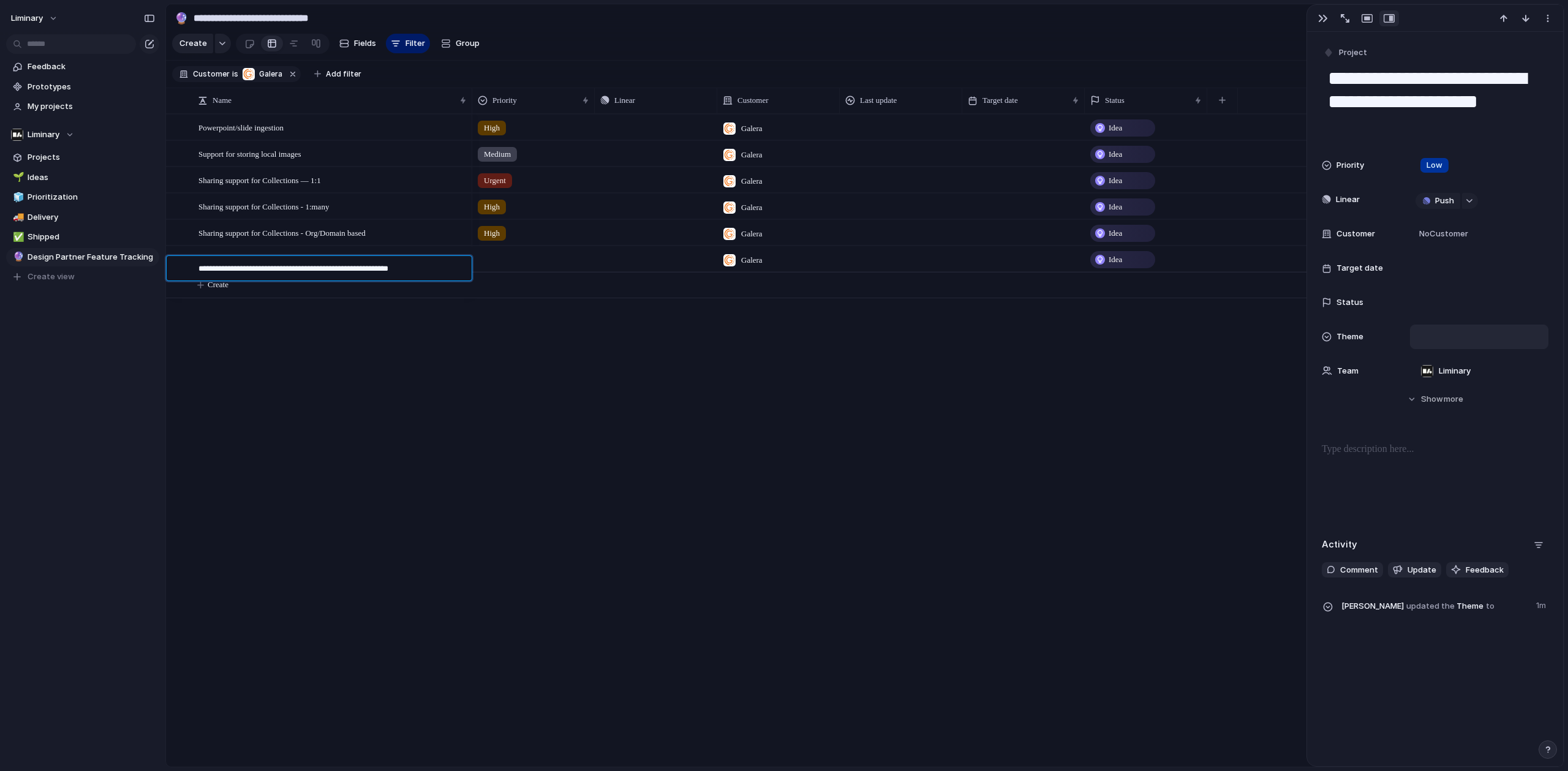
type textarea "**********"
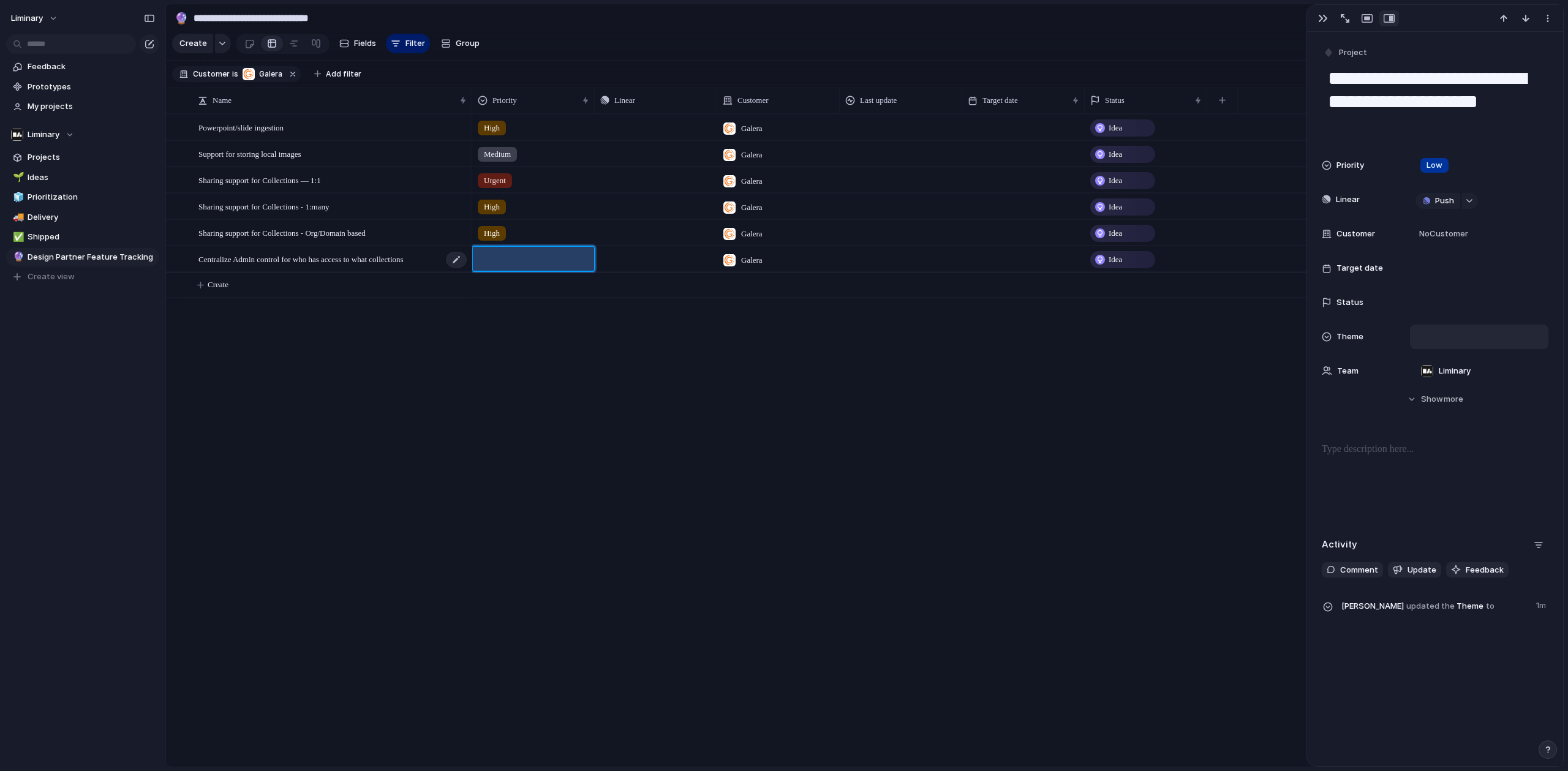
click at [399, 272] on div "Centralize Admin control for who has access to what collections" at bounding box center [333, 259] width 270 height 25
type textarea "**********"
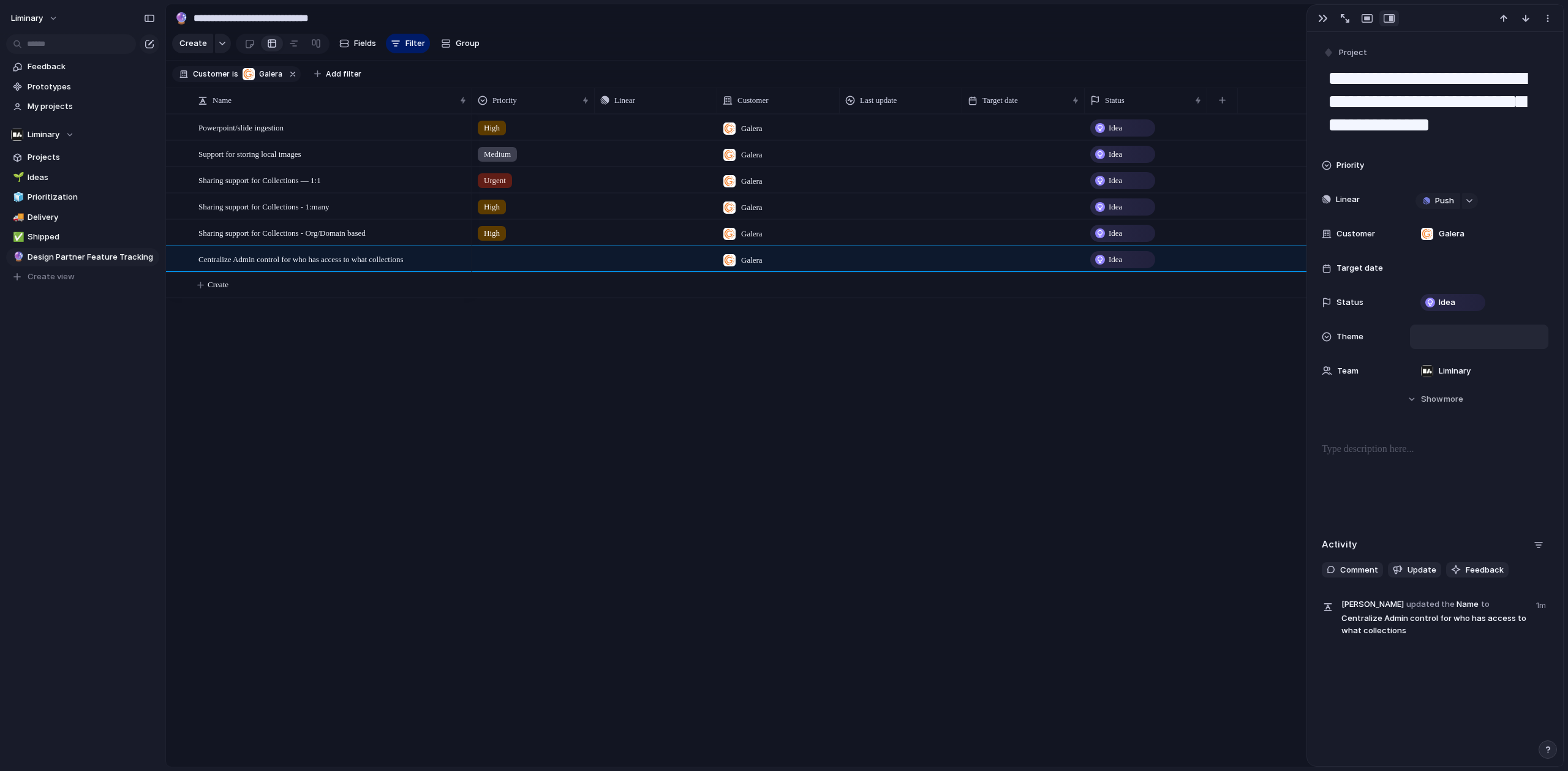
click at [501, 266] on div at bounding box center [534, 257] width 121 height 20
click at [504, 374] on li "Low" at bounding box center [525, 382] width 100 height 21
click at [273, 292] on button "Create" at bounding box center [880, 285] width 1404 height 25
click at [46, 178] on span "Ideas" at bounding box center [91, 178] width 128 height 13
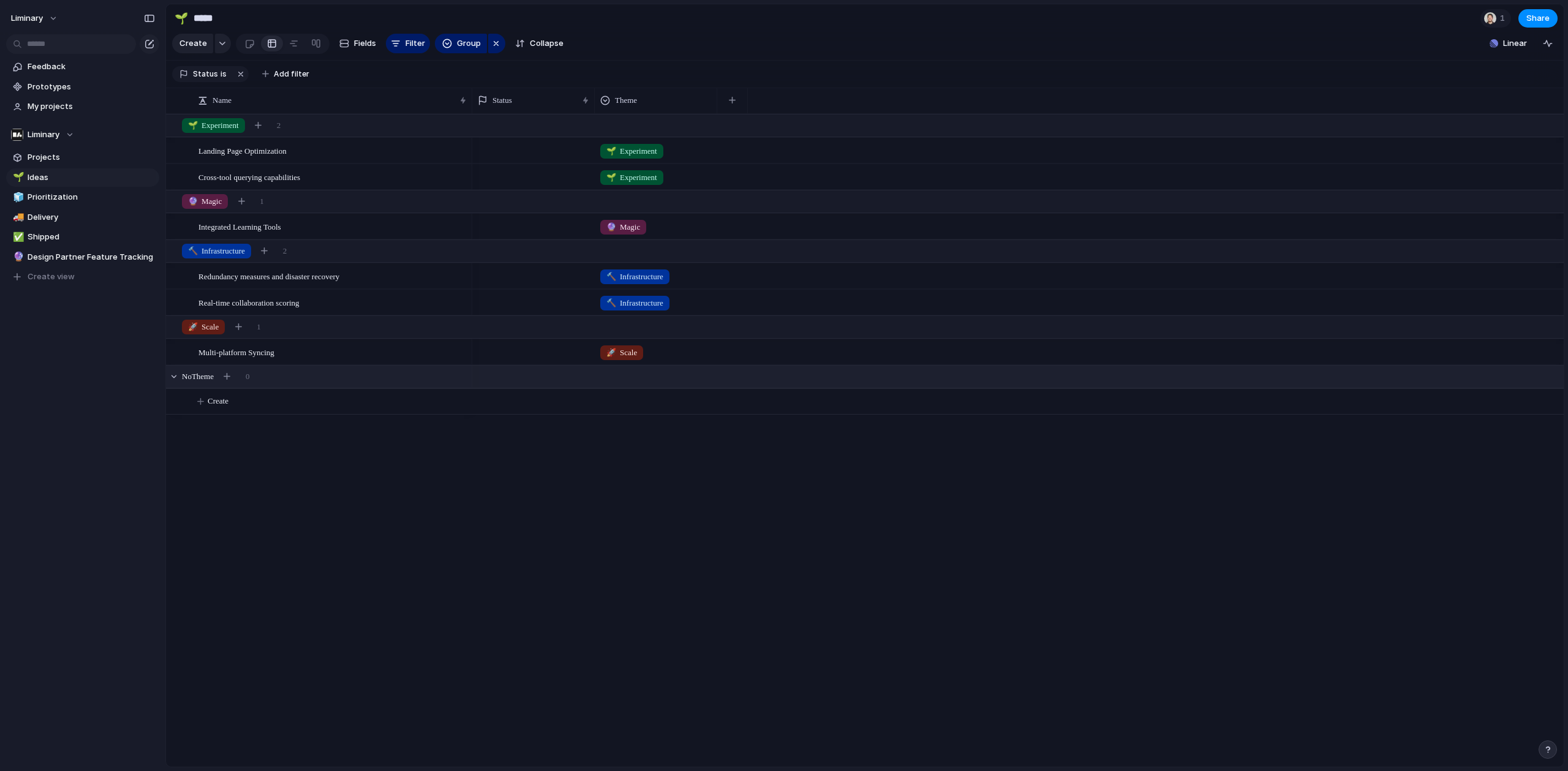
click at [211, 383] on span "No Theme" at bounding box center [198, 377] width 32 height 13
click at [225, 386] on button "button" at bounding box center [227, 376] width 17 height 17
click at [176, 382] on div at bounding box center [174, 377] width 11 height 11
click at [237, 410] on button "Create" at bounding box center [880, 401] width 1404 height 25
click at [216, 407] on span "Create" at bounding box center [218, 401] width 21 height 13
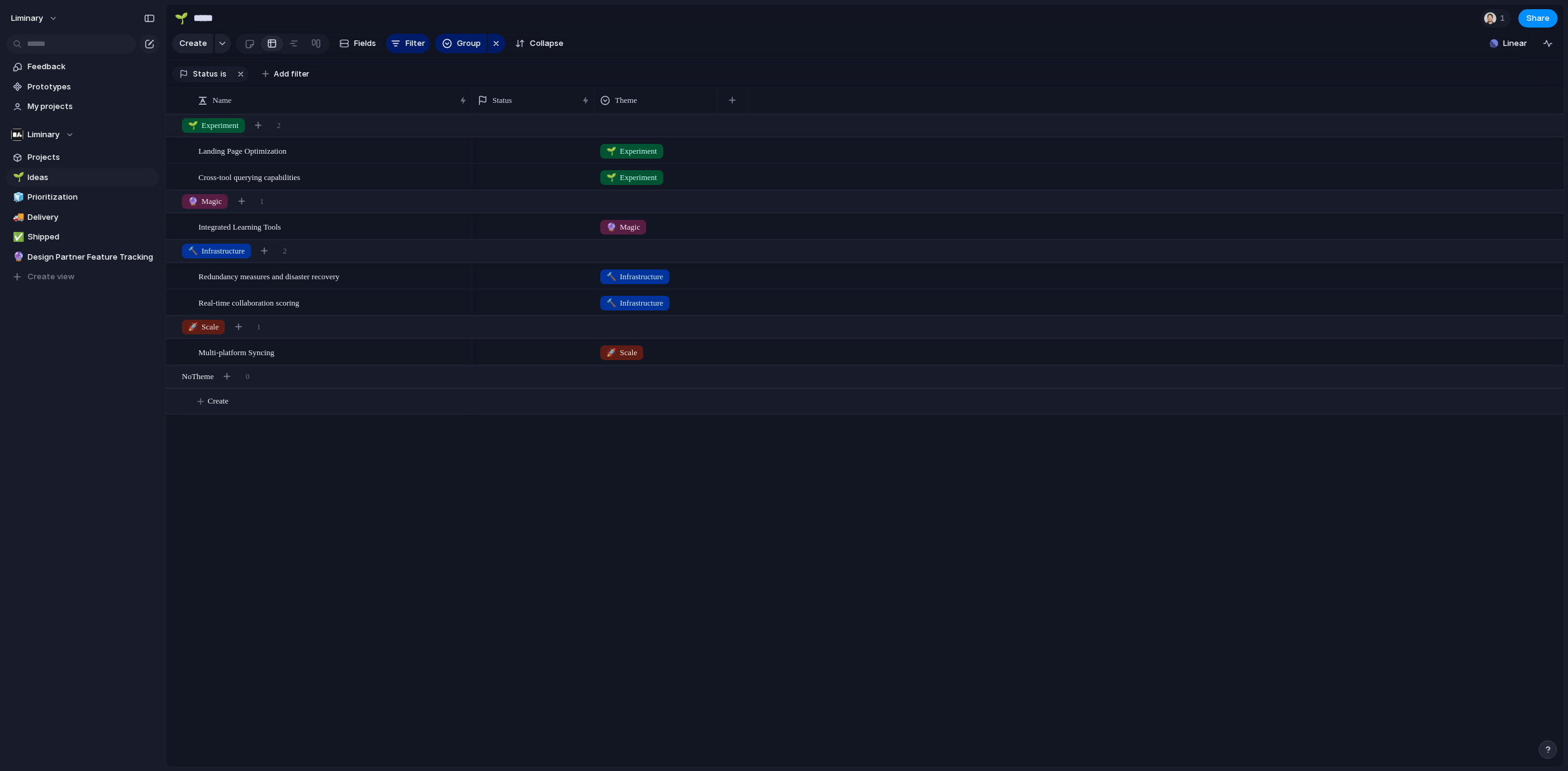
click at [223, 458] on div "Landing Page Optimization Cross-tool querying capabilities Integrated Learning …" at bounding box center [864, 440] width 1397 height 653
click at [61, 259] on span "Design Partner Feature Tracking" at bounding box center [91, 257] width 128 height 13
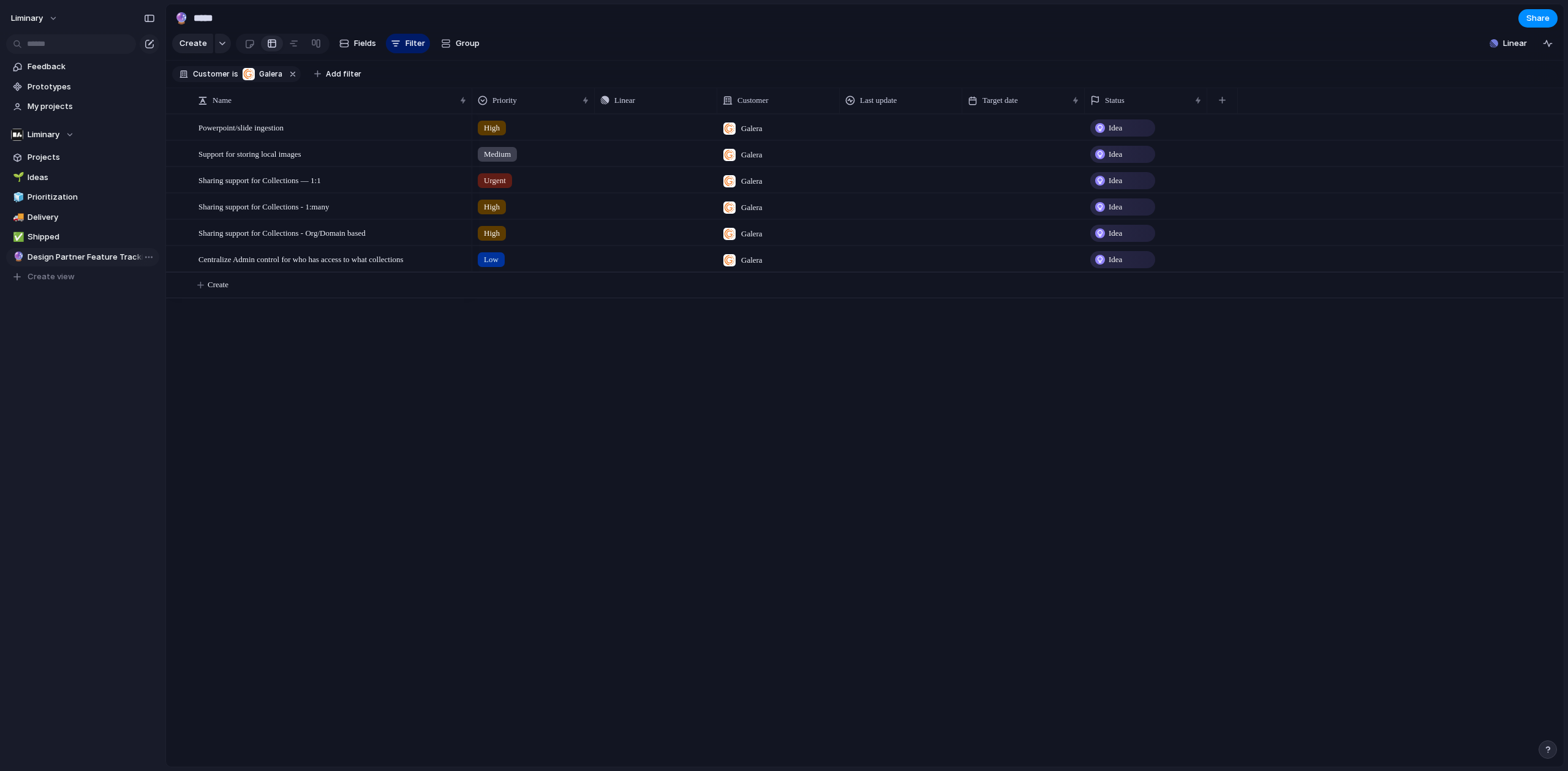
type input "**********"
click at [184, 294] on span "Copy link" at bounding box center [185, 292] width 35 height 13
click at [867, 136] on div at bounding box center [901, 127] width 123 height 25
click at [686, 133] on span "Push" at bounding box center [681, 128] width 15 height 13
click at [678, 165] on li "Project" at bounding box center [680, 166] width 70 height 19
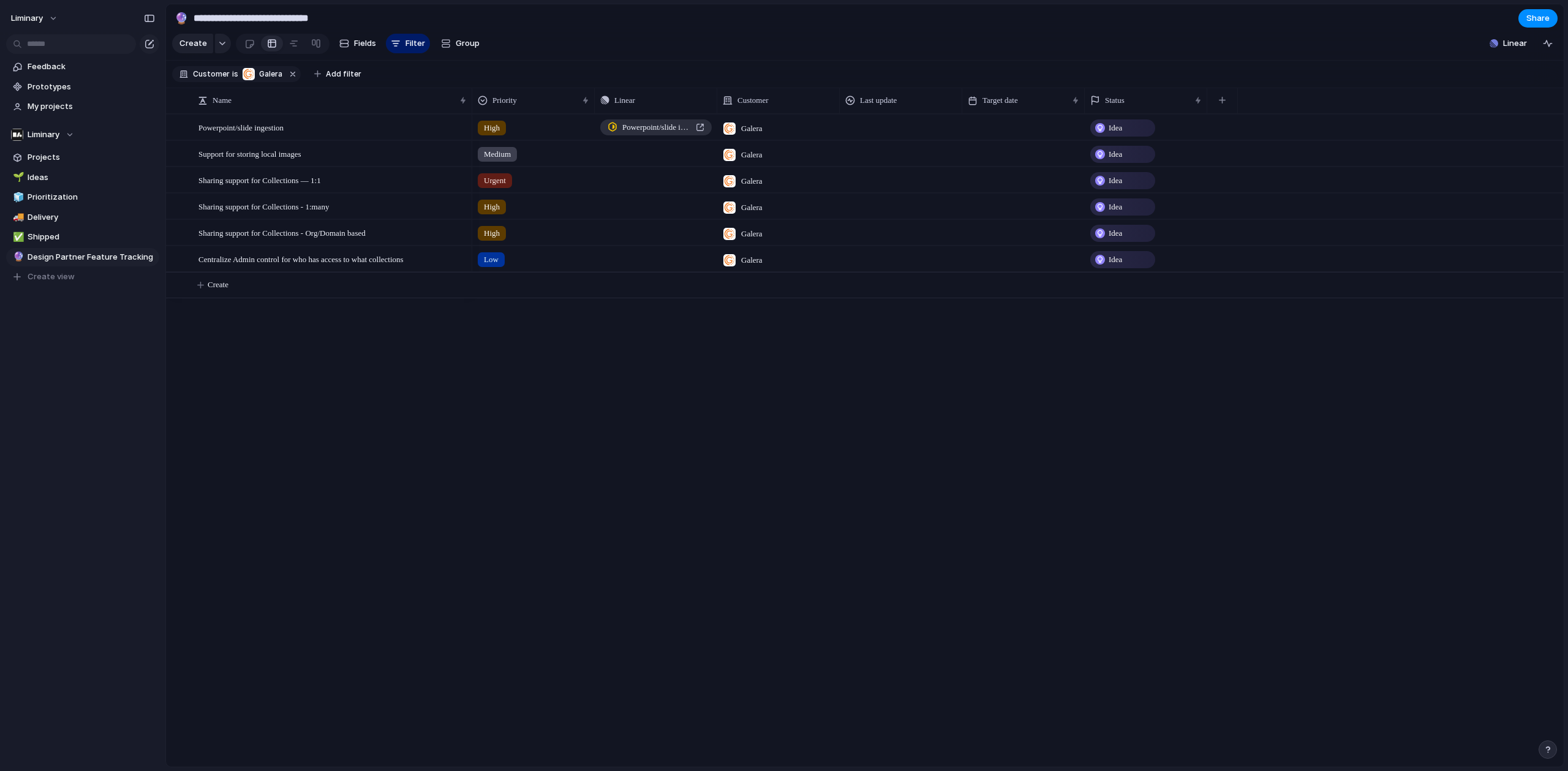
click at [661, 133] on span "Powerpoint/slide ingestion" at bounding box center [656, 128] width 69 height 13
click at [678, 186] on span "Push" at bounding box center [681, 180] width 15 height 13
click at [673, 217] on span "Project" at bounding box center [663, 219] width 28 height 13
click at [654, 186] on span "Sharing support for Collections — 1:1" at bounding box center [656, 180] width 69 height 13
